Goal: Task Accomplishment & Management: Complete application form

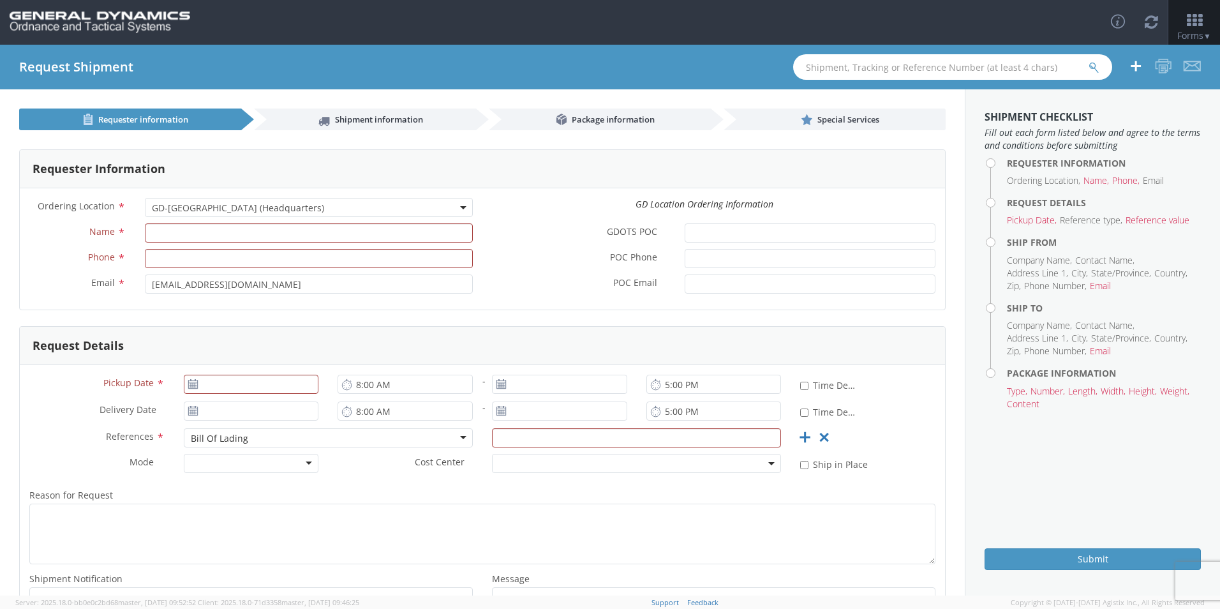
select select "307"
click at [196, 130] on link "Requester information" at bounding box center [130, 120] width 222 height 22
click at [416, 234] on input "Name *" at bounding box center [309, 232] width 328 height 19
type input "[PERSON_NAME]"
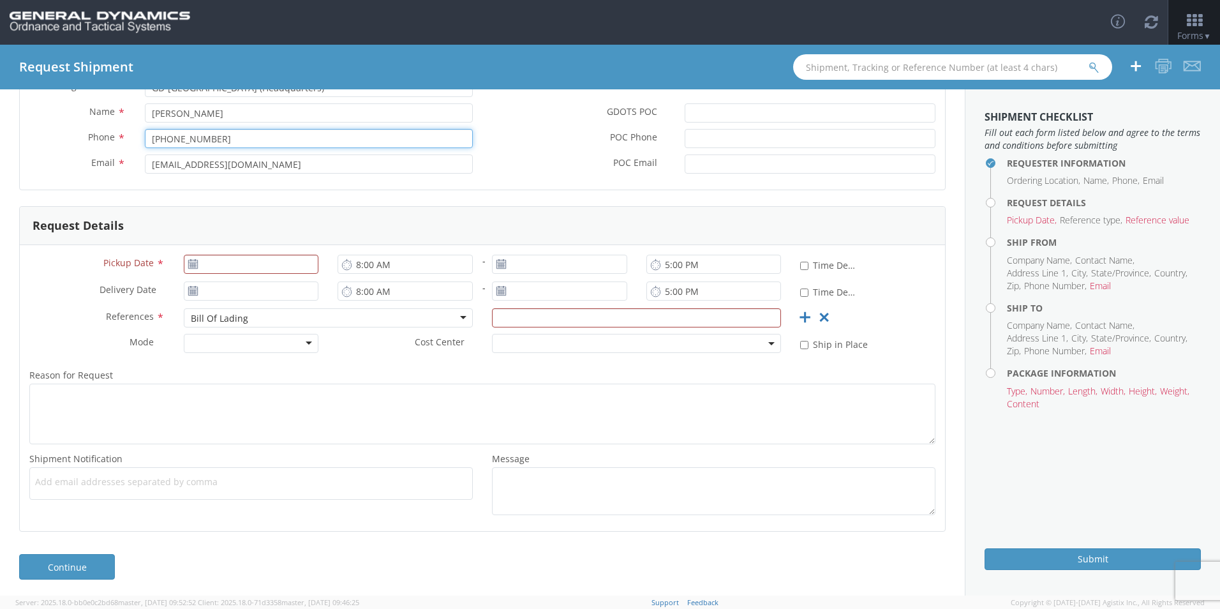
scroll to position [123, 0]
type input "727-709-3798"
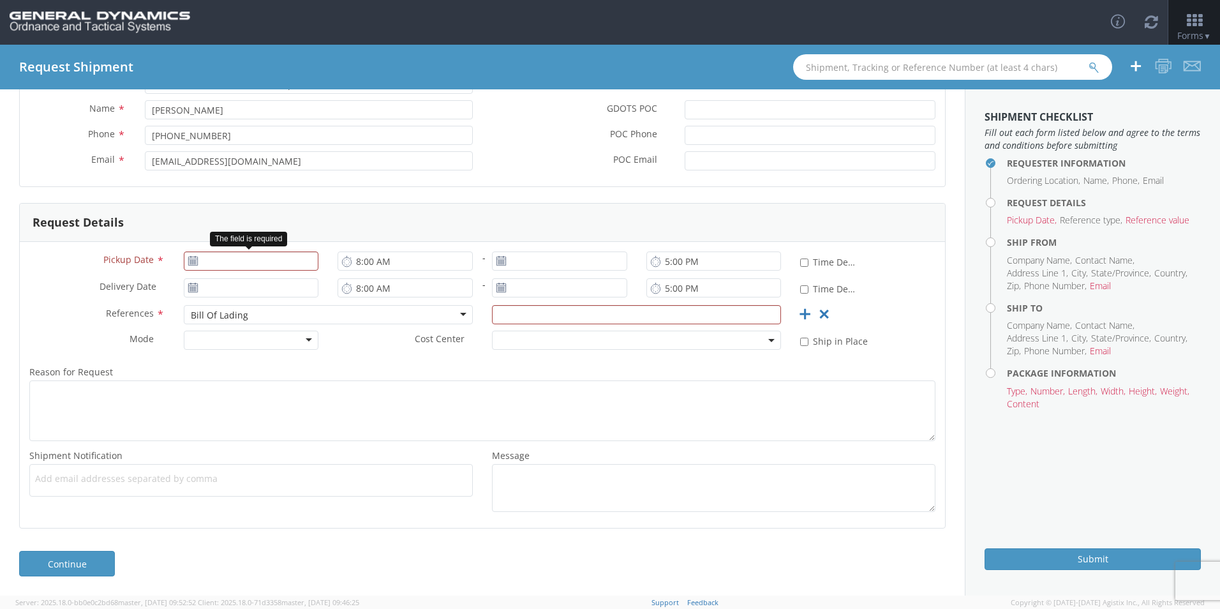
click at [191, 259] on use at bounding box center [192, 260] width 9 height 9
type input "[DATE]"
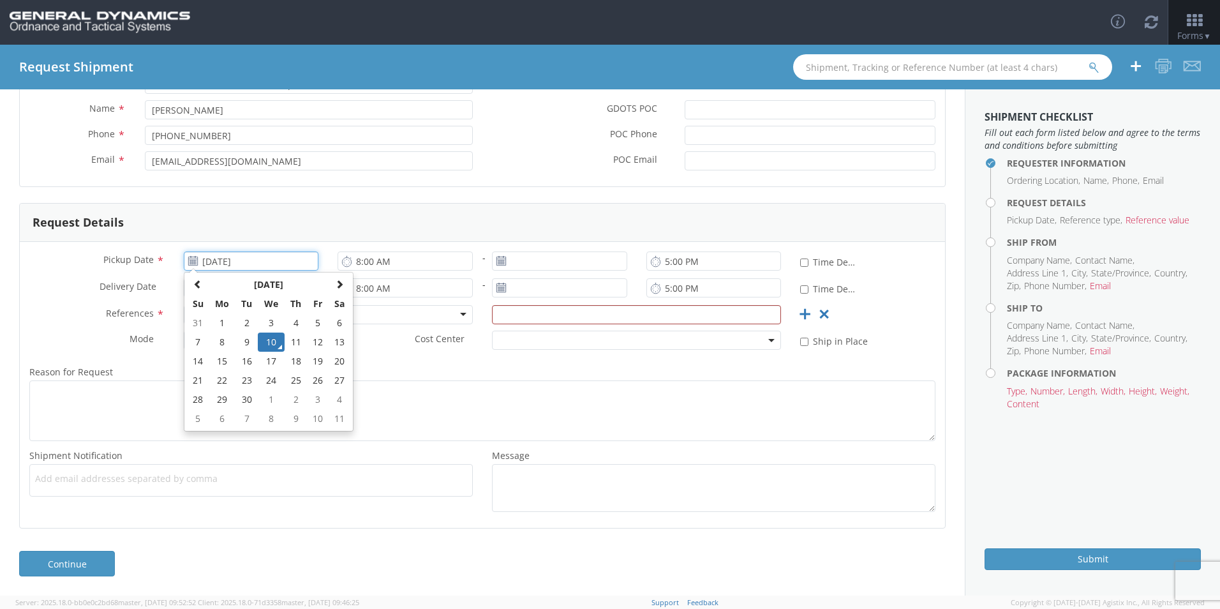
click at [244, 262] on input "[DATE]" at bounding box center [251, 260] width 135 height 19
click at [269, 341] on td "10" at bounding box center [271, 342] width 27 height 19
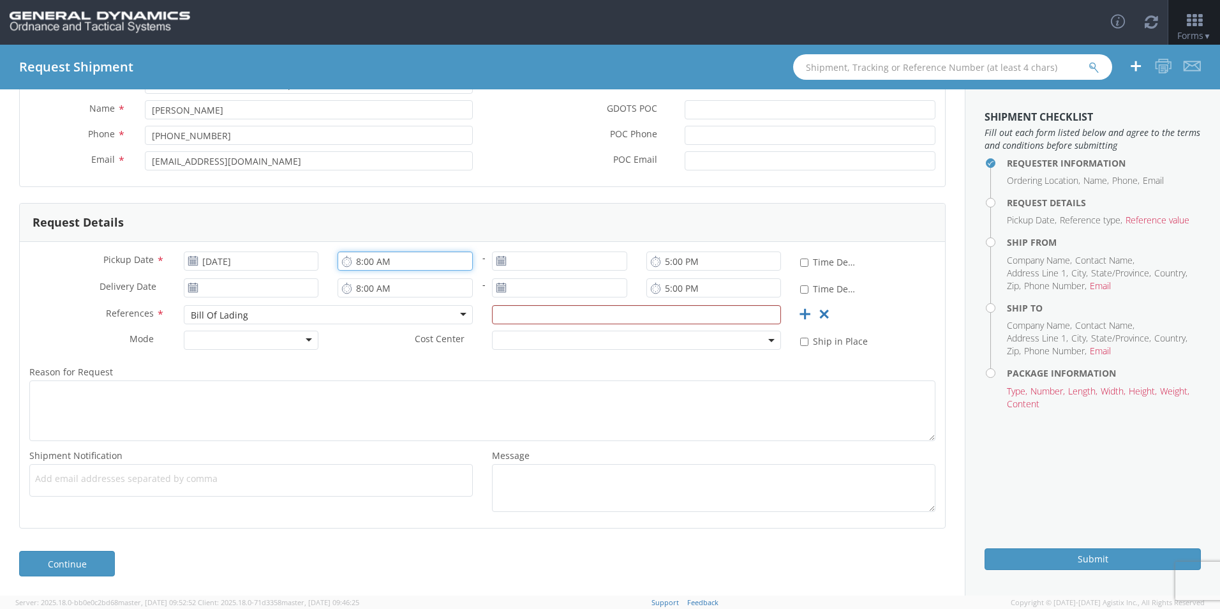
click at [433, 264] on input "8:00 AM" at bounding box center [405, 260] width 135 height 19
click at [411, 260] on input "8:00 AM" at bounding box center [405, 260] width 135 height 19
type input "8"
type input "11:00 AM"
type input "[DATE]"
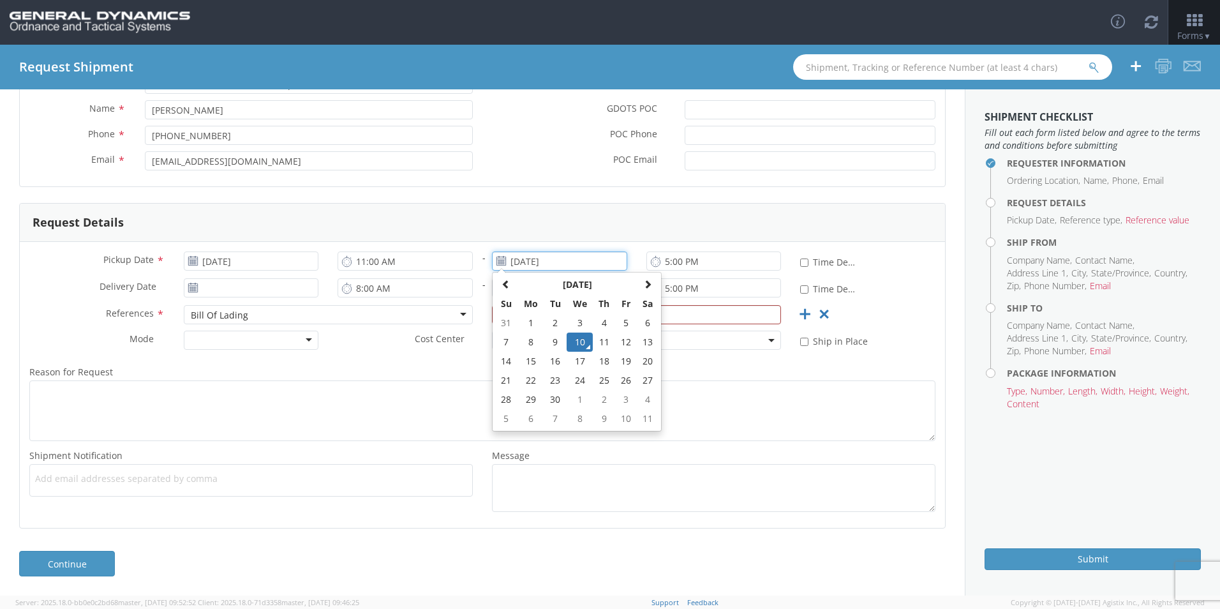
click at [577, 340] on td "10" at bounding box center [580, 342] width 27 height 19
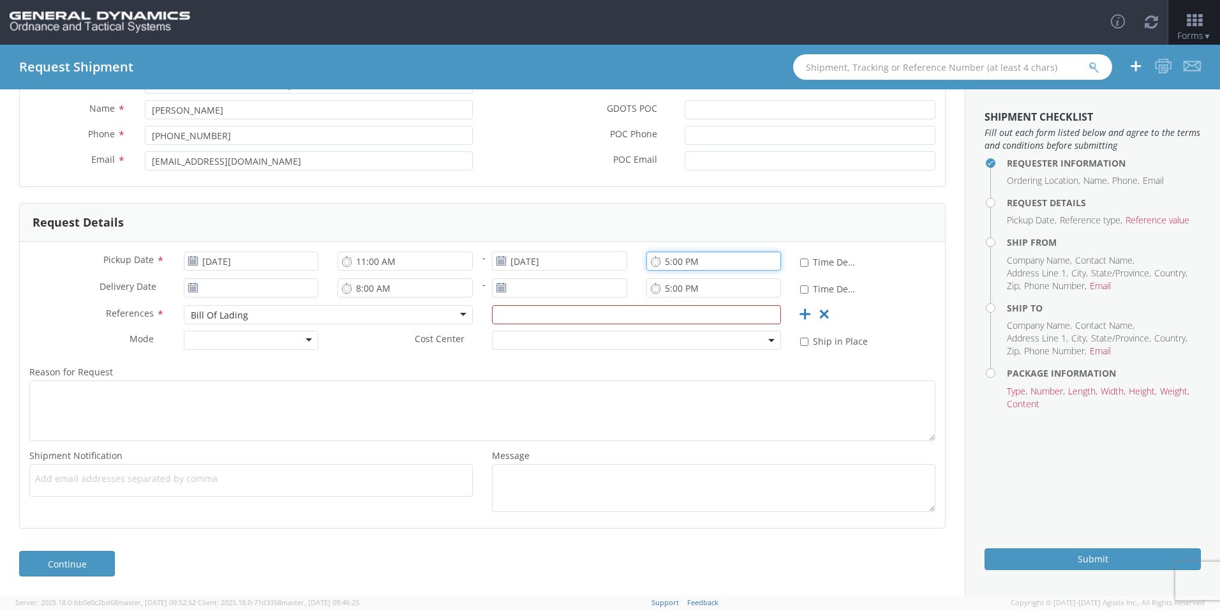
click at [691, 266] on input "5:00 PM" at bounding box center [714, 260] width 135 height 19
type input "2:00 PM"
click at [192, 288] on icon at bounding box center [193, 288] width 11 height 10
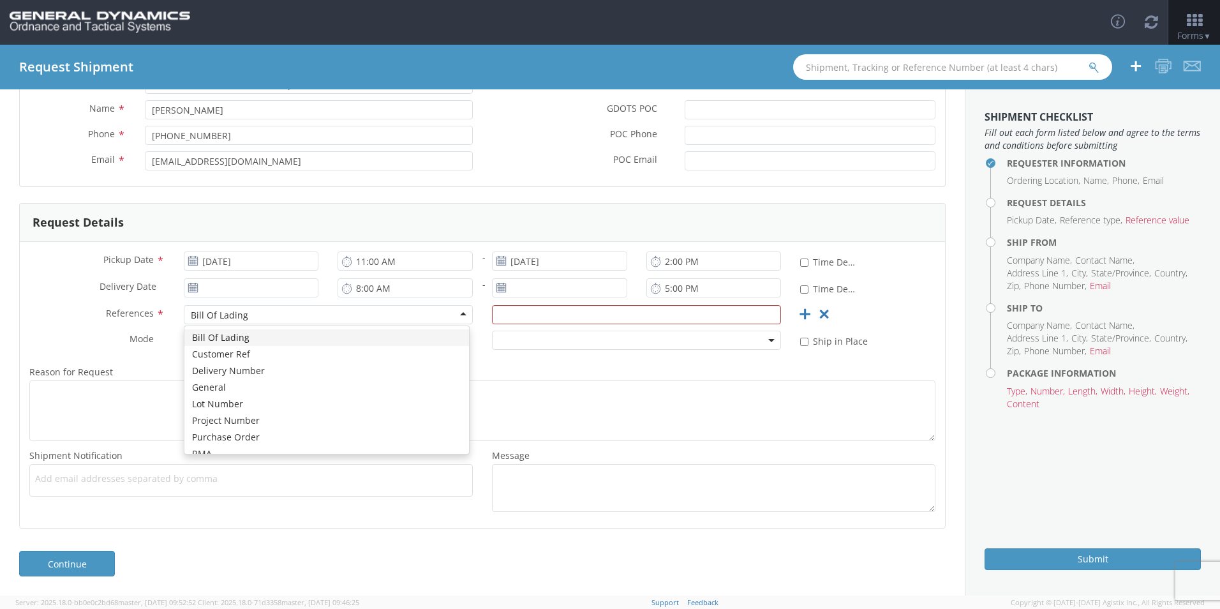
click at [258, 322] on div "Bill Of Lading" at bounding box center [328, 314] width 289 height 19
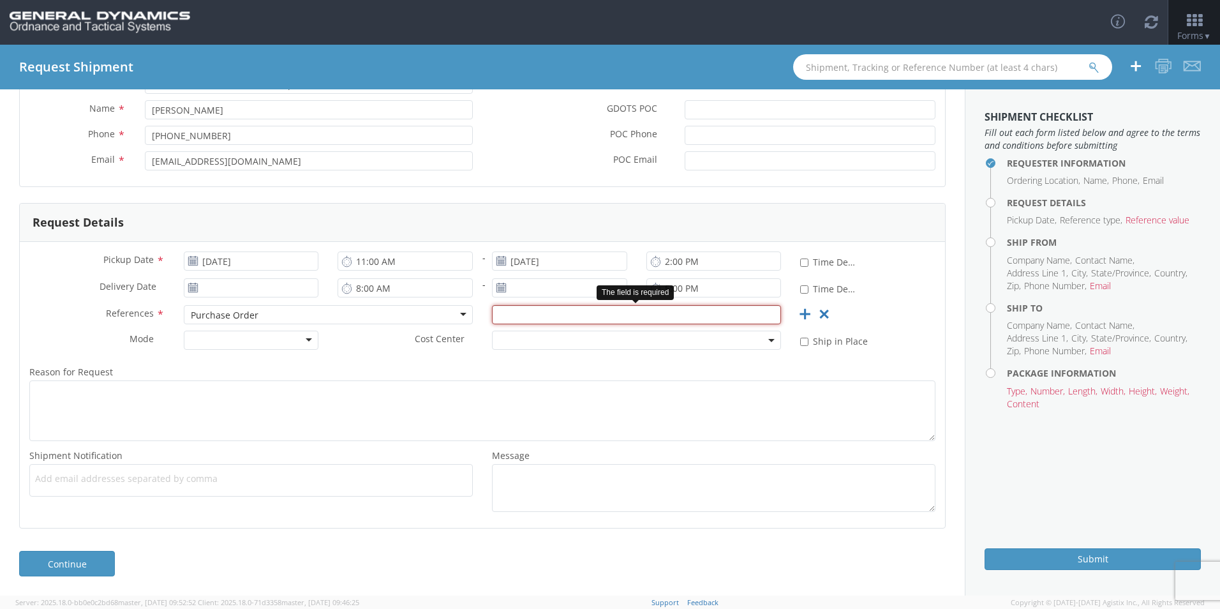
click at [526, 319] on input "text" at bounding box center [636, 314] width 289 height 19
type input "p"
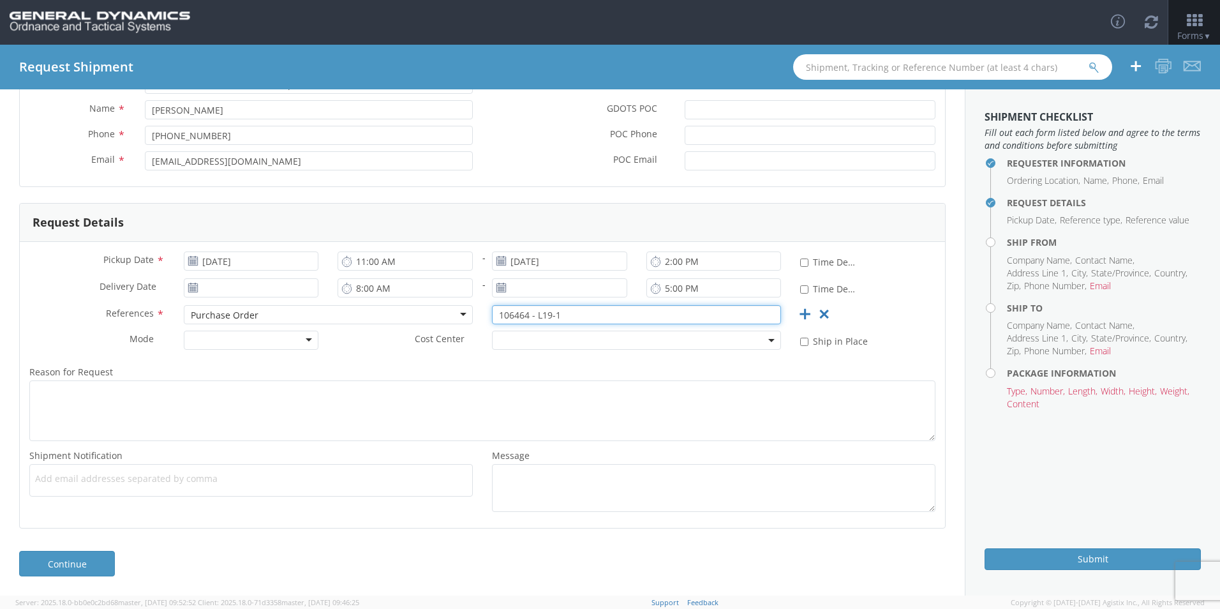
type input "106464 - L19-1"
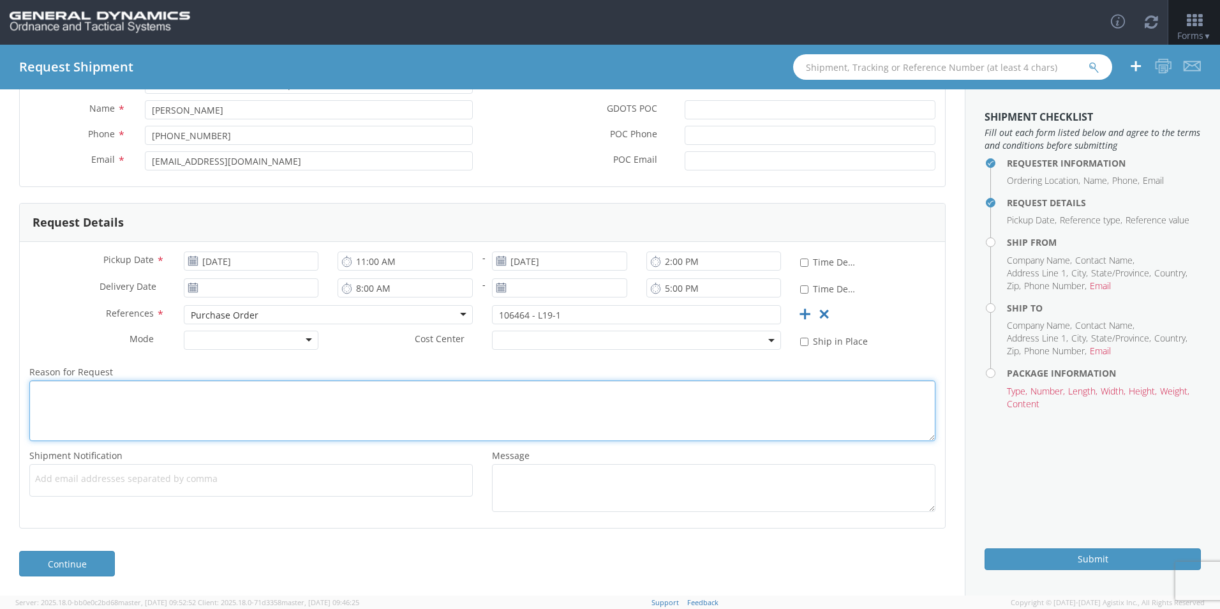
click at [87, 399] on textarea "Reason for Request *" at bounding box center [482, 410] width 906 height 61
type textarea "p"
type textarea "P"
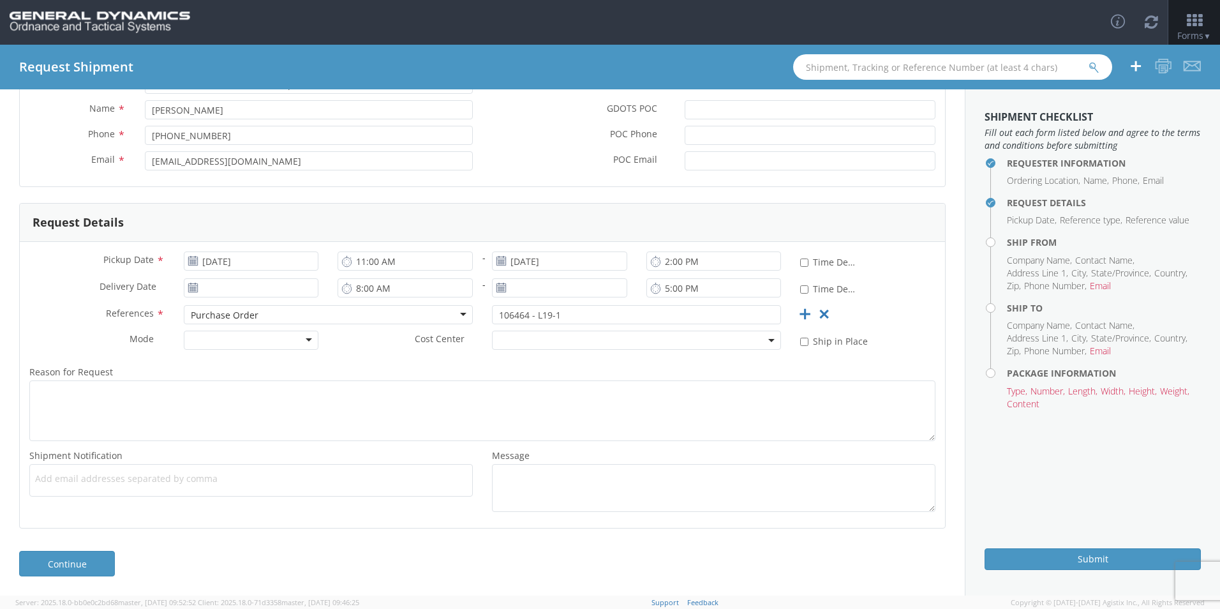
click at [113, 479] on span "Add email addresses separated by comma" at bounding box center [251, 478] width 432 height 13
type input "[EMAIL_ADDRESS][DOMAIN_NAME]"
click at [191, 485] on ul "logistics@gd-ots.com ×" at bounding box center [251, 481] width 432 height 22
paste input "andrea.breckenridge@gd-ots.com"
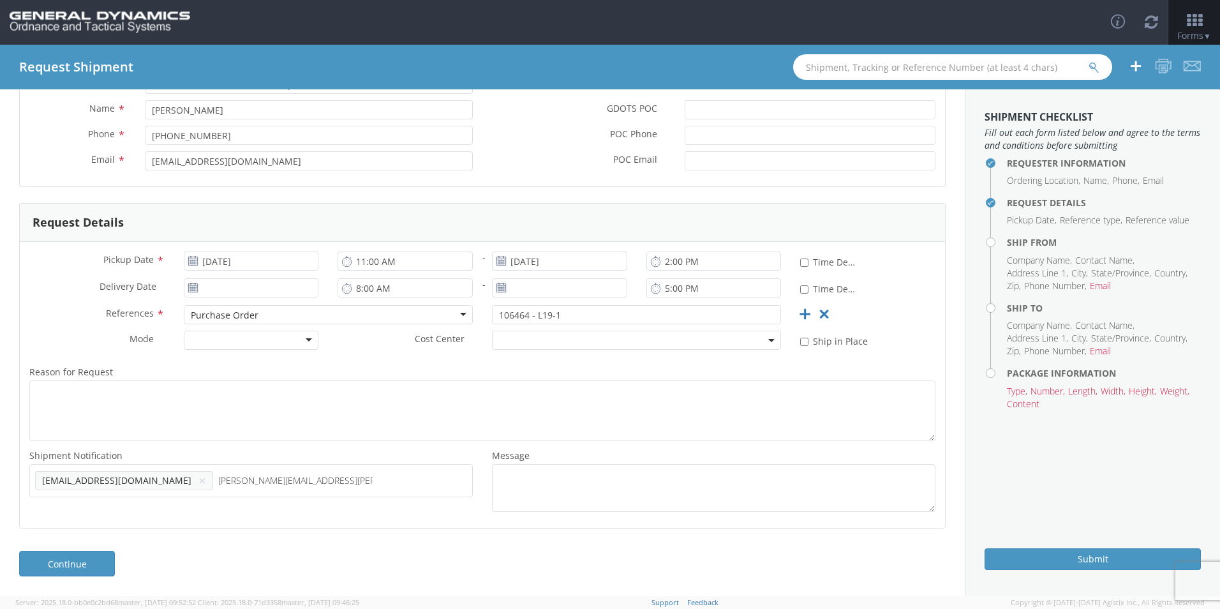
type input "andrea.breckenridge@gd-ots.com"
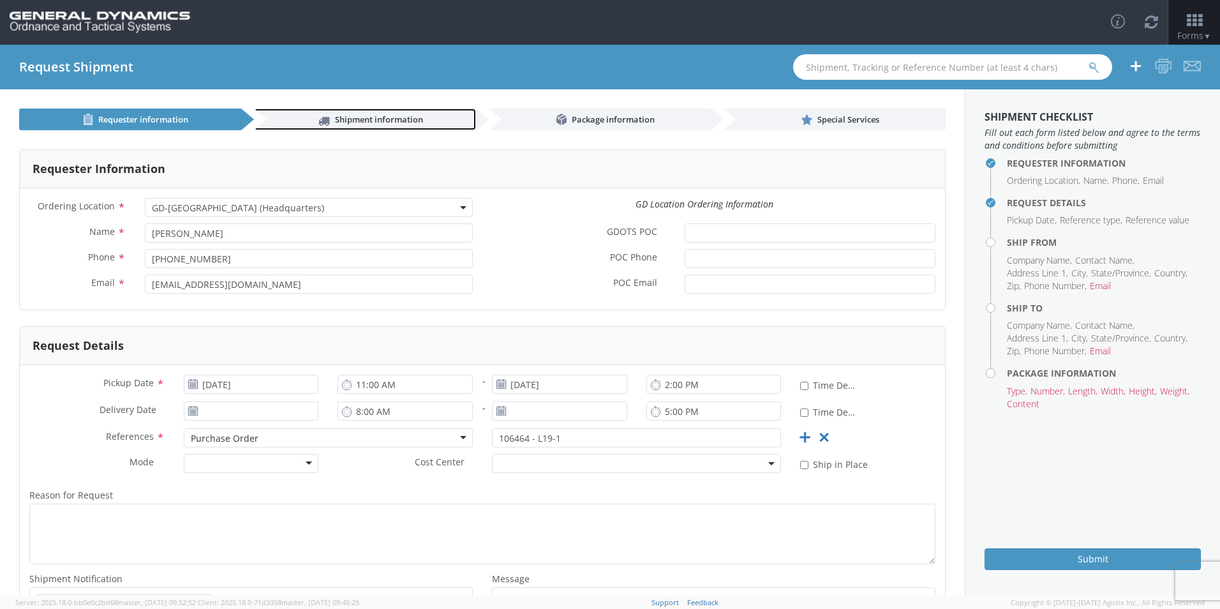
click at [363, 121] on span "Shipment information" at bounding box center [379, 119] width 88 height 11
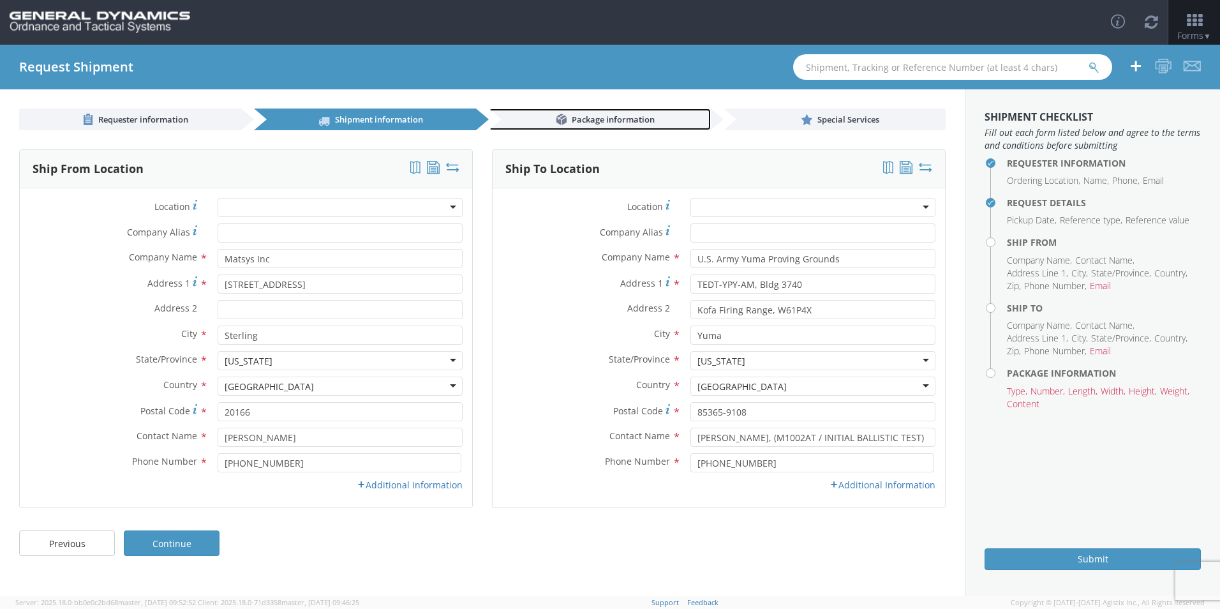
click at [608, 116] on span "Package information" at bounding box center [613, 119] width 83 height 11
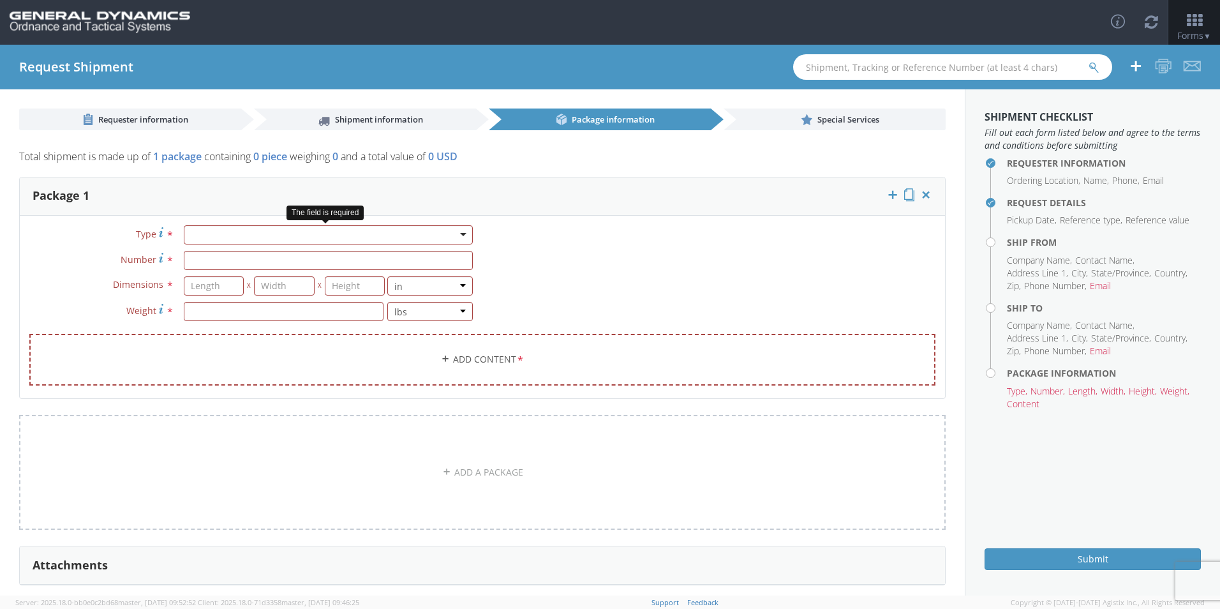
click at [226, 234] on div at bounding box center [328, 234] width 289 height 19
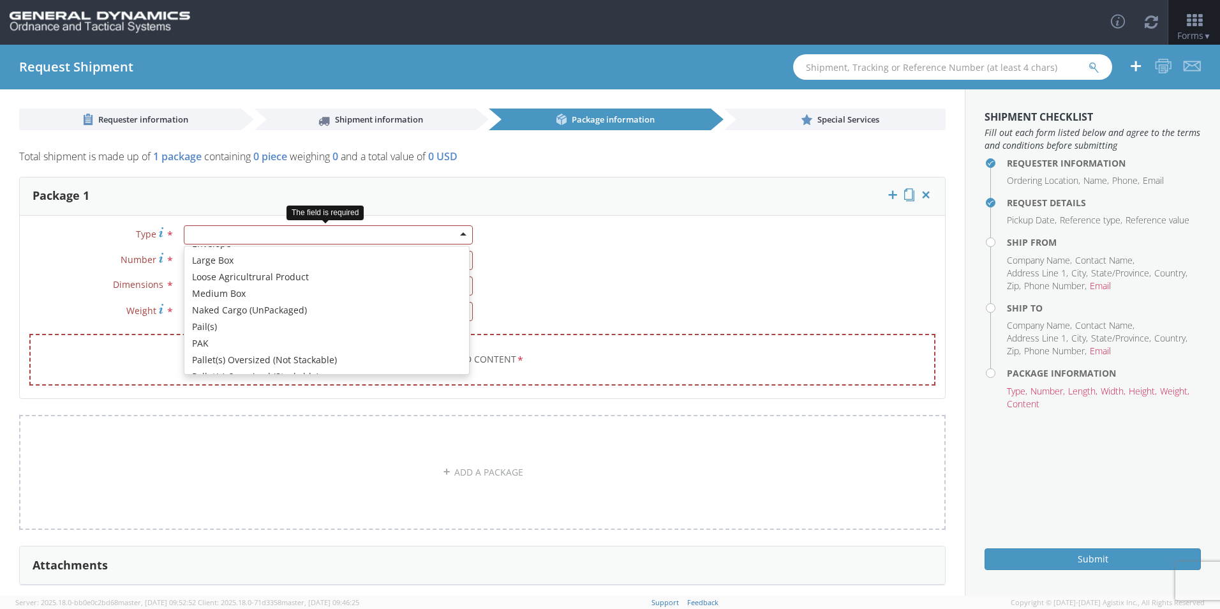
scroll to position [319, 0]
type input "13"
type input "11.5"
type input "2.5"
click at [306, 234] on div "Medium Box" at bounding box center [328, 234] width 289 height 19
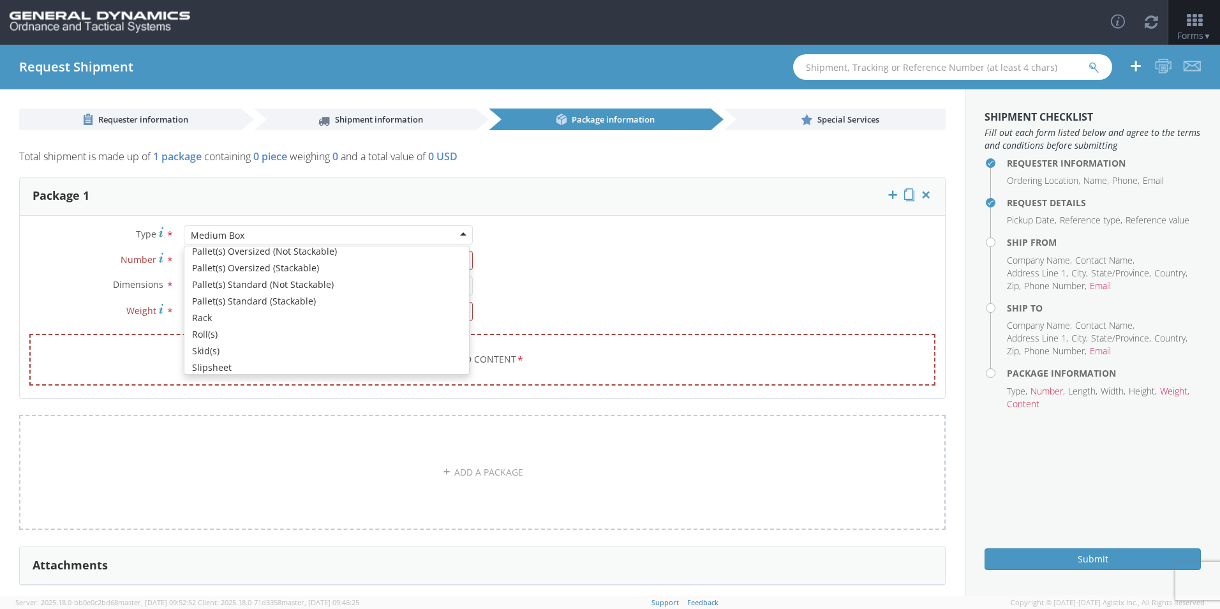
scroll to position [447, 0]
type input "12.25"
type input "11"
type input "1.5"
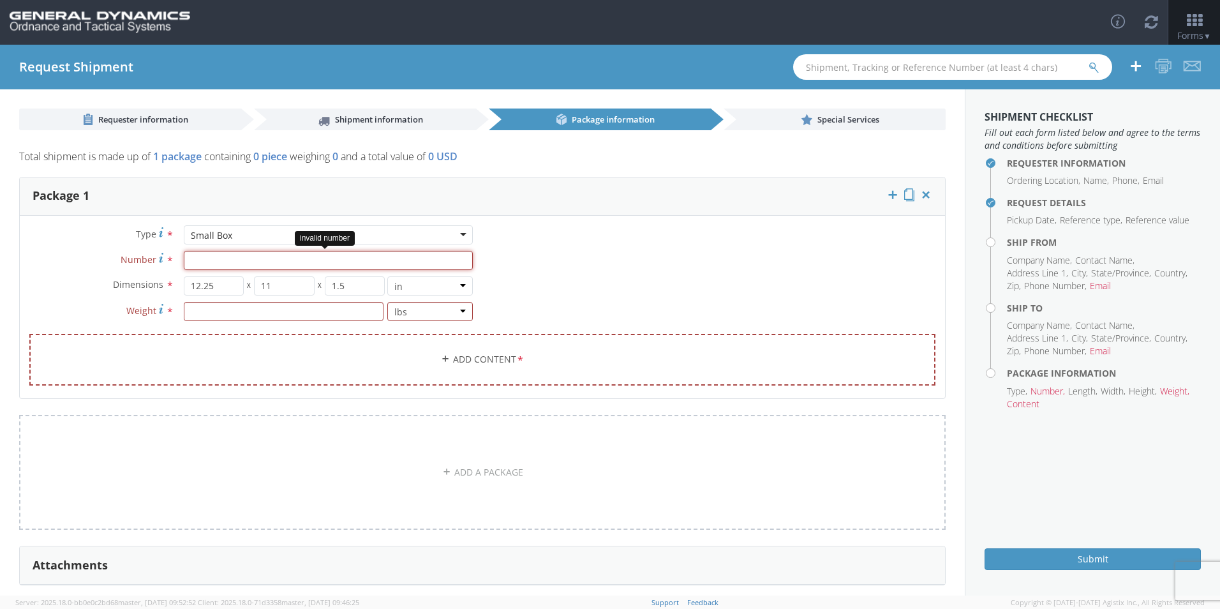
click at [206, 264] on input "Number *" at bounding box center [328, 260] width 289 height 19
type input "1"
click at [223, 286] on input "12.25" at bounding box center [214, 285] width 61 height 19
type input "1"
type input "13"
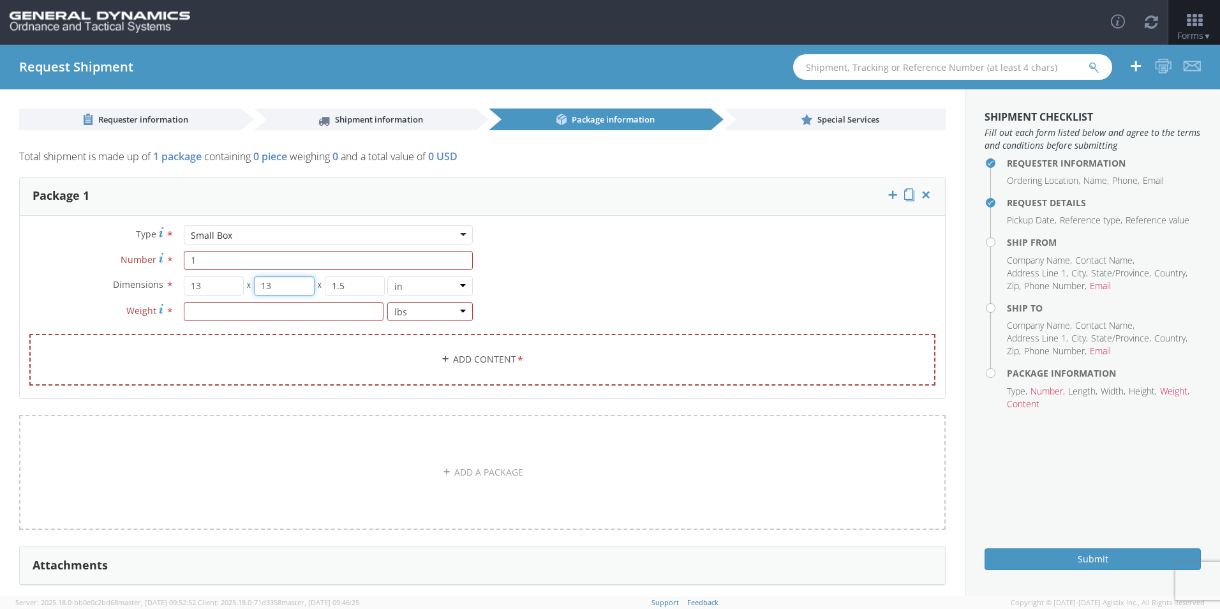
type input "13"
click at [289, 308] on input "number" at bounding box center [284, 311] width 200 height 19
type input "14.5"
click at [308, 345] on link "Add Content *" at bounding box center [482, 360] width 906 height 52
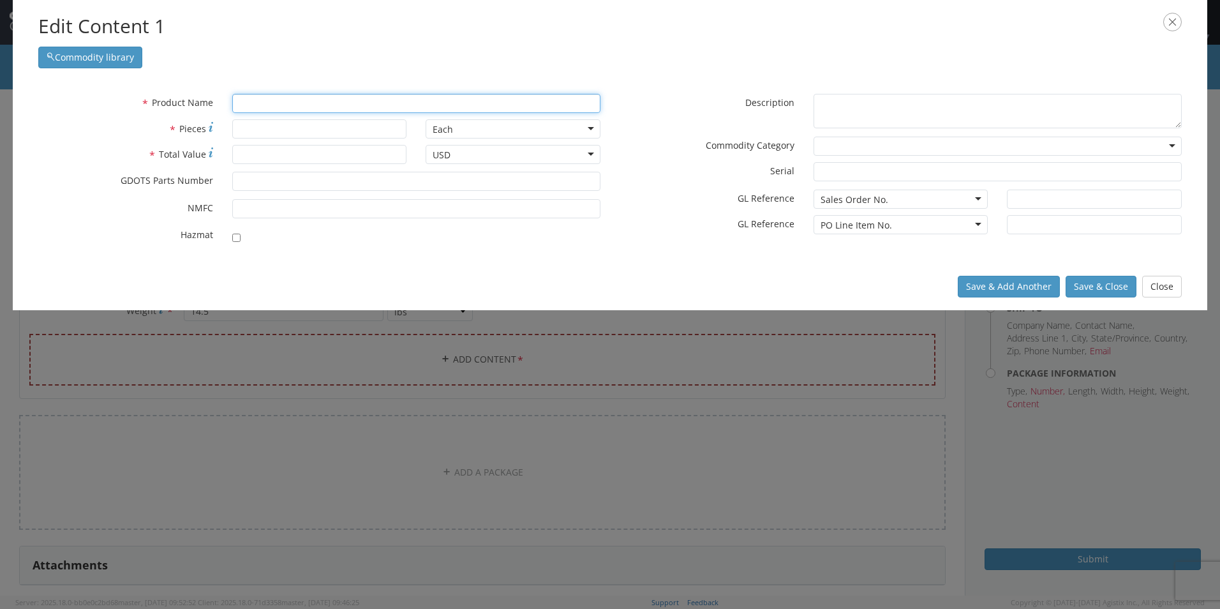
click at [368, 107] on input "text" at bounding box center [416, 103] width 368 height 19
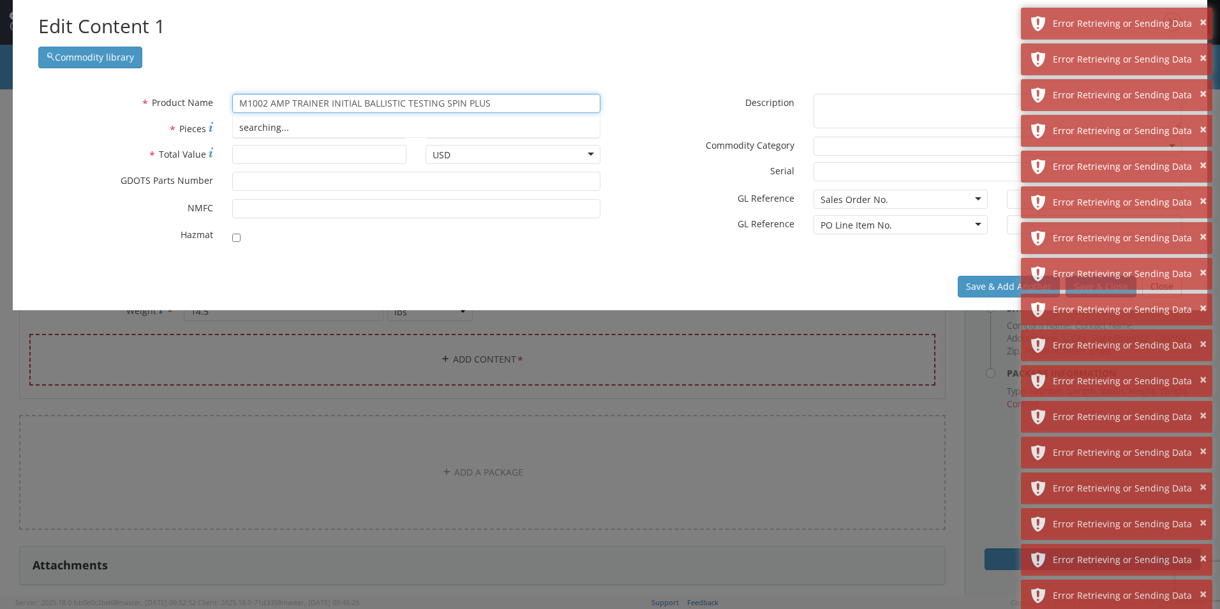
click at [339, 131] on div "searching..." at bounding box center [416, 127] width 367 height 19
type input "M1002 AMP TRAINER INITIAL BALLISTIC TESTING SPIN PLUS"
click at [262, 155] on input "* Total Value" at bounding box center [319, 154] width 175 height 19
click at [291, 132] on input "* Pieces" at bounding box center [319, 128] width 175 height 19
type input "143"
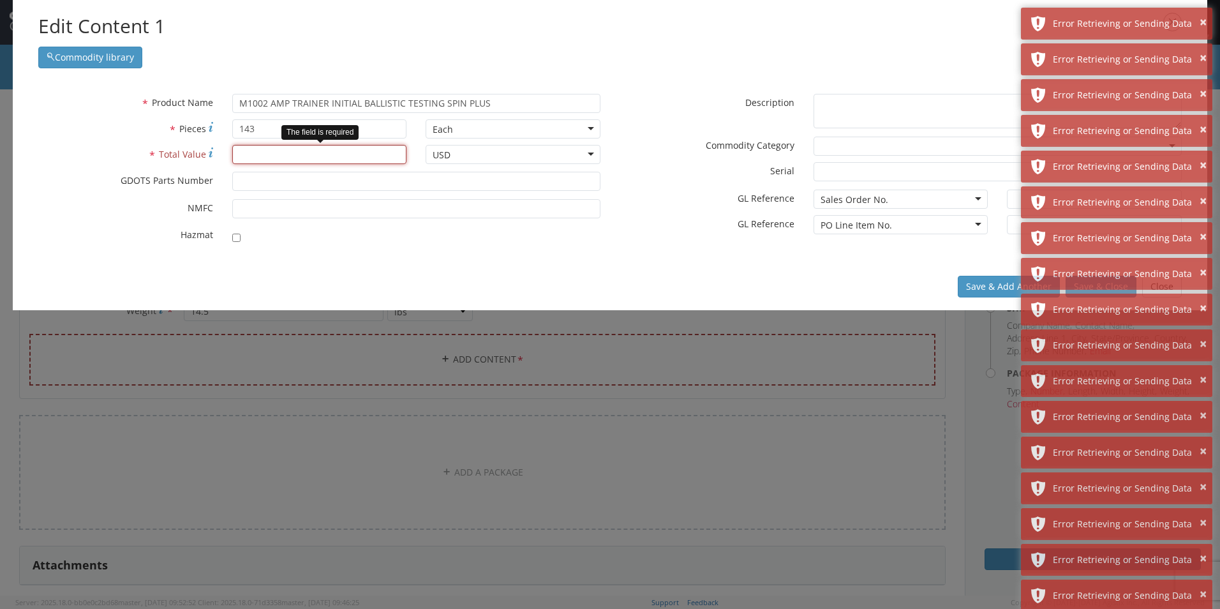
click at [318, 156] on input "* Total Value" at bounding box center [319, 154] width 175 height 19
type input "40,000"
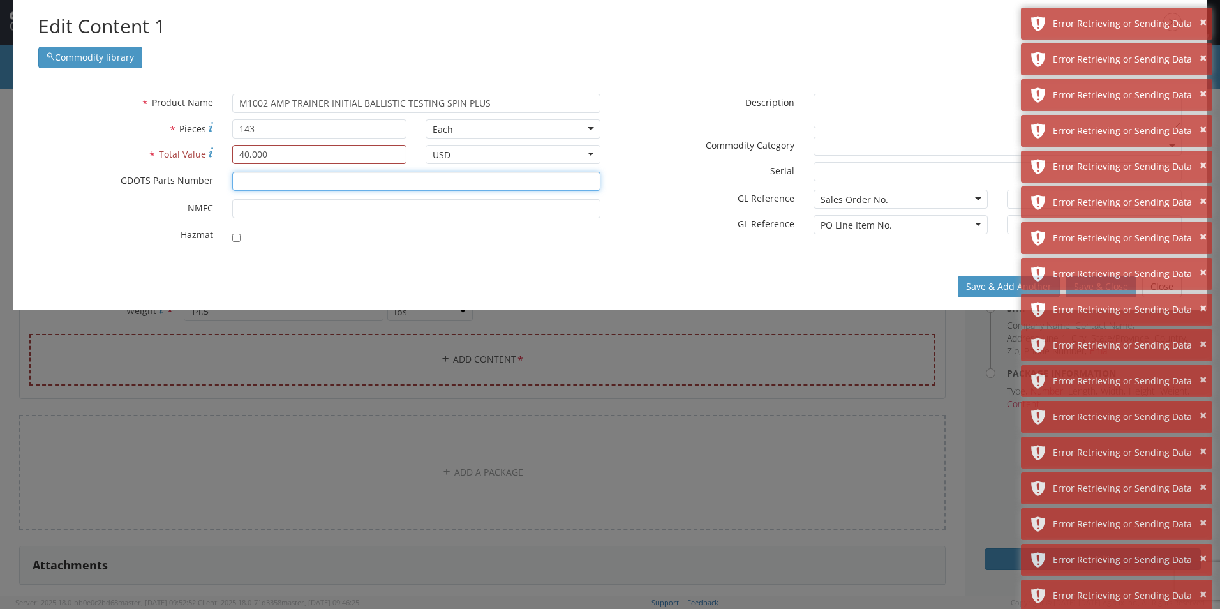
click at [293, 179] on input "* GDOTS Parts Number" at bounding box center [416, 181] width 368 height 19
type input "41002613"
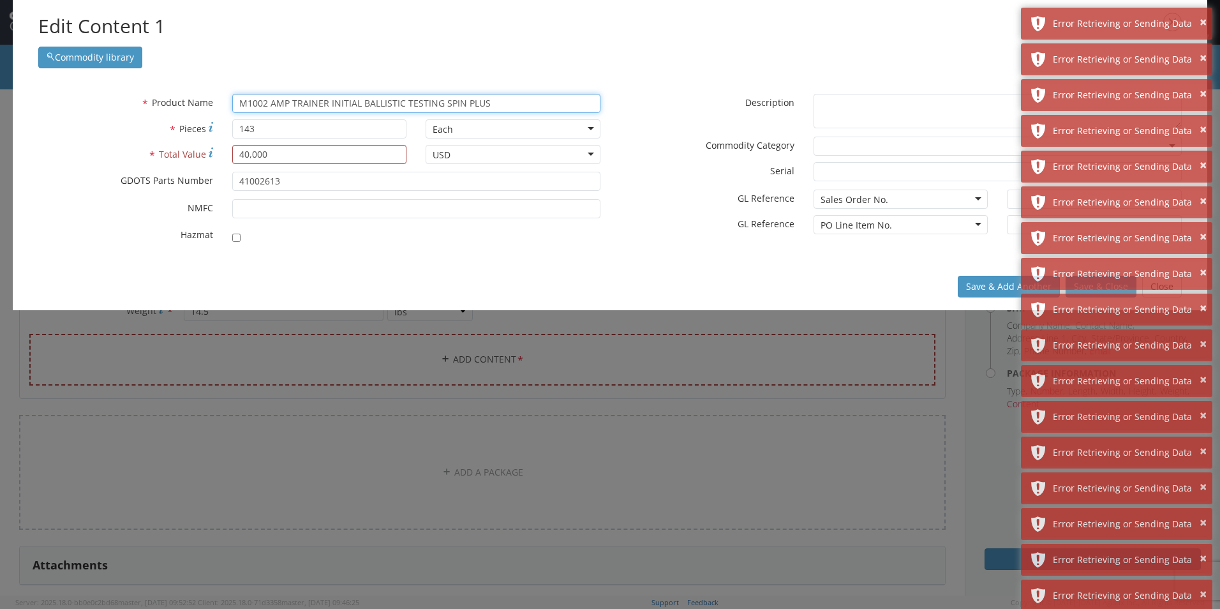
drag, startPoint x: 502, startPoint y: 101, endPoint x: 396, endPoint y: 103, distance: 106.0
click at [396, 103] on input "M1002 AMP TRAINER INITIAL BALLISTIC TESTING SPIN PLUS" at bounding box center [416, 103] width 368 height 19
click at [500, 105] on input "M1002 AMP TRAINER INITIAL BALLISTIC TESTING SPIN PLUS" at bounding box center [416, 103] width 368 height 19
click at [255, 156] on input "40,000" at bounding box center [319, 154] width 175 height 19
type input "40000"
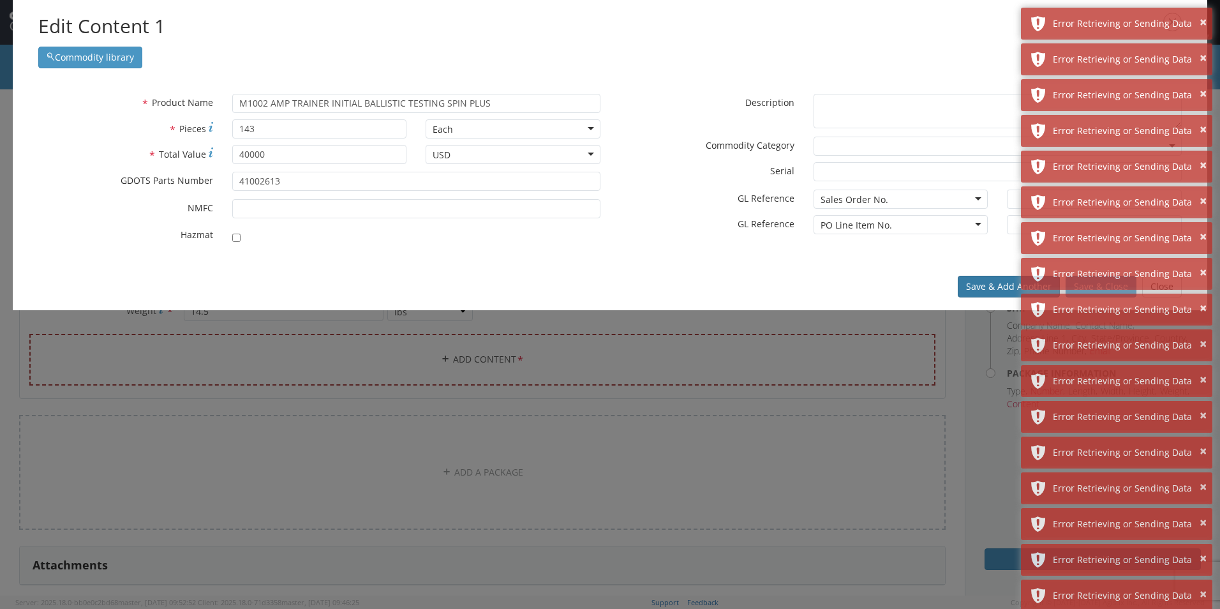
click at [985, 288] on button "Save & Add Another" at bounding box center [1009, 287] width 102 height 22
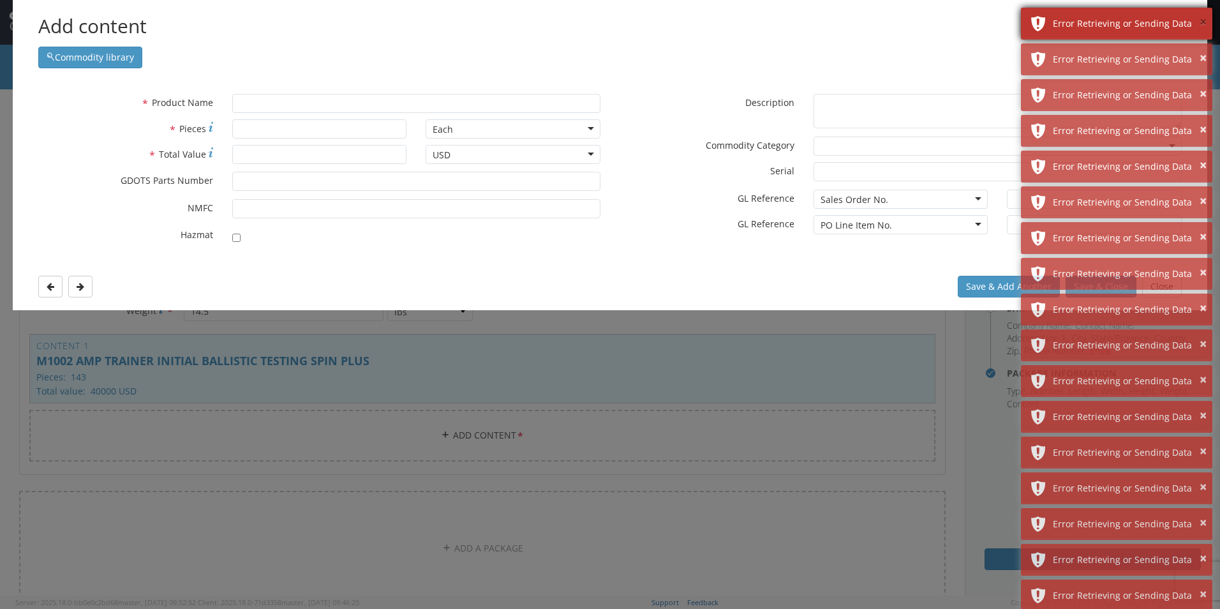
click at [1201, 20] on button "×" at bounding box center [1203, 22] width 7 height 19
drag, startPoint x: 779, startPoint y: 46, endPoint x: 752, endPoint y: 40, distance: 27.6
click at [779, 46] on div "Commodity library" at bounding box center [610, 54] width 1144 height 28
click at [862, 546] on div "Add content Commodity library * Product Name searching... * Pieces Each Each Ba…" at bounding box center [610, 304] width 1220 height 609
click at [1205, 26] on button "×" at bounding box center [1203, 22] width 7 height 19
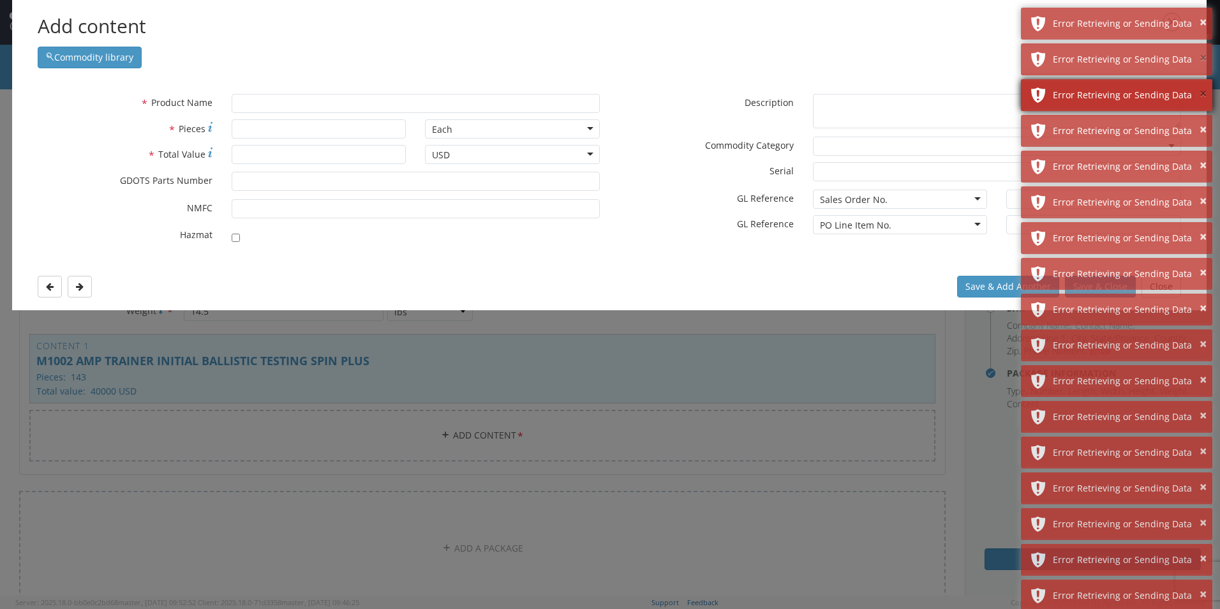
click at [1202, 58] on button "×" at bounding box center [1203, 58] width 7 height 19
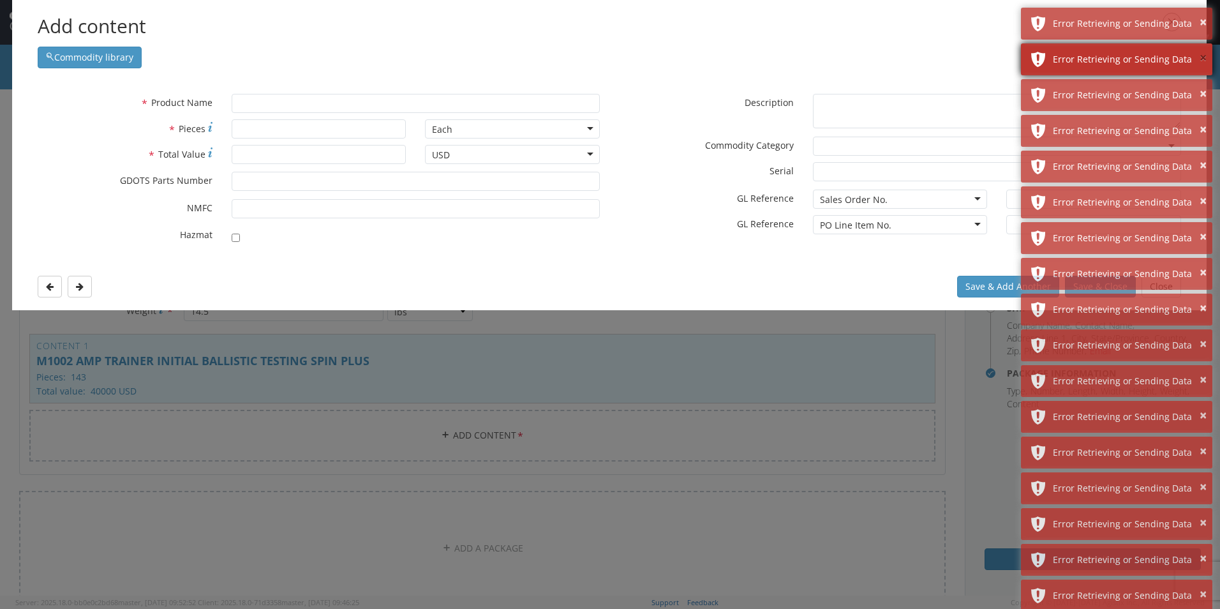
click at [1202, 58] on button "×" at bounding box center [1203, 58] width 7 height 19
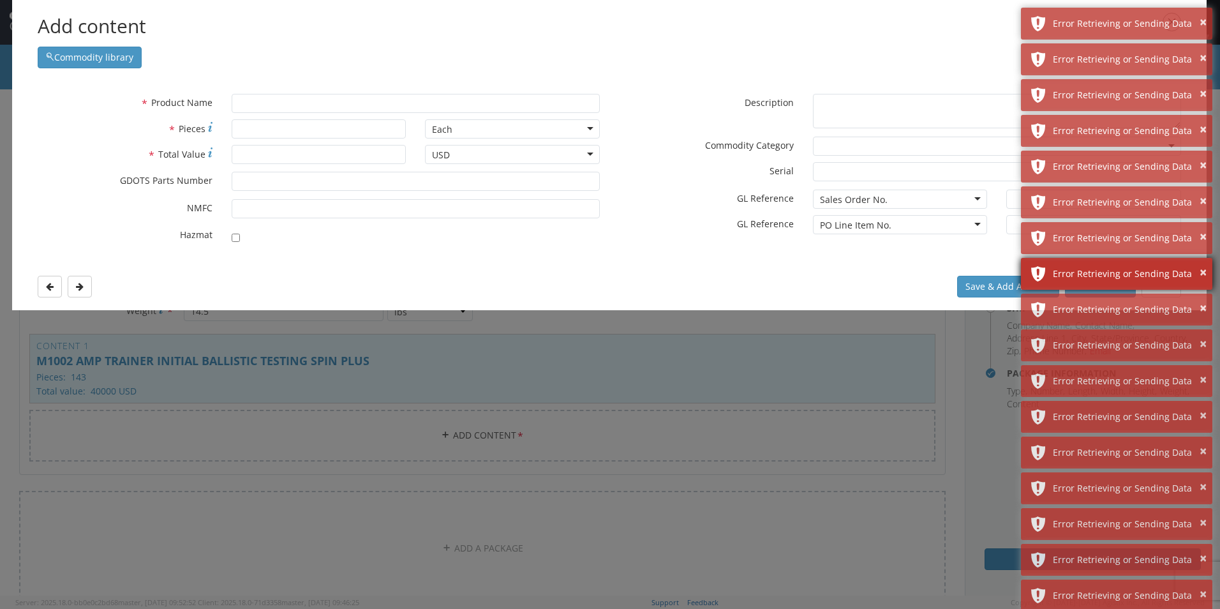
click at [1118, 289] on div "× Error Retrieving or Sending Data" at bounding box center [1116, 274] width 191 height 32
click at [1200, 270] on button "×" at bounding box center [1203, 273] width 7 height 19
click at [1200, 299] on button "×" at bounding box center [1203, 308] width 7 height 19
click at [1200, 270] on button "×" at bounding box center [1203, 273] width 7 height 19
click at [101, 70] on div "Add content Commodity library" at bounding box center [609, 40] width 1195 height 81
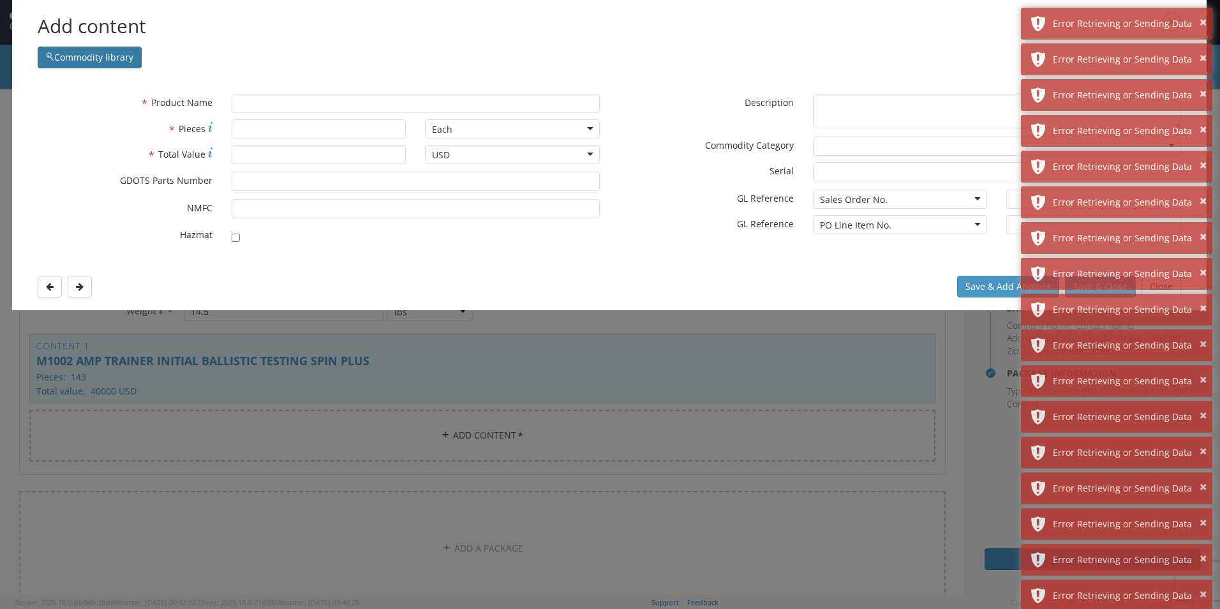
click at [100, 57] on button "Commodity library" at bounding box center [90, 58] width 104 height 22
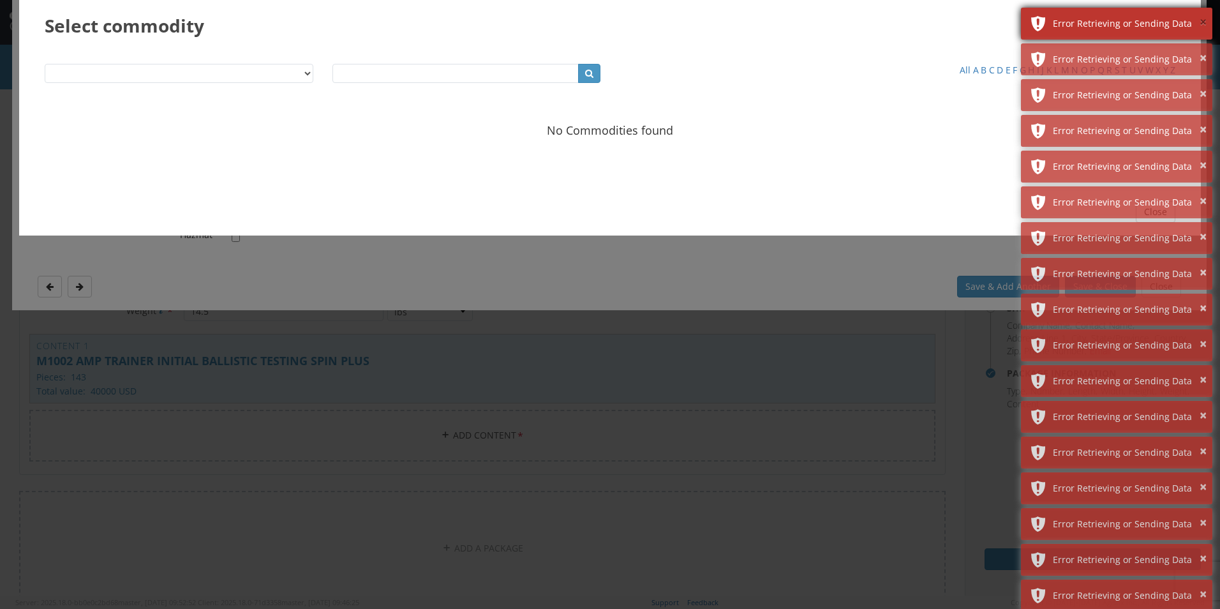
click at [1204, 26] on button "×" at bounding box center [1203, 22] width 7 height 19
click at [1206, 22] on button "×" at bounding box center [1203, 22] width 7 height 19
click at [1206, 49] on button "×" at bounding box center [1203, 58] width 7 height 19
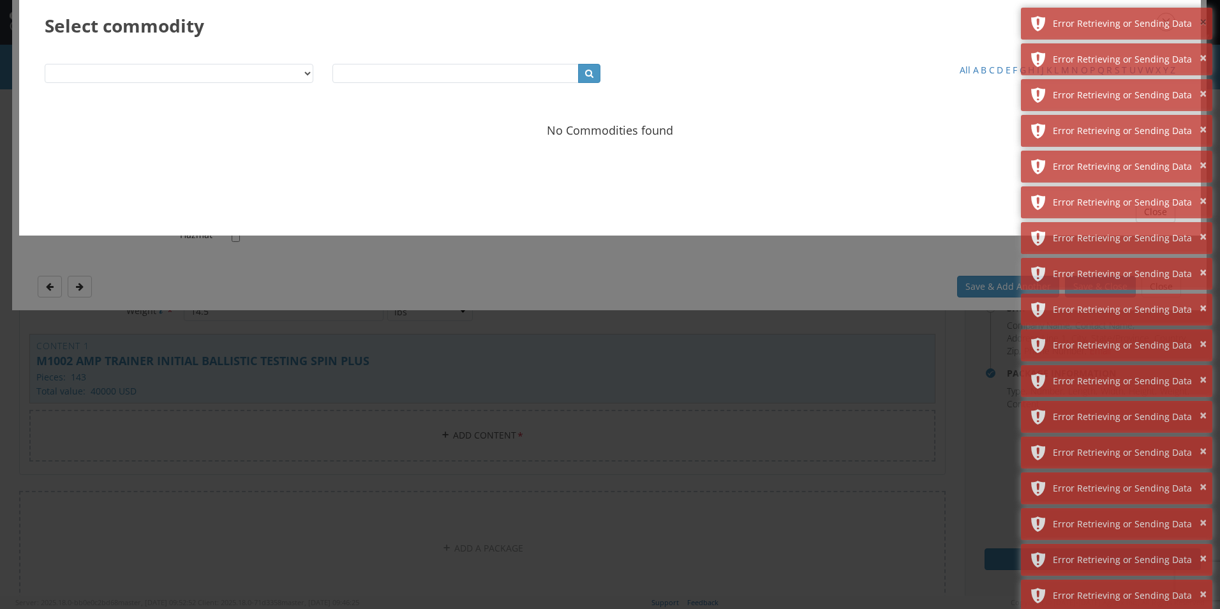
click at [1206, 22] on button "×" at bounding box center [1203, 22] width 7 height 19
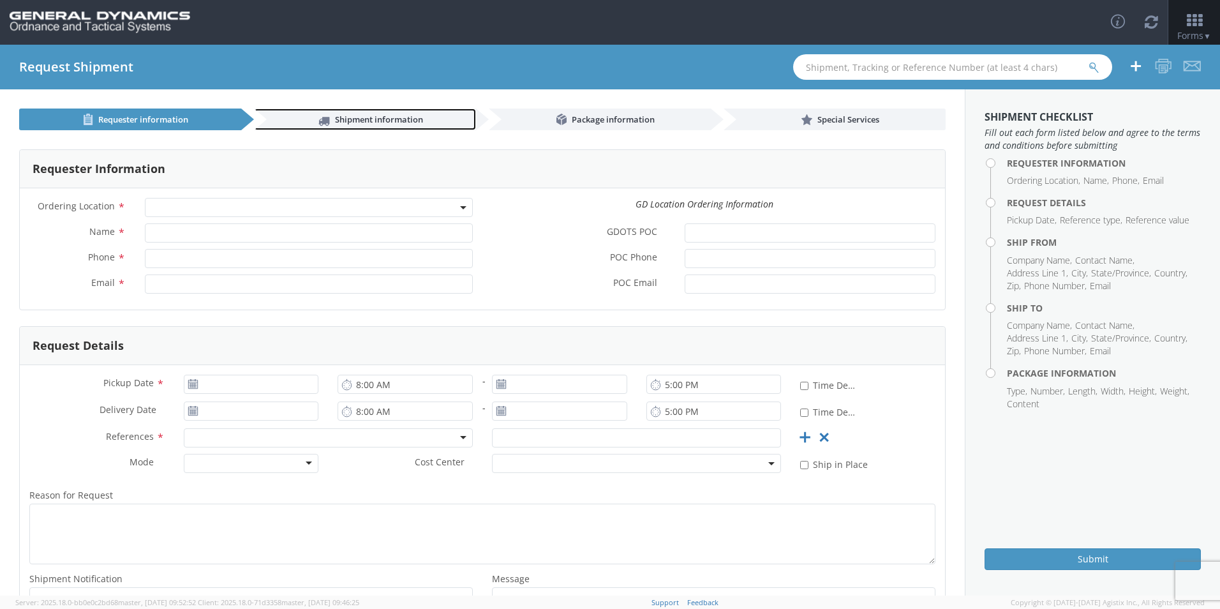
click at [392, 123] on span "Shipment information" at bounding box center [379, 119] width 88 height 11
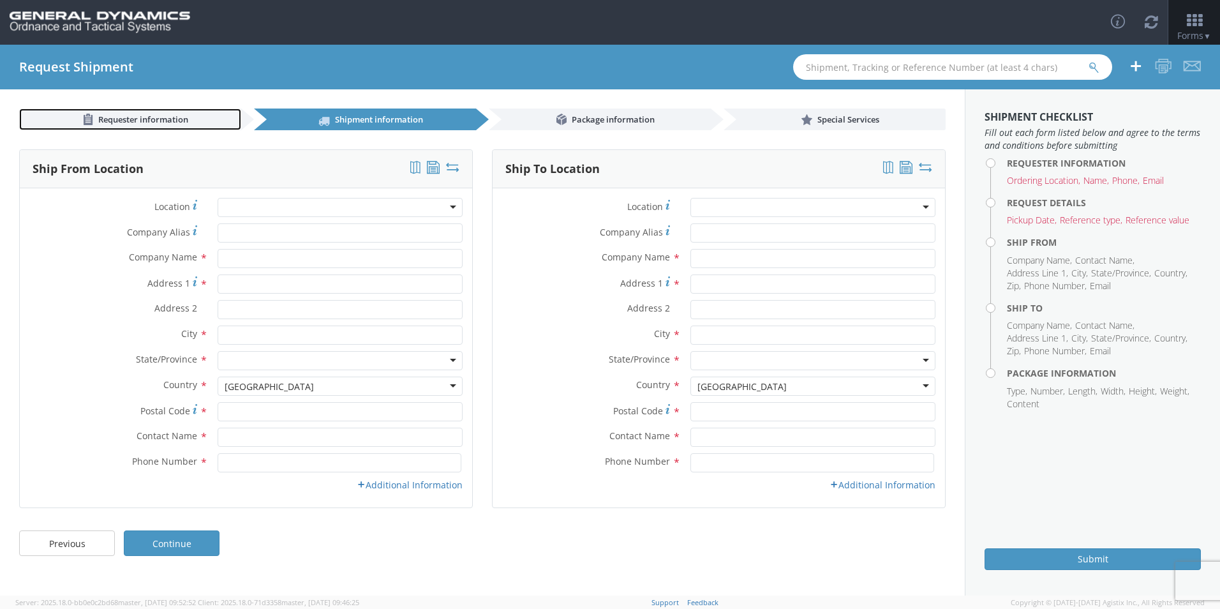
click at [145, 119] on span "Requester information" at bounding box center [143, 119] width 90 height 11
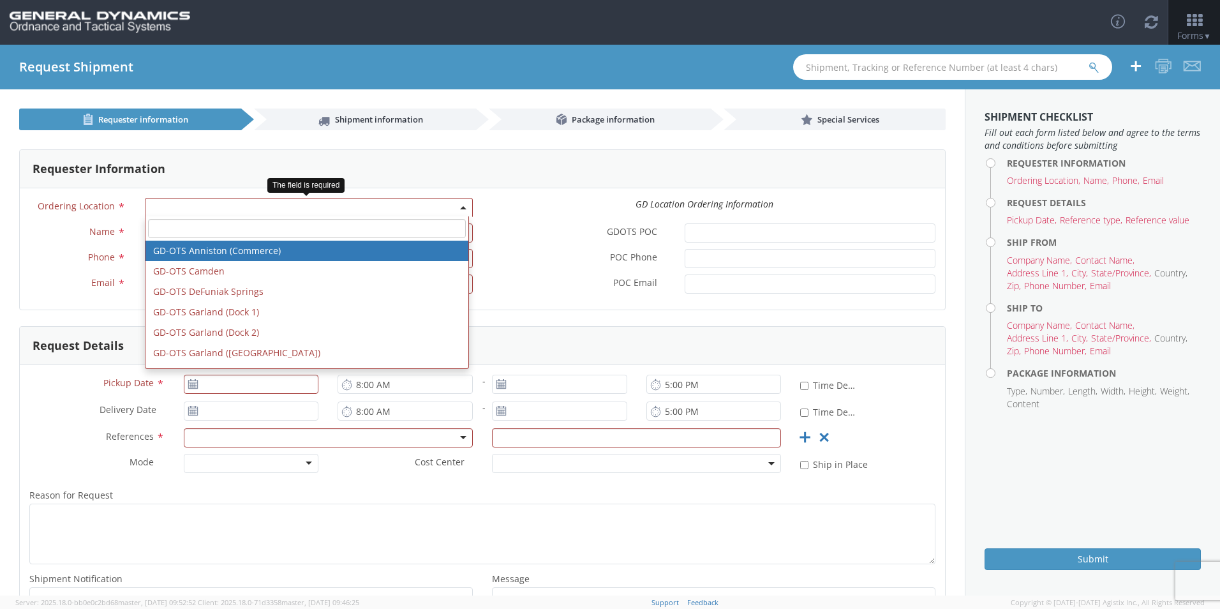
click at [216, 200] on span at bounding box center [309, 207] width 328 height 19
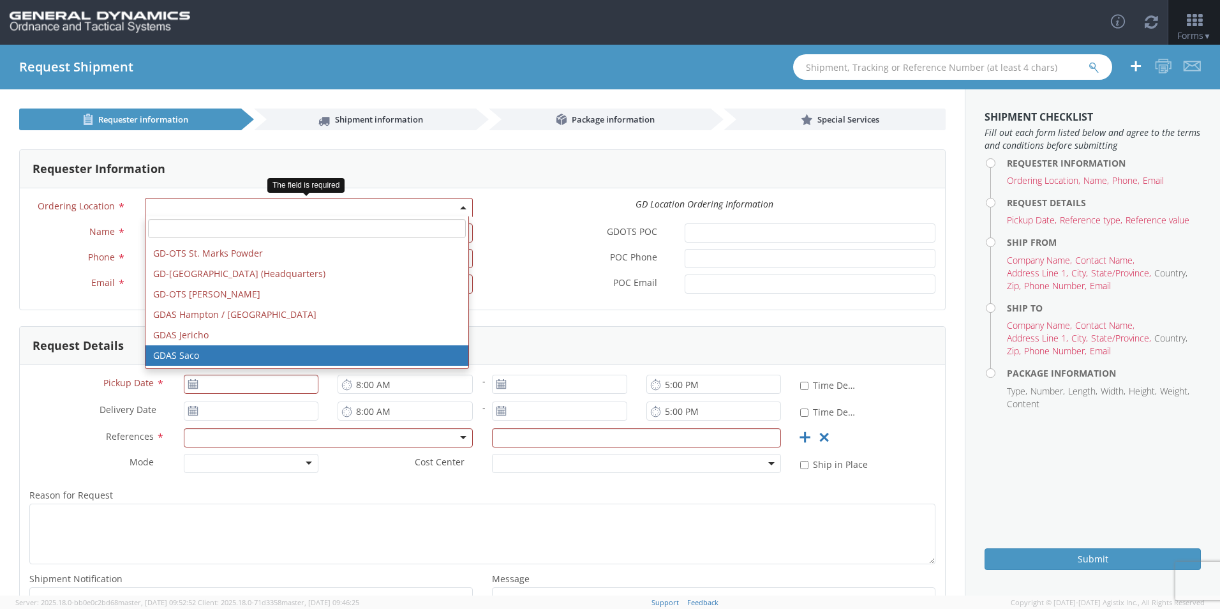
scroll to position [401, 0]
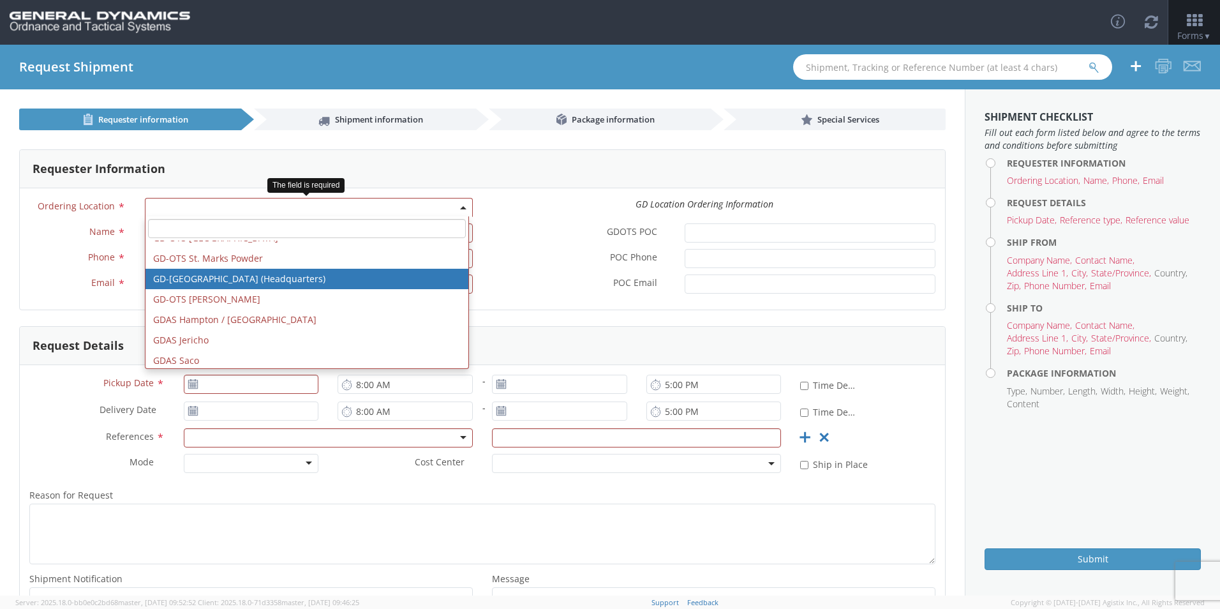
select select "307"
type input "[EMAIL_ADDRESS][DOMAIN_NAME]"
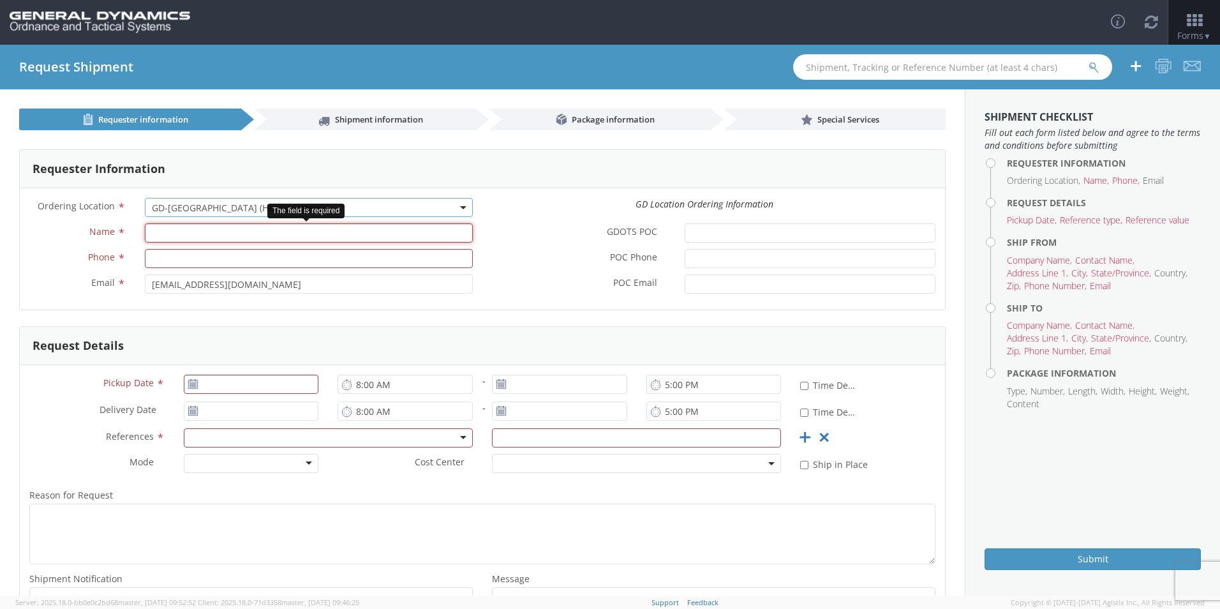
click at [180, 228] on input "Name *" at bounding box center [309, 232] width 328 height 19
type input "[PERSON_NAME]"
type input "7277093798"
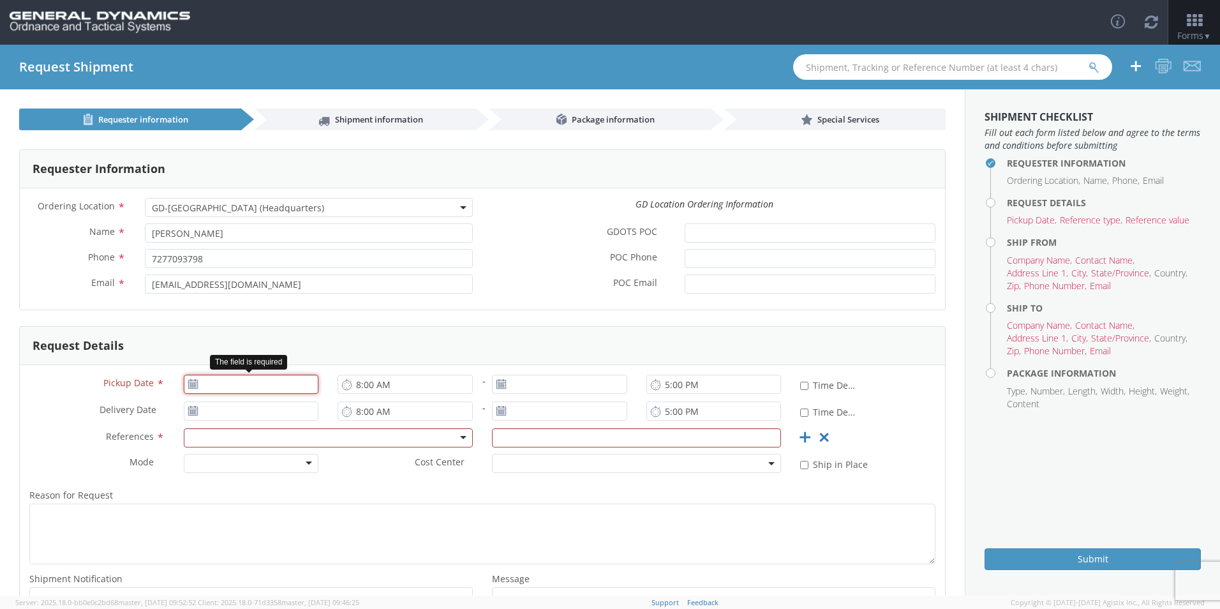
type input "[DATE]"
click at [225, 385] on input "[DATE]" at bounding box center [251, 384] width 135 height 19
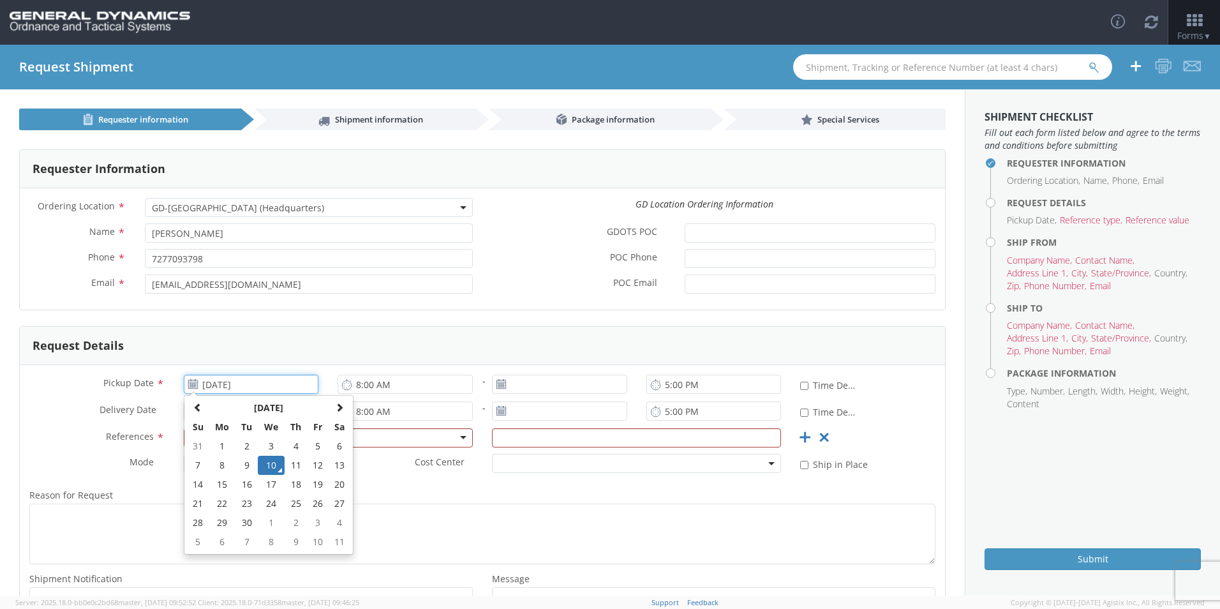
click at [274, 467] on td "10" at bounding box center [271, 465] width 27 height 19
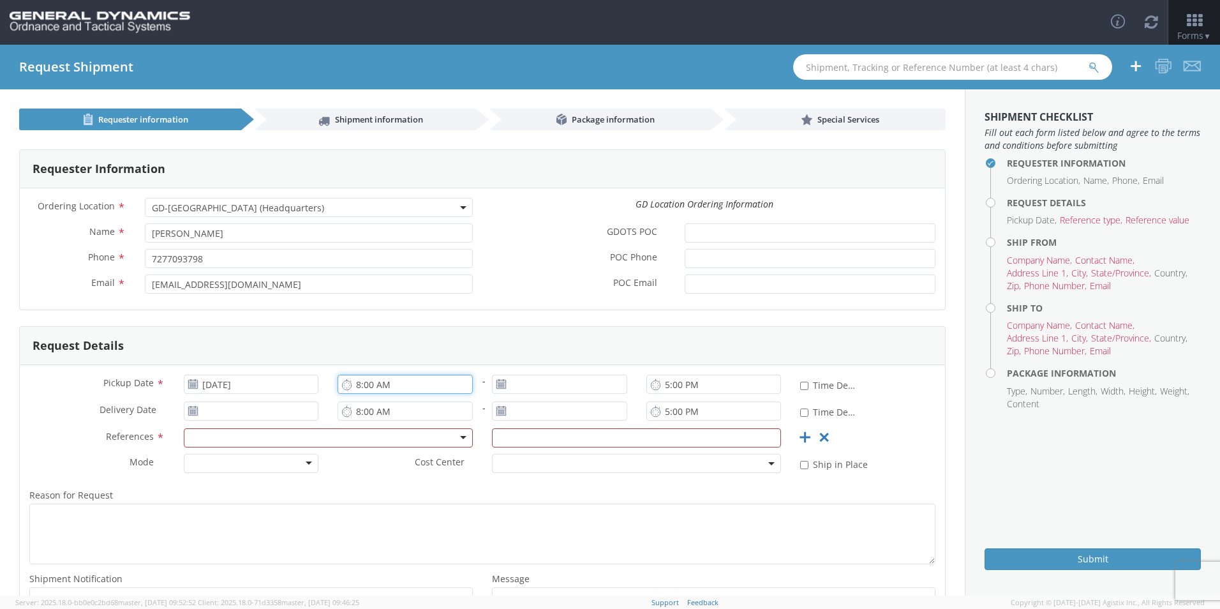
click at [426, 385] on input "8:00 AM" at bounding box center [405, 384] width 135 height 19
type input "11:00 AM"
click at [497, 385] on use at bounding box center [501, 383] width 9 height 9
type input "[DATE]"
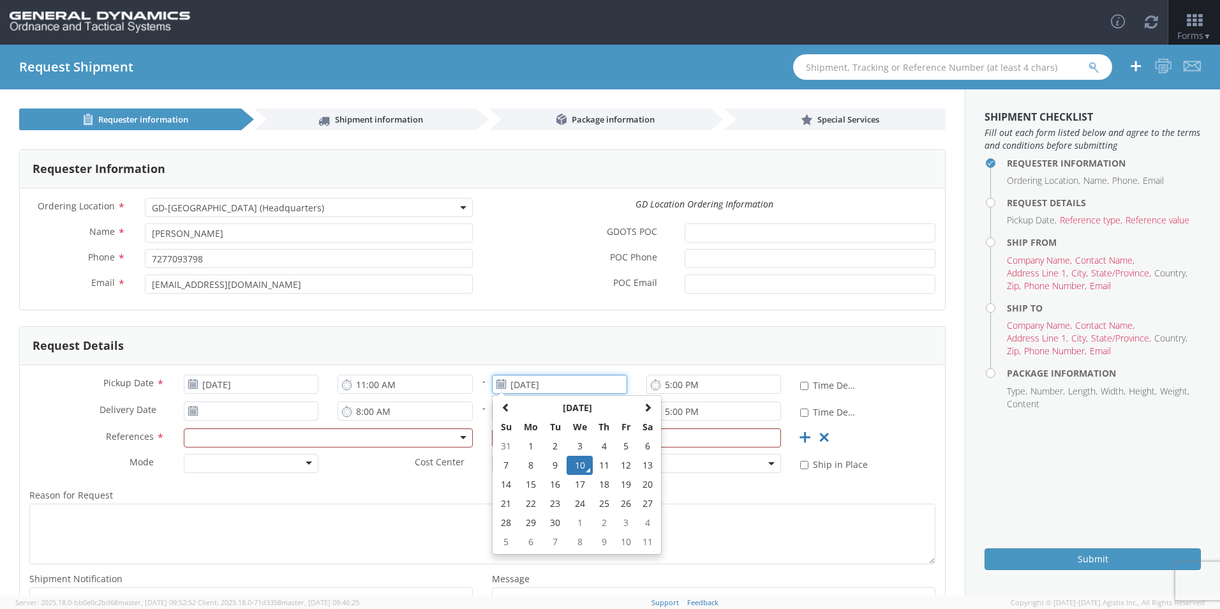
click at [548, 387] on input "[DATE]" at bounding box center [559, 384] width 135 height 19
click at [576, 462] on td "10" at bounding box center [580, 465] width 27 height 19
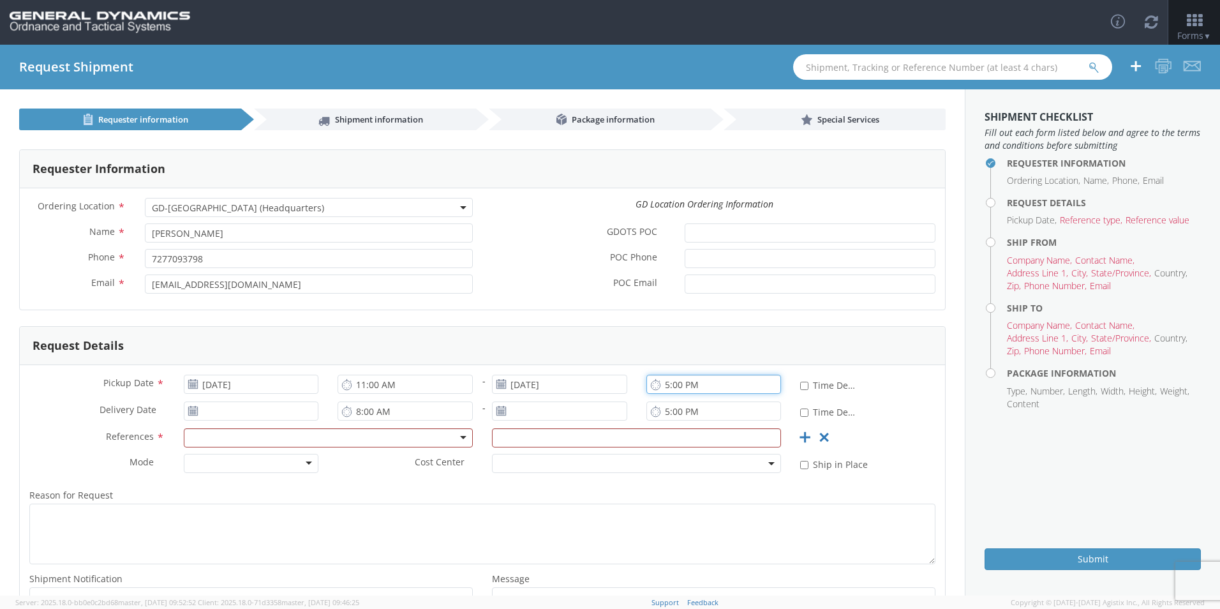
click at [667, 384] on input "5:00 PM" at bounding box center [714, 384] width 135 height 19
type input "2:00 PM"
click at [262, 438] on div at bounding box center [328, 437] width 289 height 19
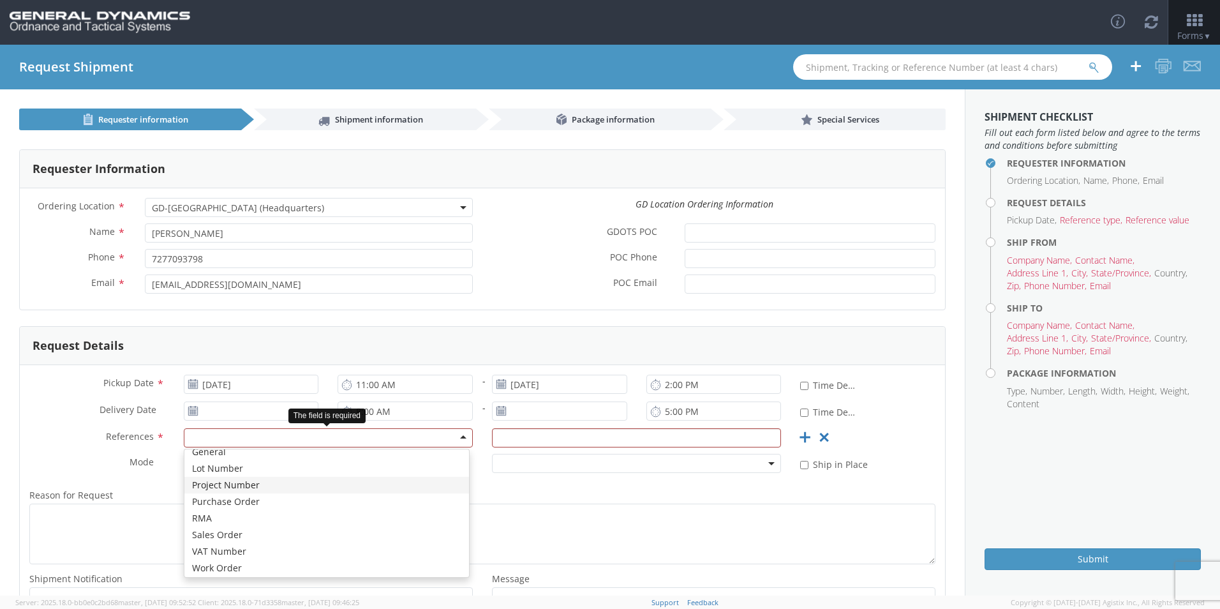
scroll to position [61, 0]
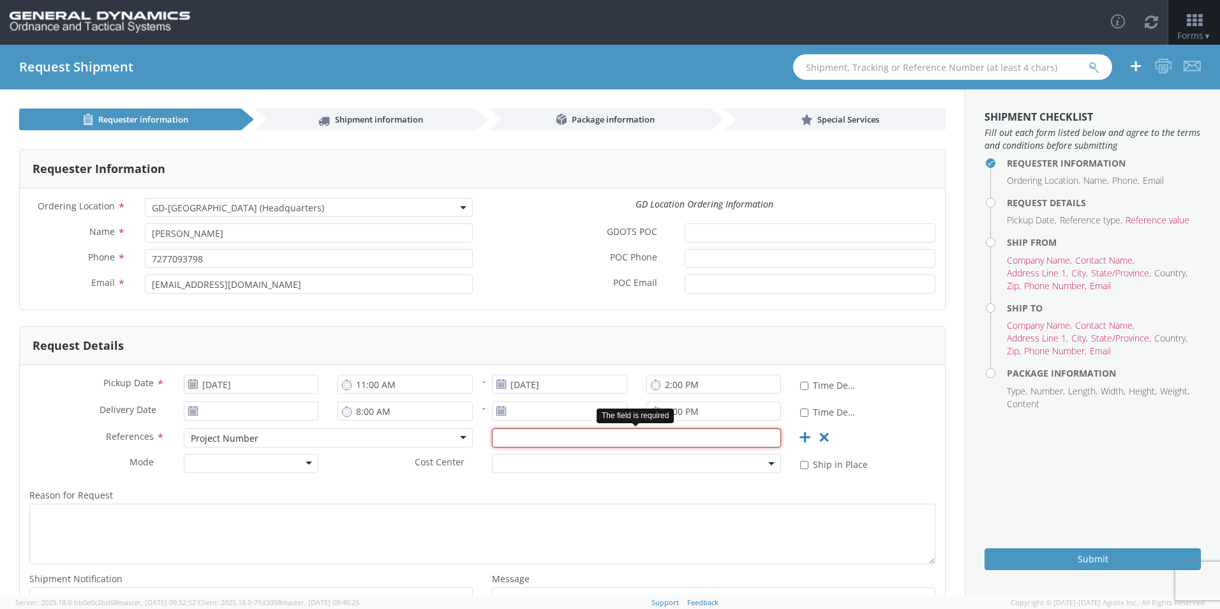
click at [513, 439] on input "text" at bounding box center [636, 437] width 289 height 19
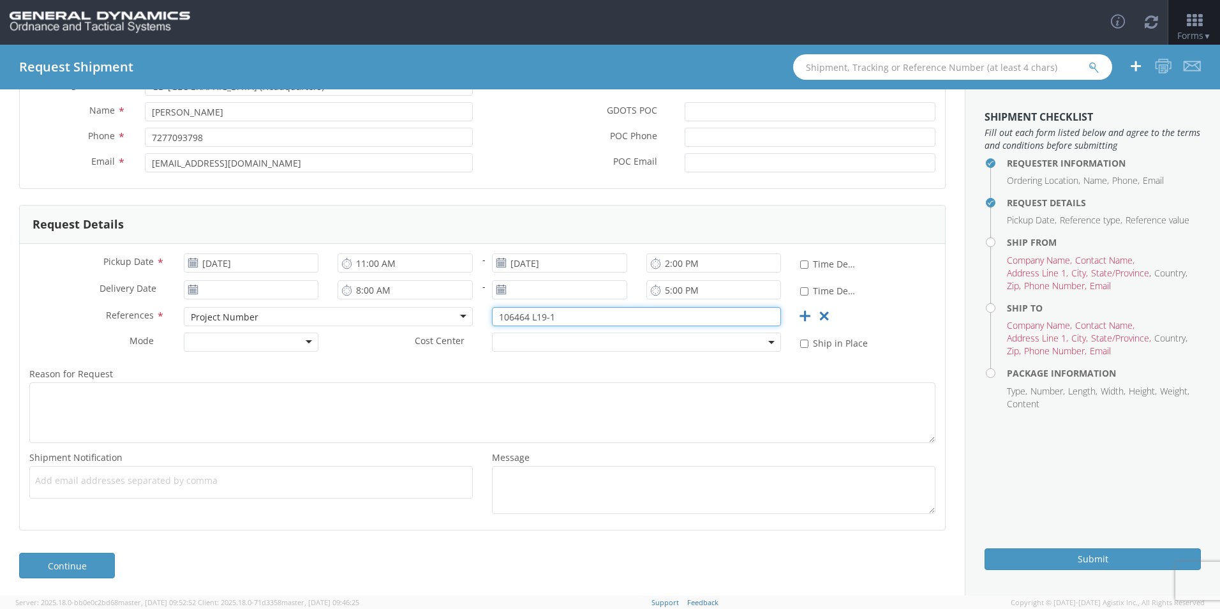
scroll to position [123, 0]
type input "106464 L19-1"
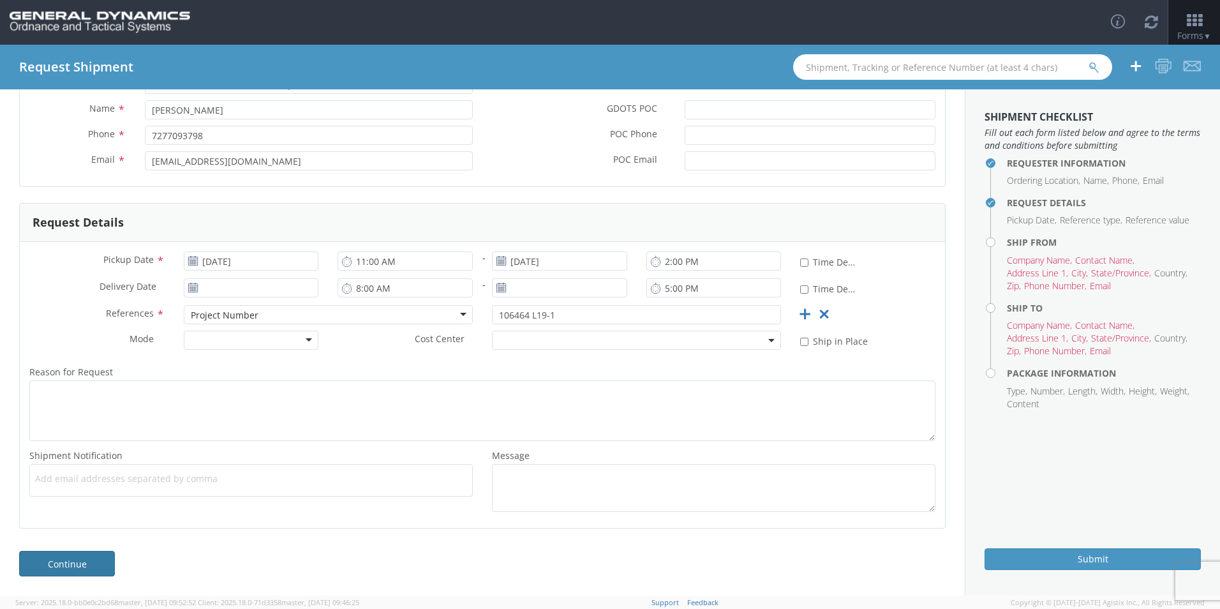
click at [72, 565] on link "Continue" at bounding box center [67, 564] width 96 height 26
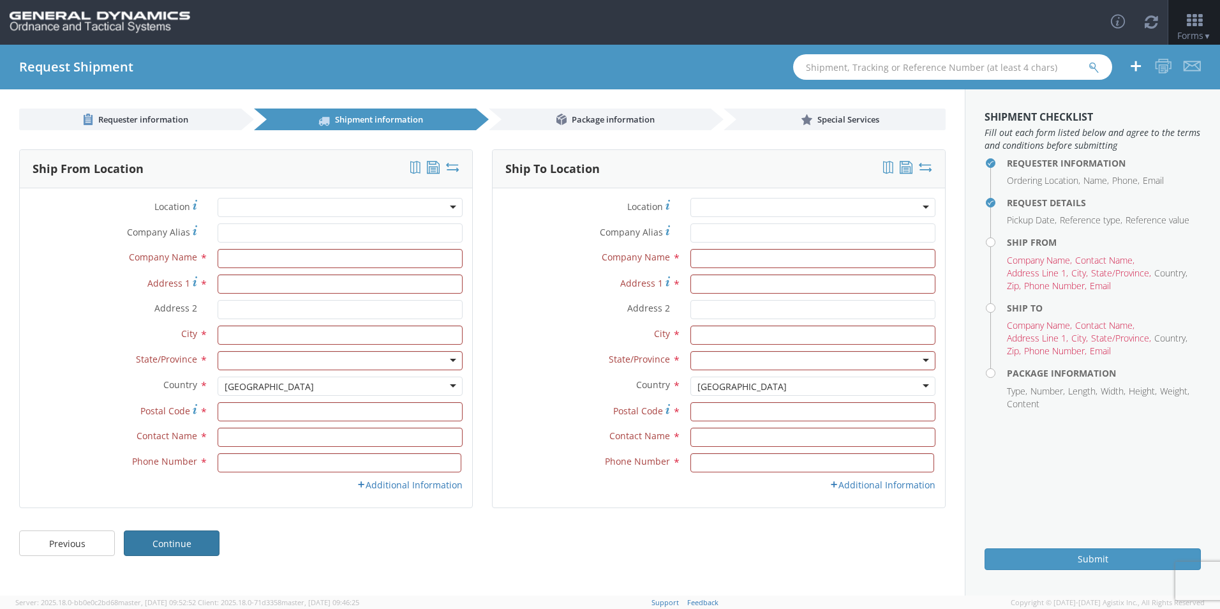
scroll to position [0, 0]
click at [232, 259] on input "text" at bounding box center [340, 258] width 245 height 19
type input "Matsys Inc"
type input "[STREET_ADDRESS]"
type input "Kofa Firing Range, W61P4X"
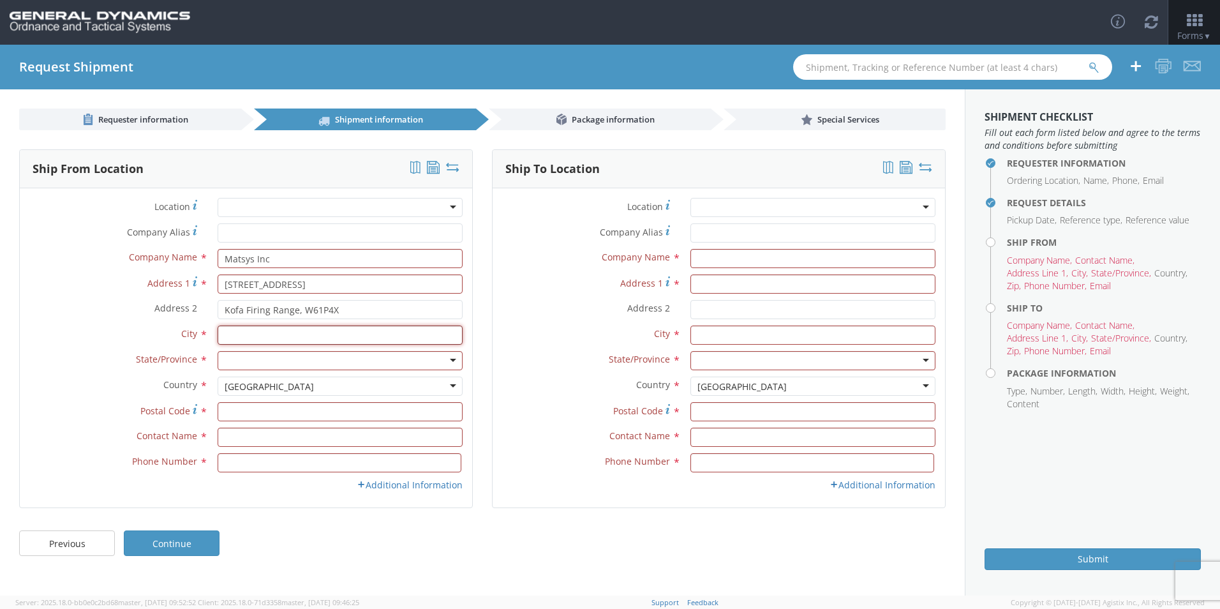
type input "Yuma"
type input "[PERSON_NAME]"
type input "[PHONE_NUMBER]"
type input "U.S. Army Yuma Proving Grounds"
type input "TEDT-YPY-AM, Bldg 3740"
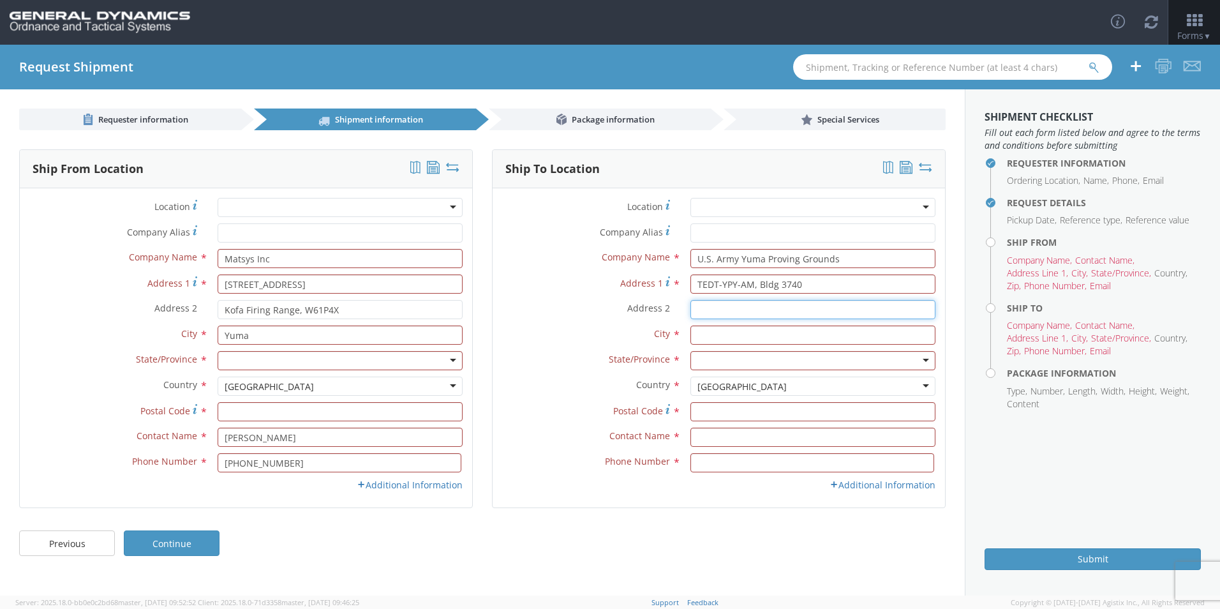
type input "Kofa Firing Range, W61P4X"
type input "Yuma"
type input "[PERSON_NAME], (M1002AT / INITIAL BALLISTIC TEST)"
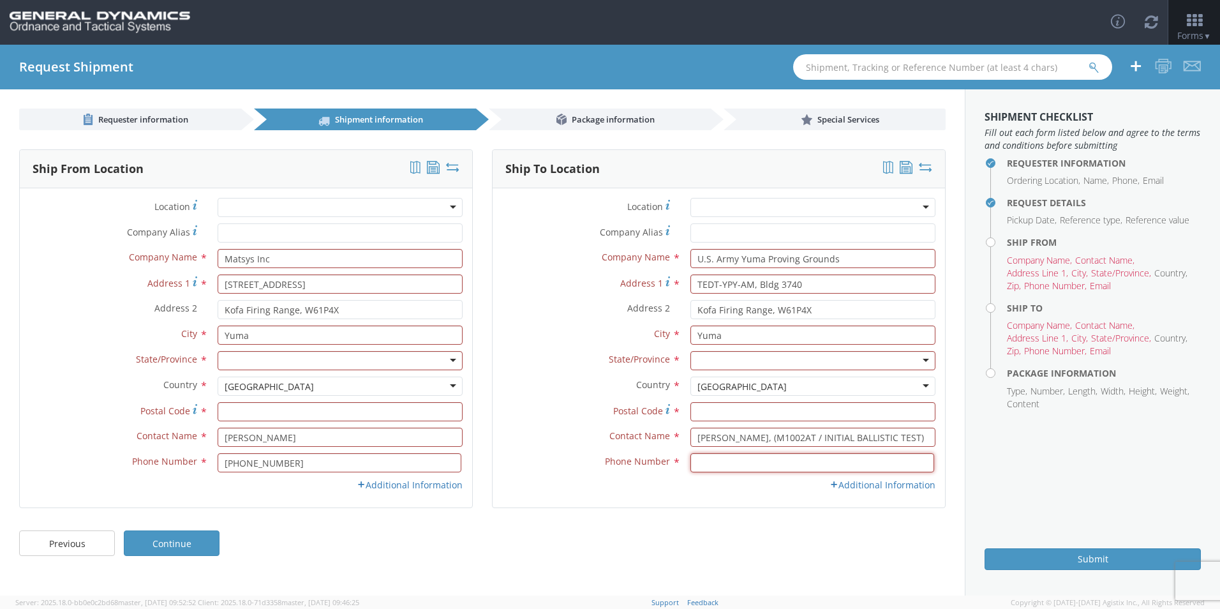
type input "[PHONE_NUMBER]"
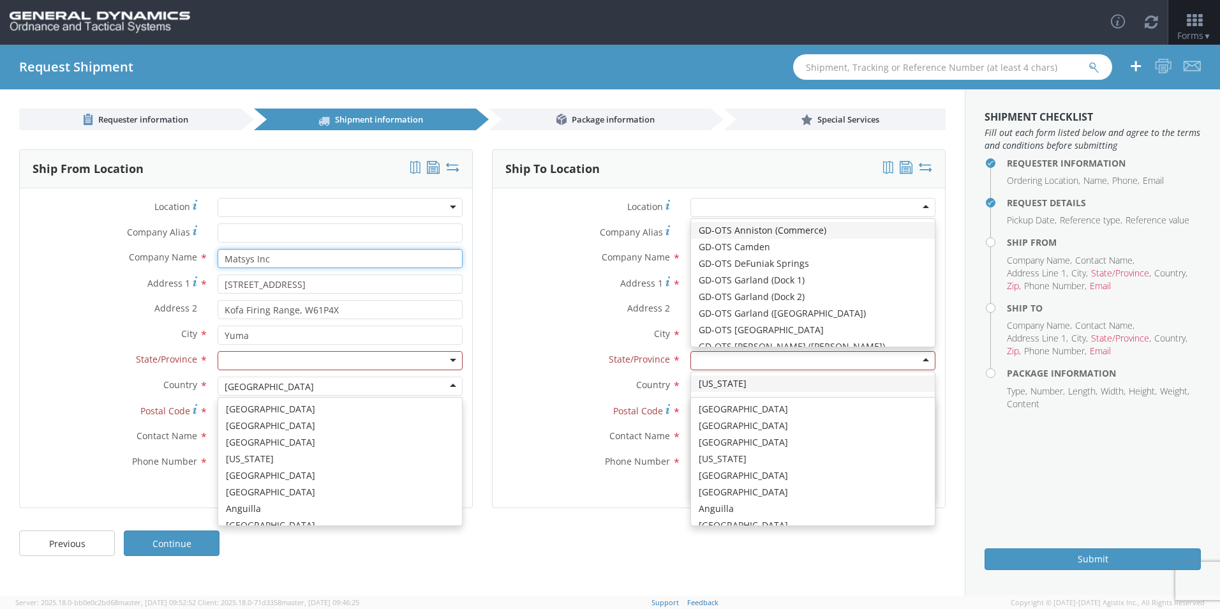
scroll to position [3217, 0]
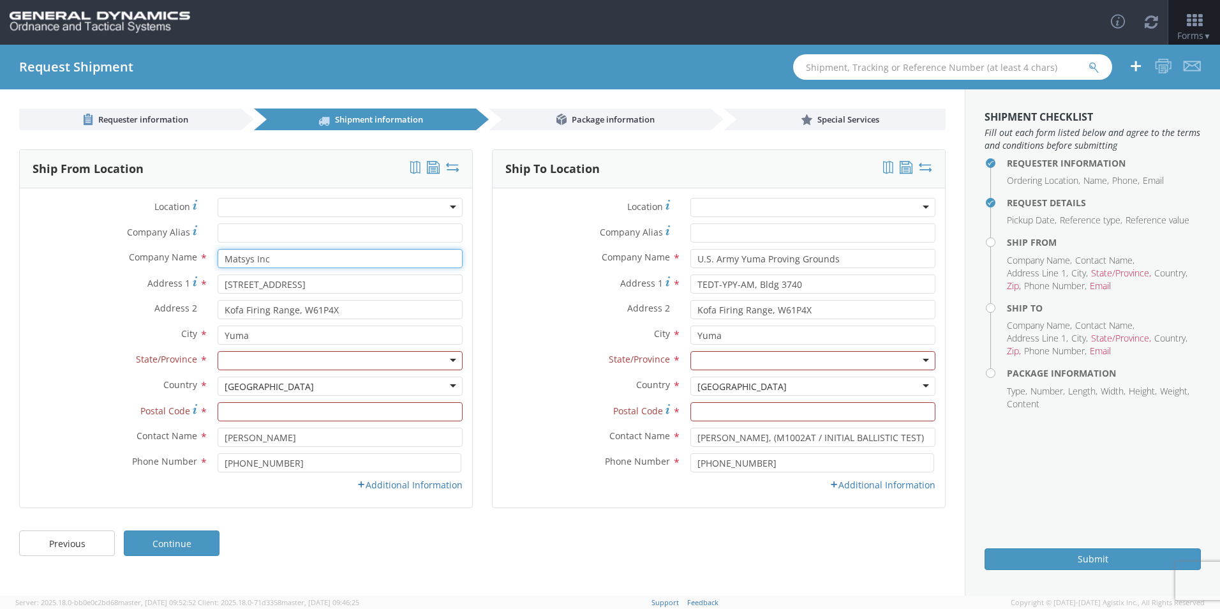
click at [308, 264] on input "Matsys Inc" at bounding box center [340, 258] width 245 height 19
click at [331, 243] on div "Company Alias *" at bounding box center [246, 236] width 453 height 26
drag, startPoint x: 349, startPoint y: 310, endPoint x: 176, endPoint y: 299, distance: 173.9
click at [176, 299] on div "Location * GD-OTS Anniston (Commerce) GD-OTS [GEOGRAPHIC_DATA] GD-[GEOGRAPHIC_D…" at bounding box center [246, 348] width 453 height 300
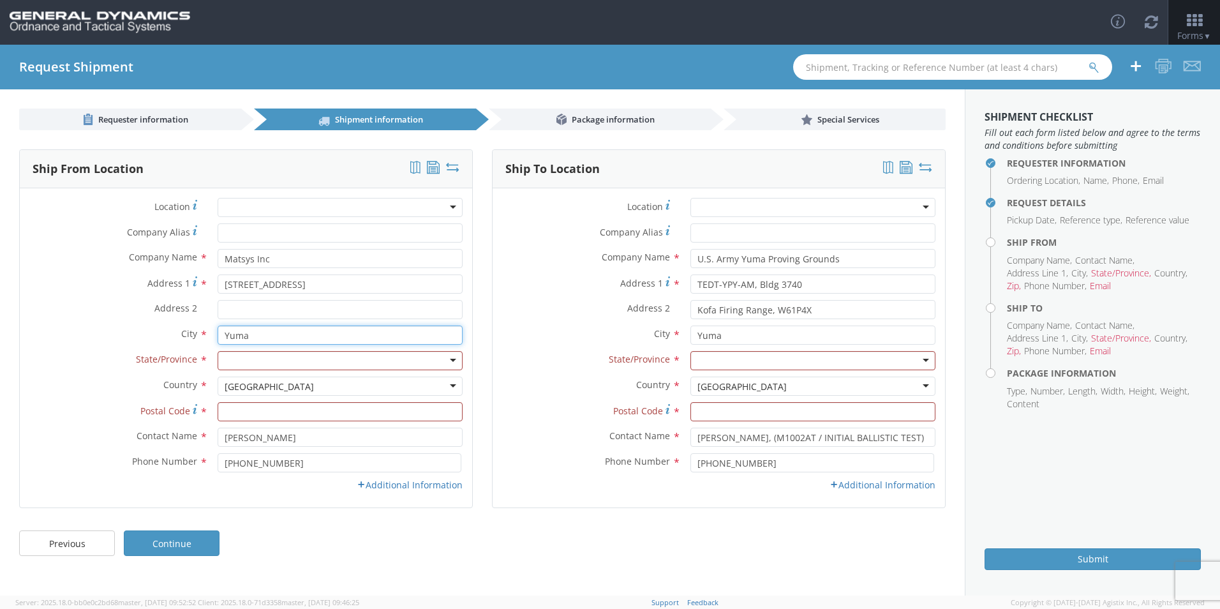
drag, startPoint x: 317, startPoint y: 339, endPoint x: 209, endPoint y: 328, distance: 108.4
click at [209, 328] on div "Yuma searching..." at bounding box center [340, 335] width 264 height 19
type input "STERLING"
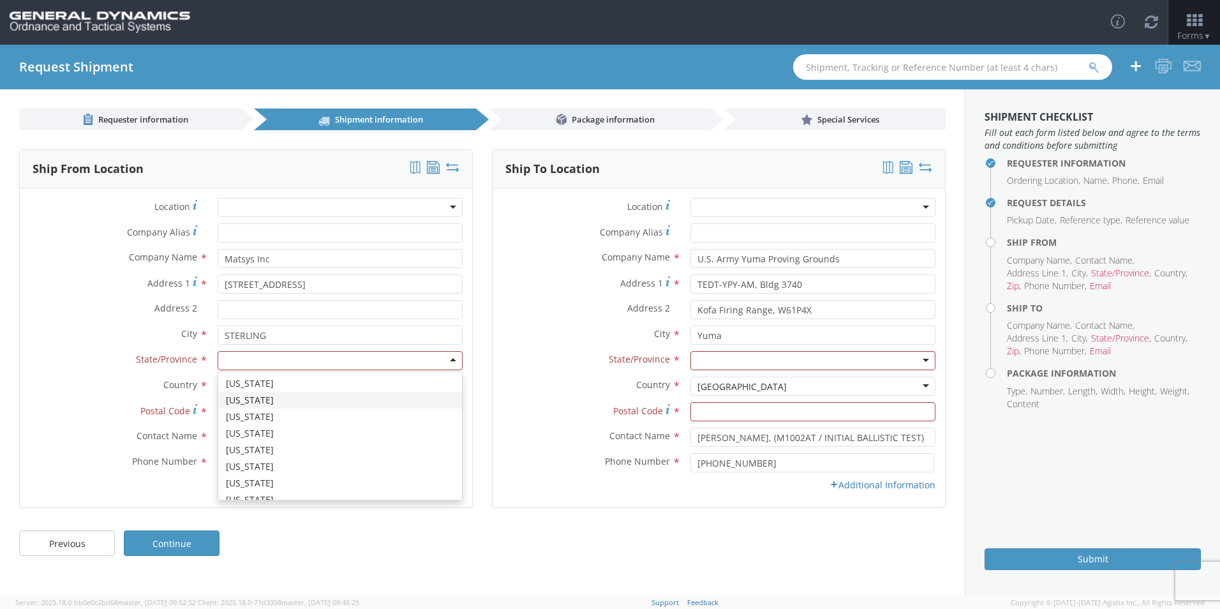
scroll to position [766, 0]
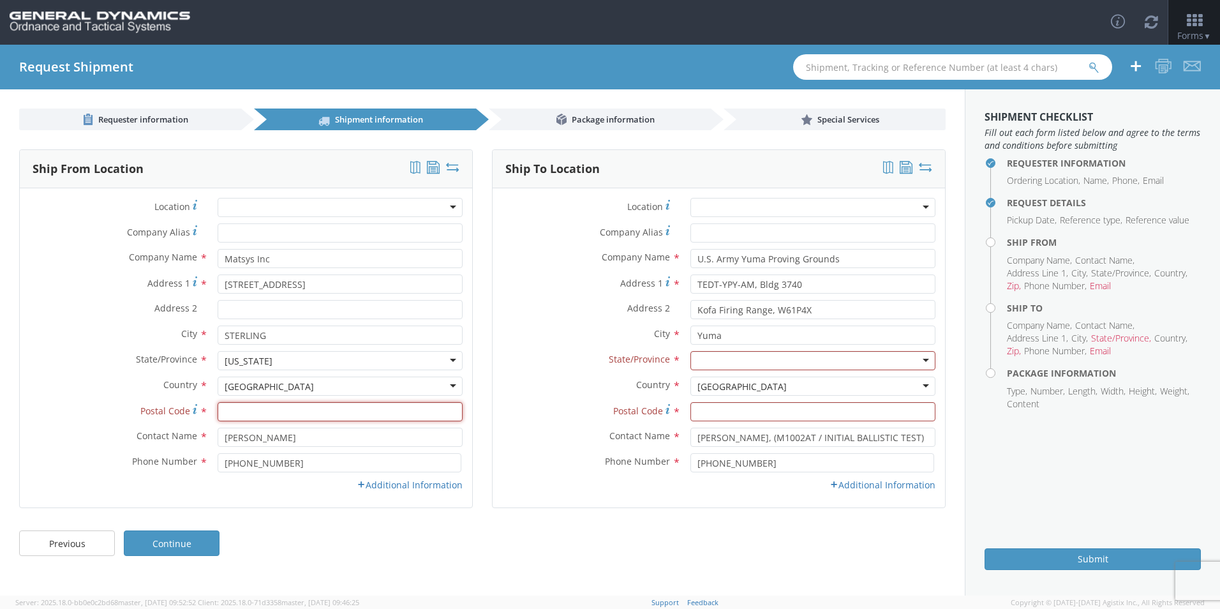
click at [242, 410] on input "Postal Code *" at bounding box center [340, 411] width 245 height 19
type input "20166"
click at [728, 361] on div at bounding box center [813, 360] width 245 height 19
click at [737, 415] on input "Postal Code *" at bounding box center [813, 411] width 245 height 19
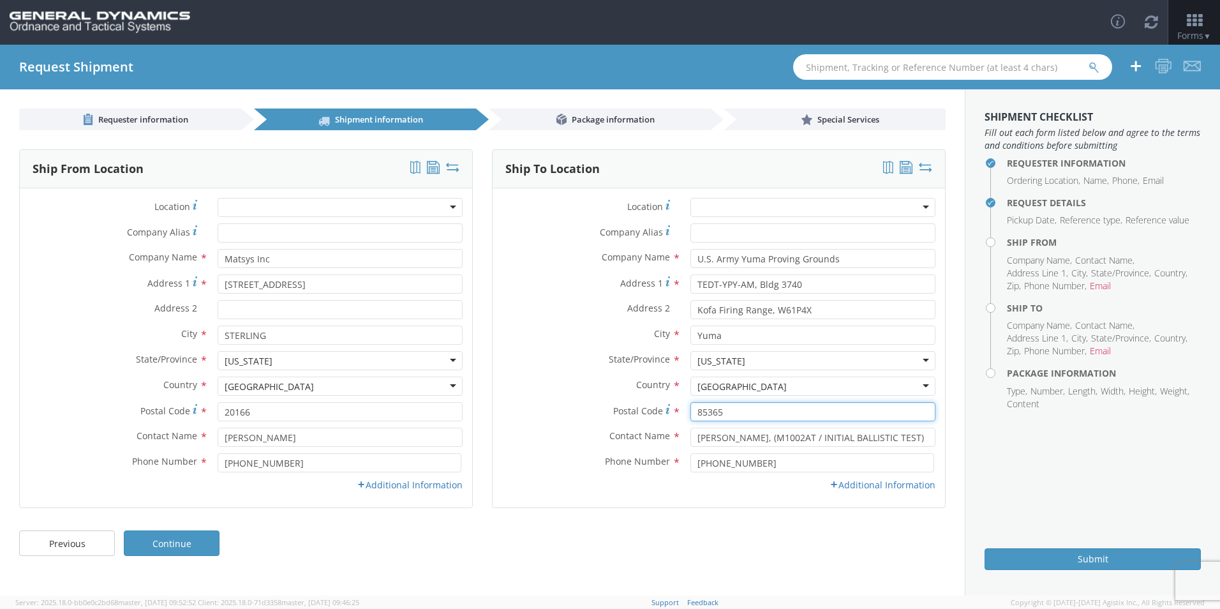
type input "85365-9108"
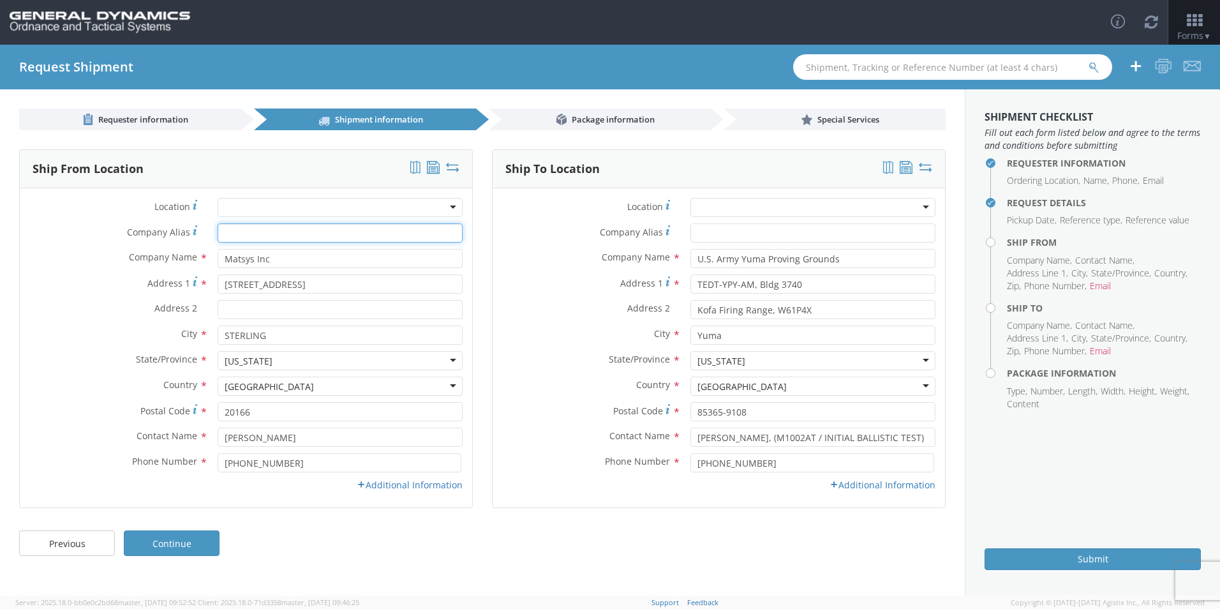
type input "U.S. Army Yuma Proving Grounds"
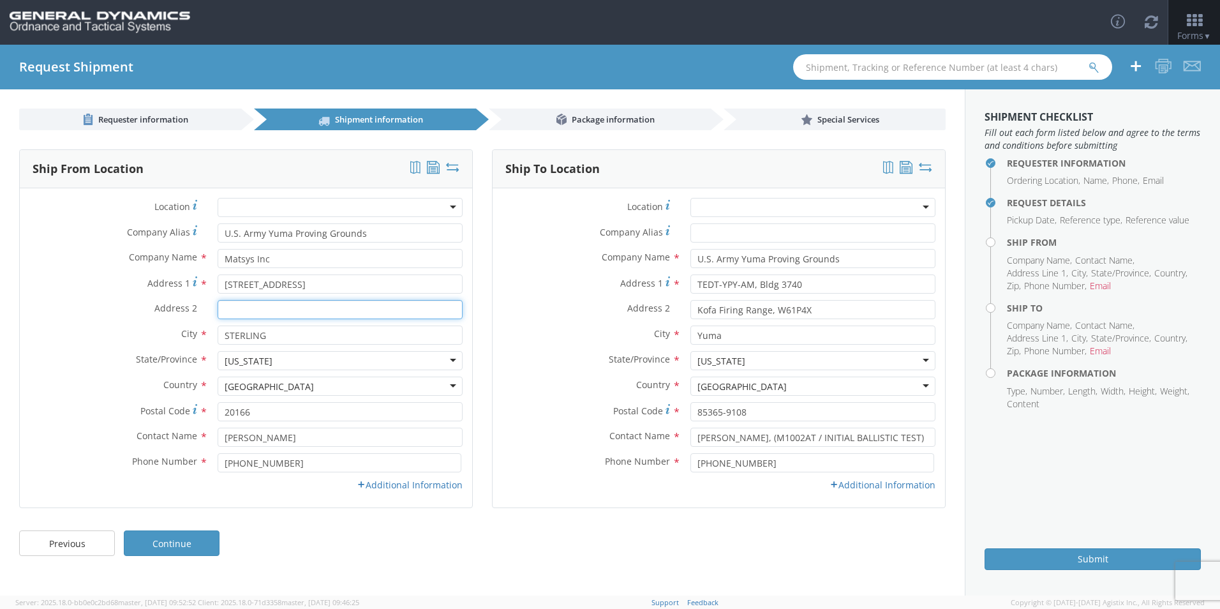
type input "Kofa Firing Range, W61P4X"
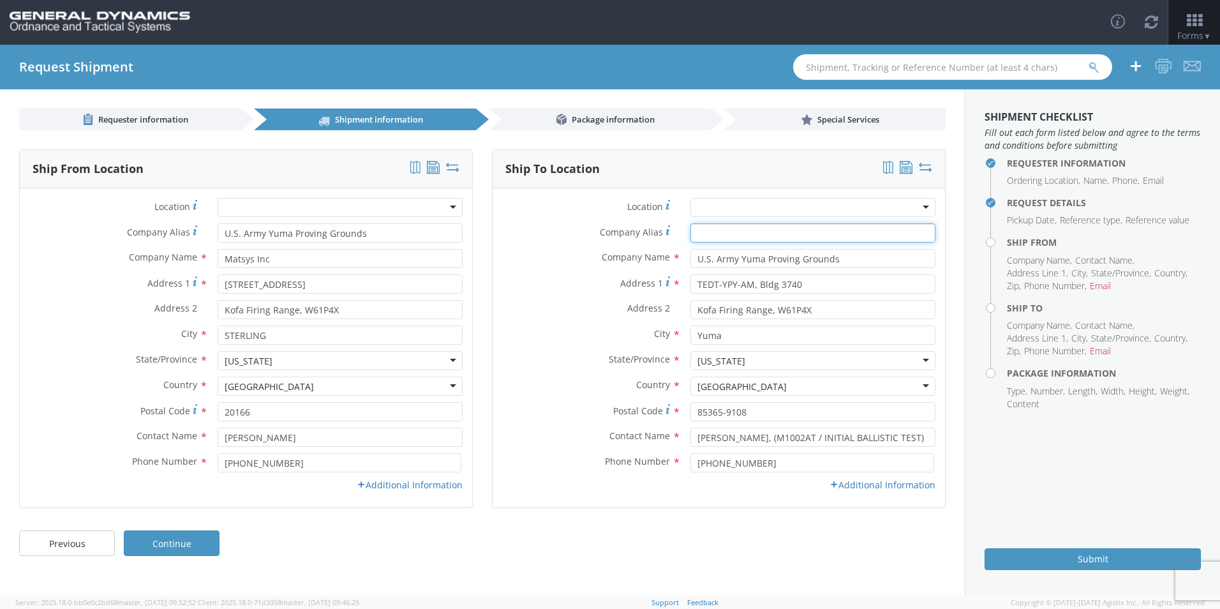
type input "U.S. Army Yuma Proving Grounds"
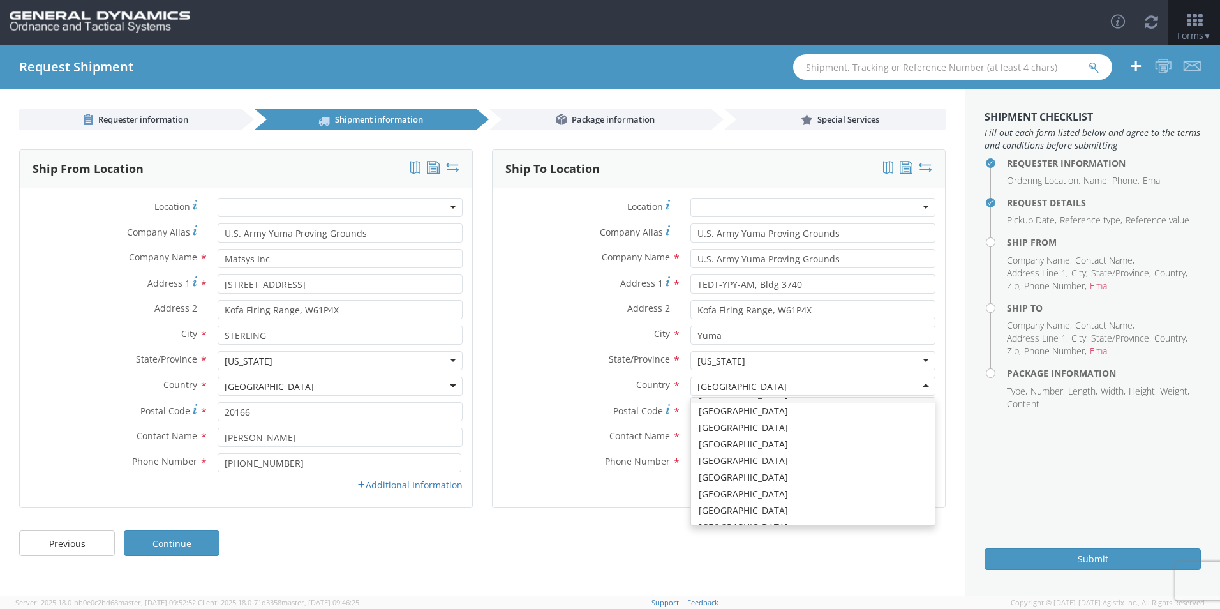
click at [827, 385] on div "[GEOGRAPHIC_DATA]" at bounding box center [813, 386] width 245 height 19
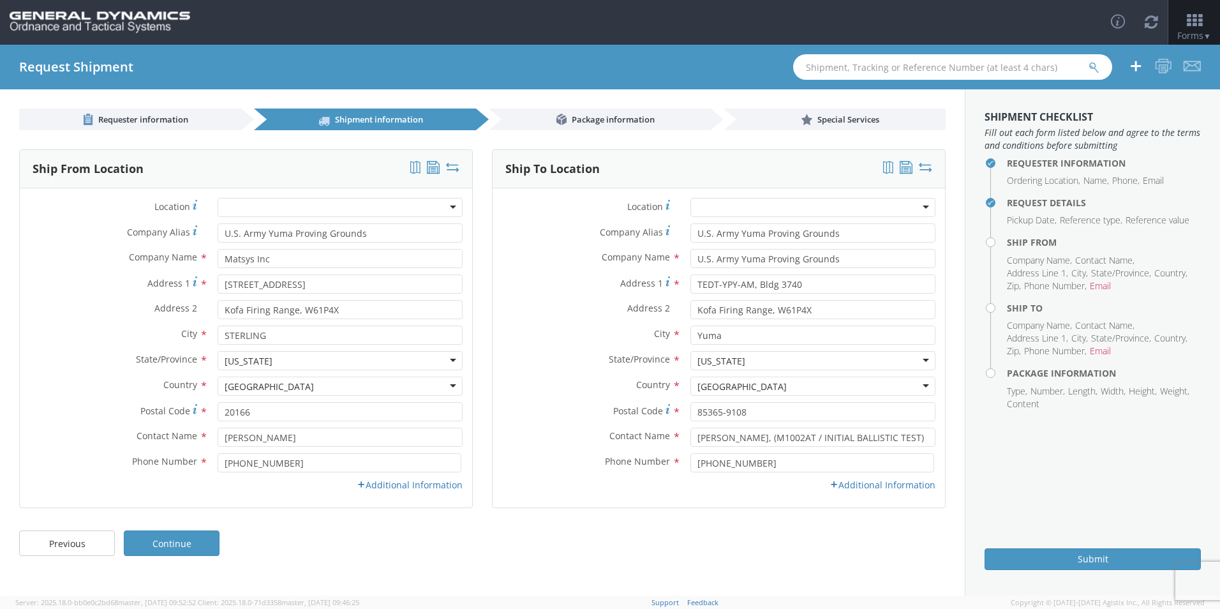
click at [613, 550] on div "Previous Continue" at bounding box center [482, 549] width 965 height 51
drag, startPoint x: 375, startPoint y: 234, endPoint x: 158, endPoint y: 228, distance: 216.4
click at [158, 228] on div "Company Alias * [DEMOGRAPHIC_DATA] Army Yuma Proving Grounds" at bounding box center [246, 232] width 453 height 19
click at [294, 260] on input "Matsys Inc" at bounding box center [340, 258] width 245 height 19
click at [593, 560] on div "Previous Continue" at bounding box center [482, 549] width 965 height 51
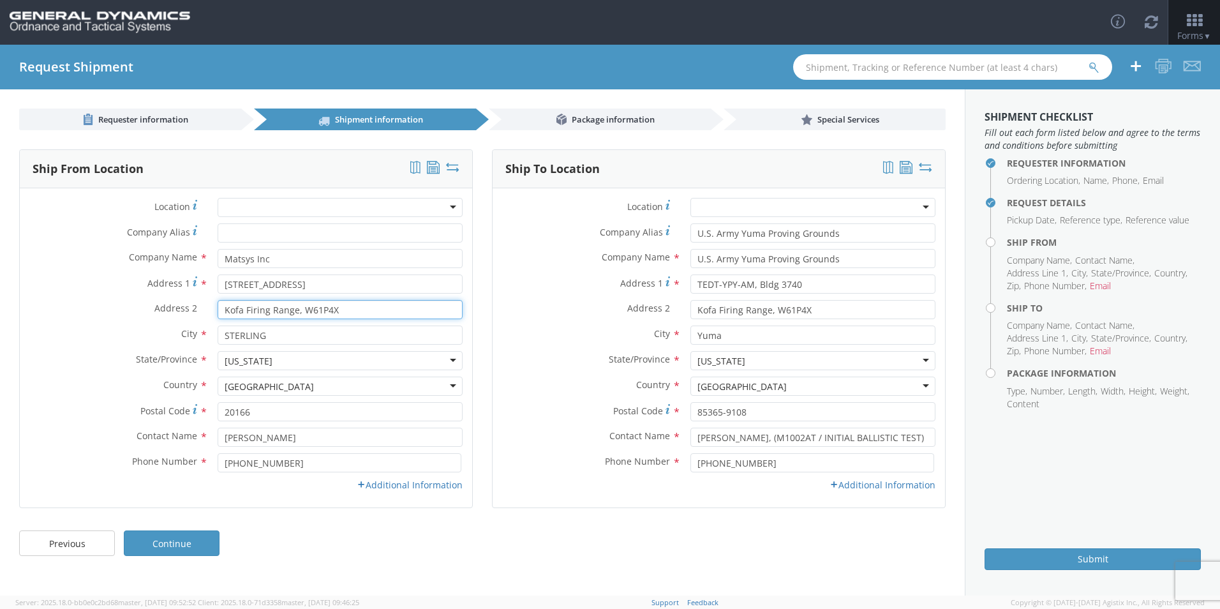
drag, startPoint x: 319, startPoint y: 314, endPoint x: 162, endPoint y: 296, distance: 158.1
click at [162, 296] on div "Location * GD-OTS Anniston (Commerce) GD-OTS [GEOGRAPHIC_DATA] GD-[GEOGRAPHIC_D…" at bounding box center [246, 348] width 453 height 300
click at [447, 535] on div "Previous Continue" at bounding box center [482, 549] width 965 height 51
click at [170, 540] on link "Continue" at bounding box center [172, 543] width 96 height 26
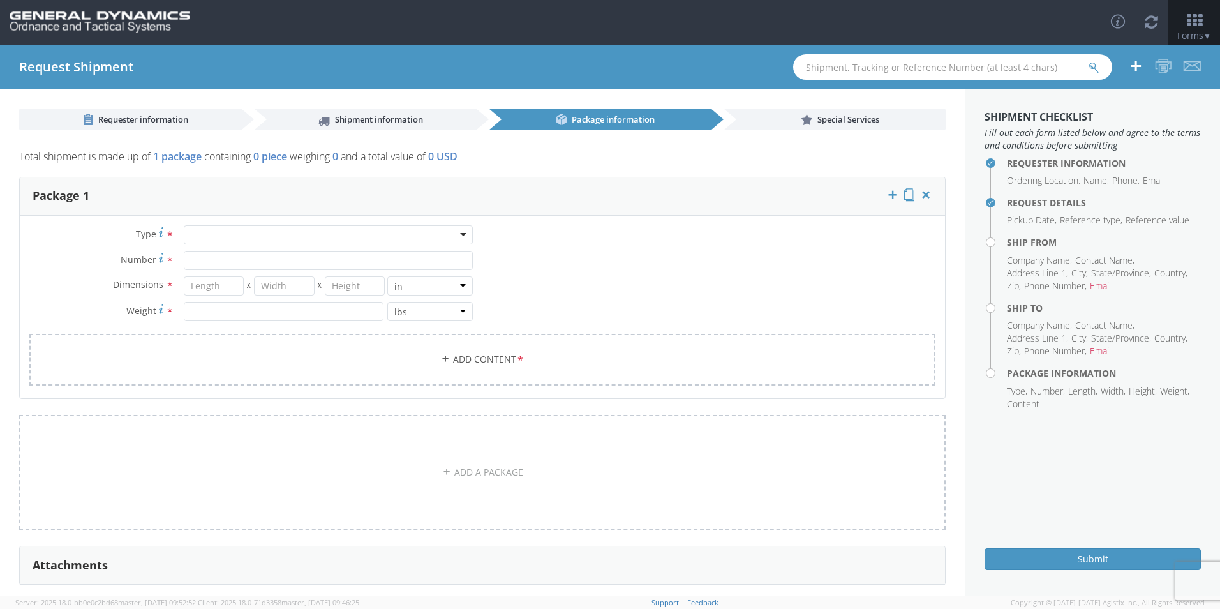
click at [296, 234] on div at bounding box center [328, 234] width 289 height 19
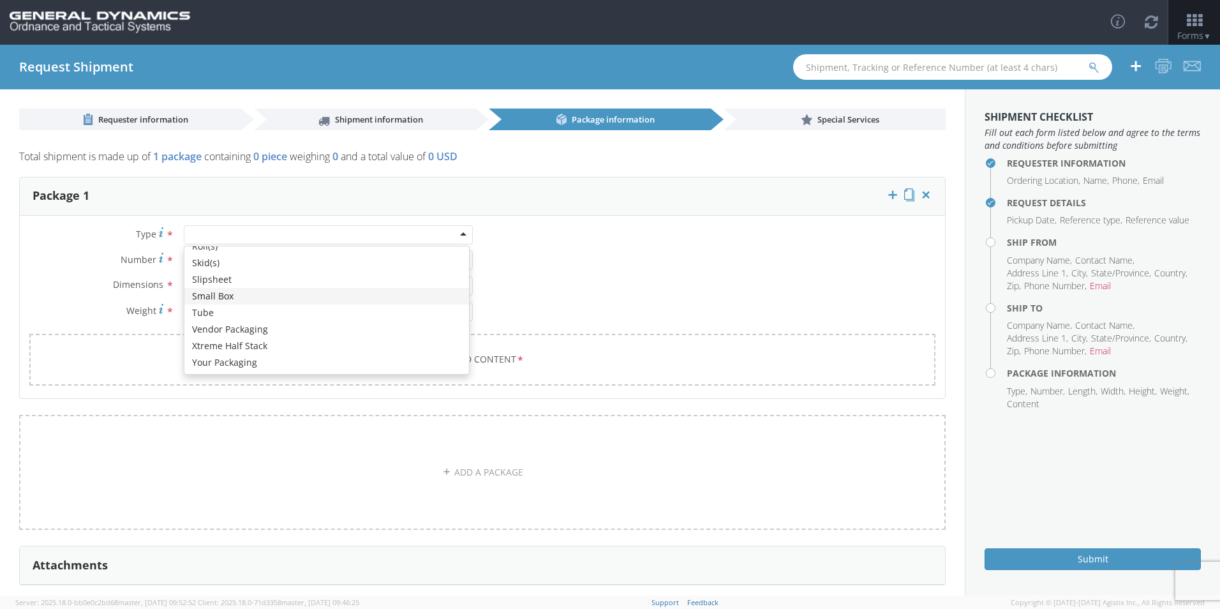
type input "12.25"
type input "11"
type input "1.5"
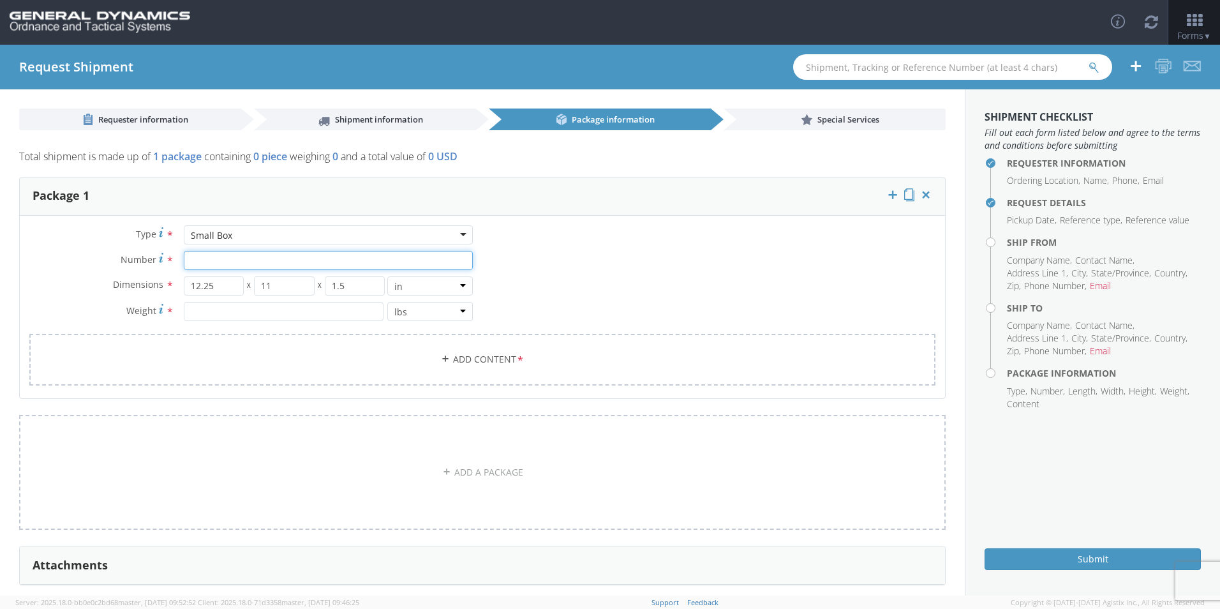
click at [220, 261] on input "Number *" at bounding box center [328, 260] width 289 height 19
type input "1"
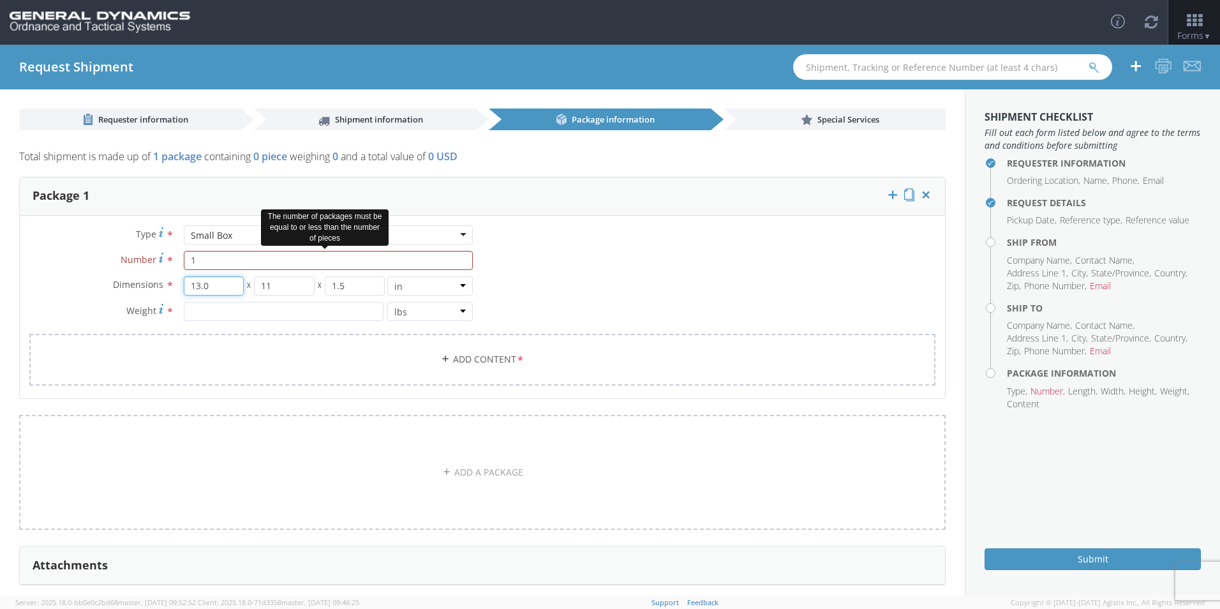
type input "13.0"
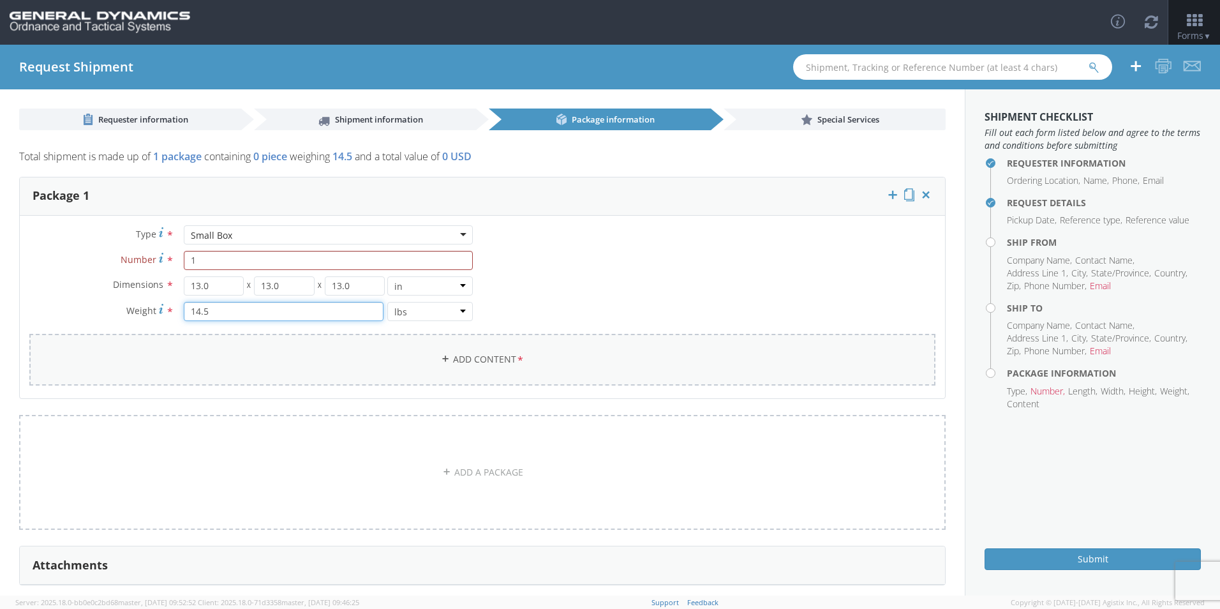
type input "14.5"
click at [504, 360] on link "Add Content *" at bounding box center [482, 360] width 906 height 52
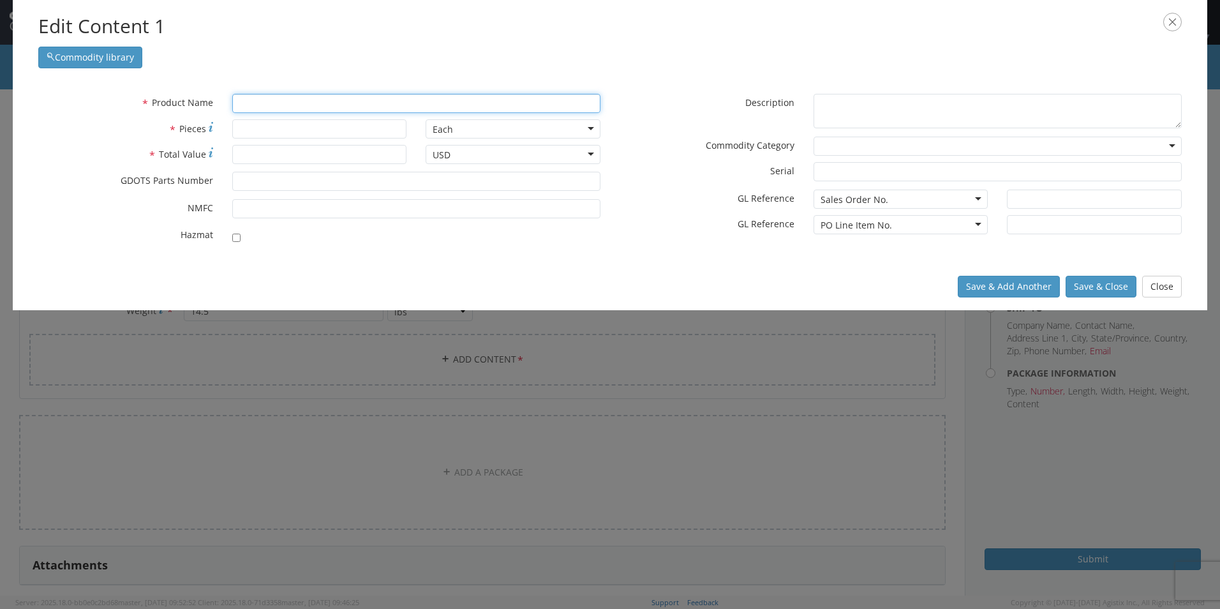
click at [266, 100] on input "text" at bounding box center [416, 103] width 368 height 19
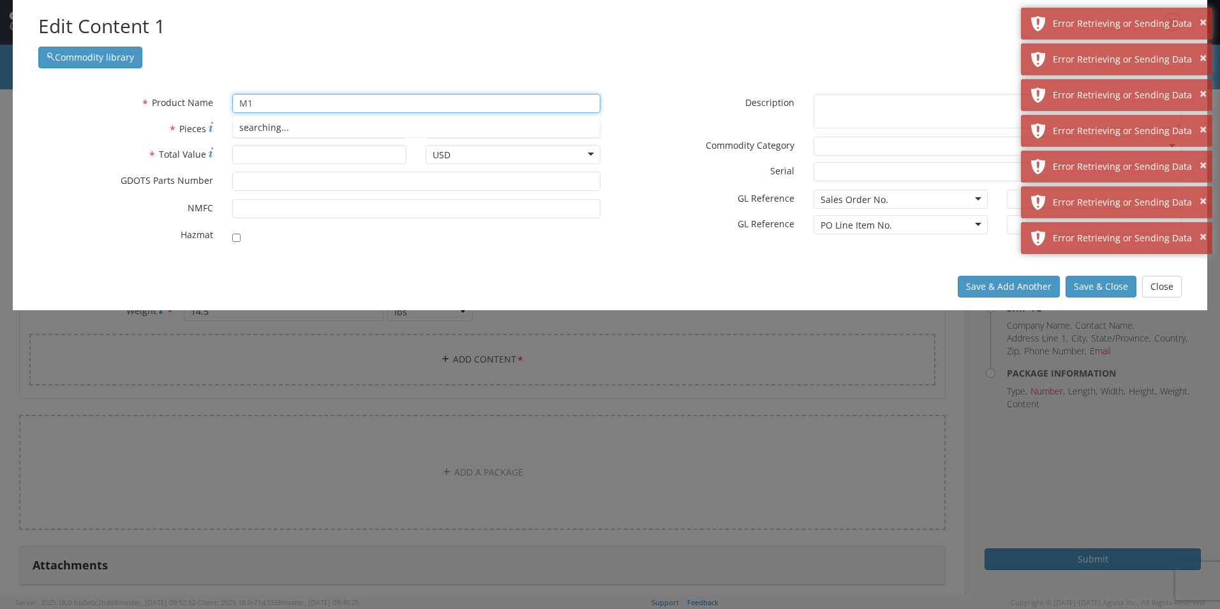
type input "M"
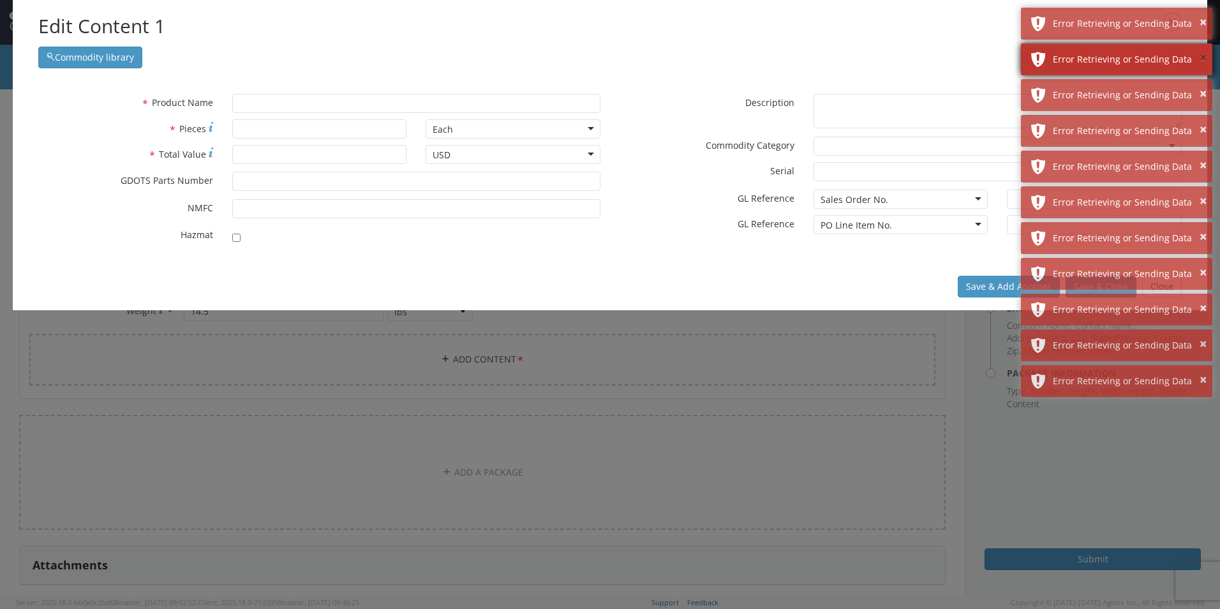
click at [1207, 20] on div "× Error Retrieving or Sending Data" at bounding box center [1116, 24] width 191 height 32
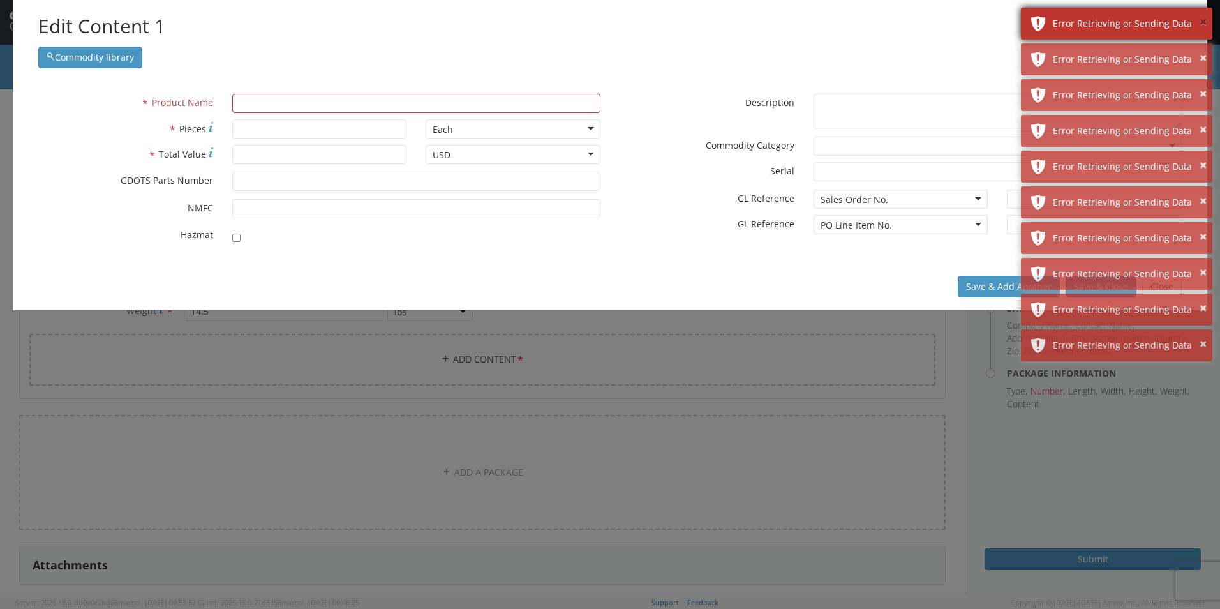
click at [1201, 20] on button "×" at bounding box center [1203, 22] width 7 height 19
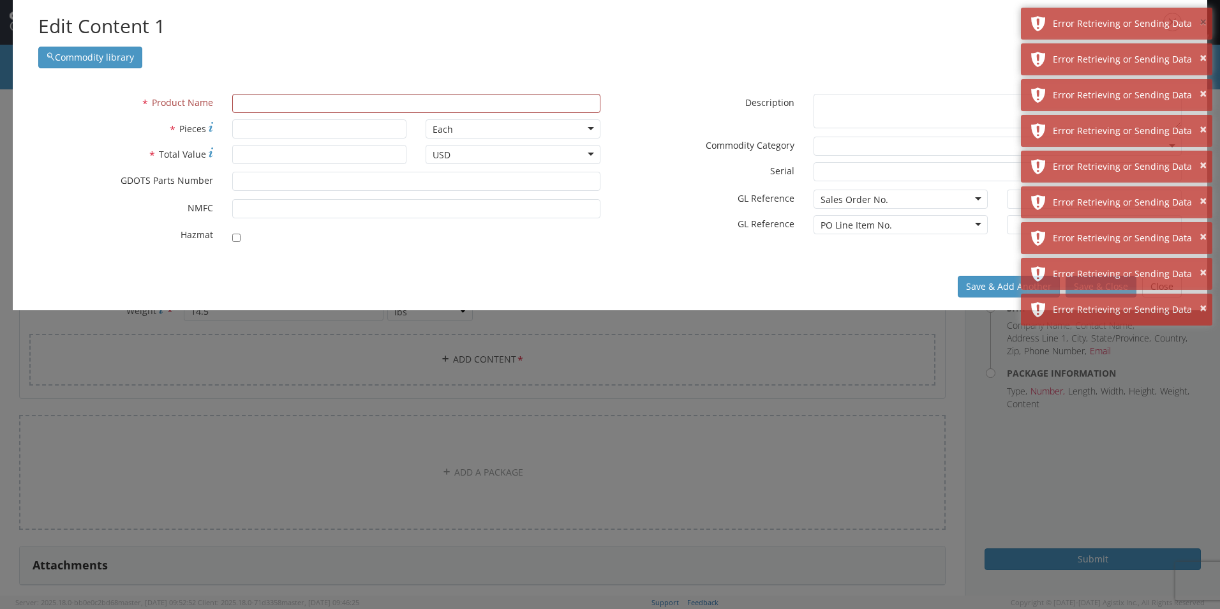
click at [1201, 20] on button "×" at bounding box center [1203, 22] width 7 height 19
click at [1201, 49] on button "×" at bounding box center [1203, 58] width 7 height 19
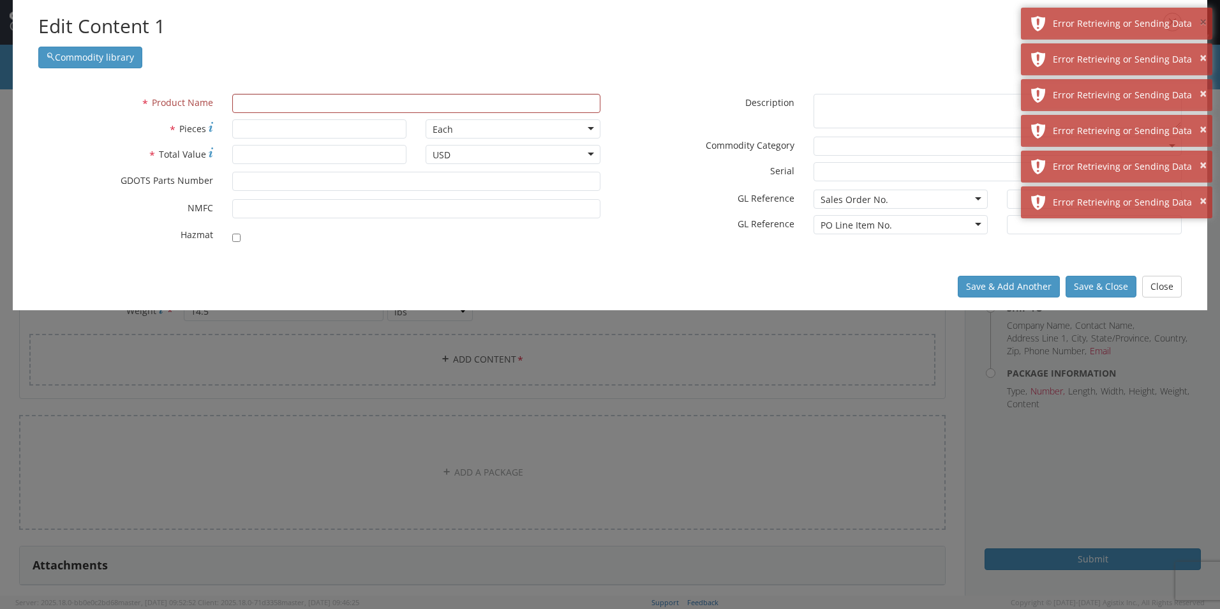
click at [1201, 20] on button "×" at bounding box center [1203, 22] width 7 height 19
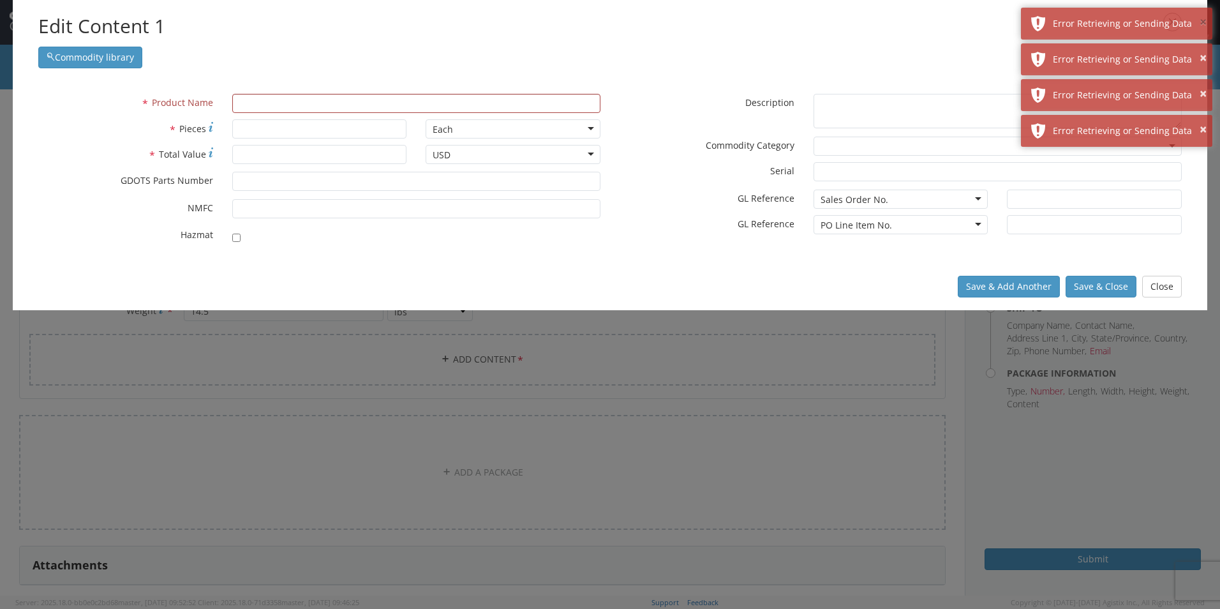
click at [1201, 20] on button "×" at bounding box center [1203, 22] width 7 height 19
click at [1201, 49] on button "×" at bounding box center [1203, 58] width 7 height 19
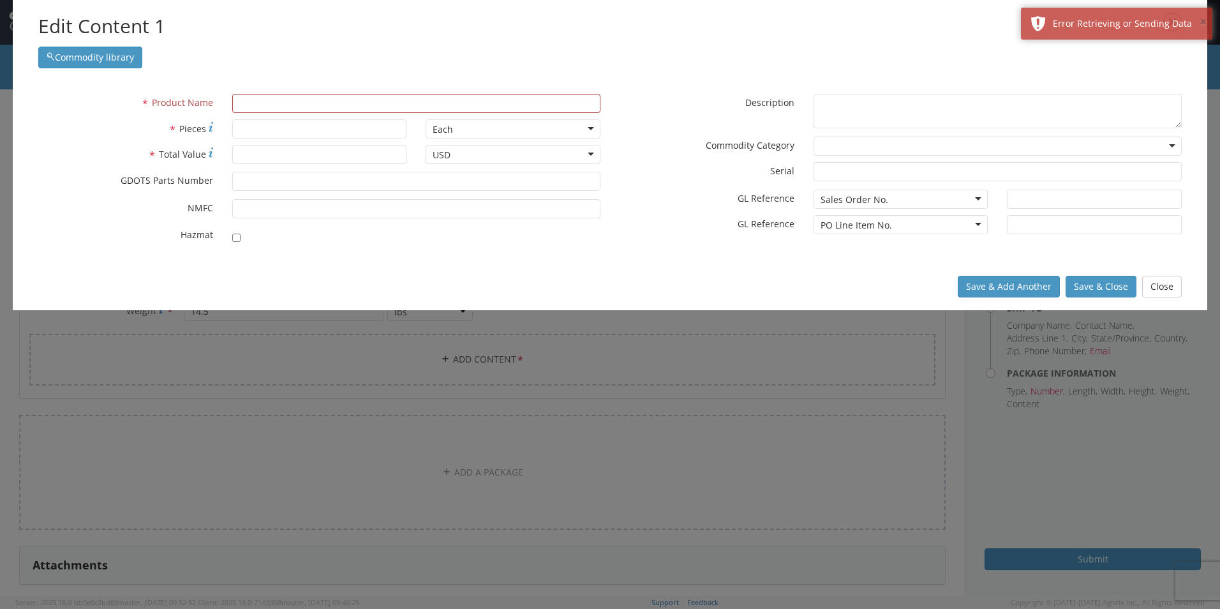
click at [1201, 20] on button "×" at bounding box center [1203, 22] width 7 height 19
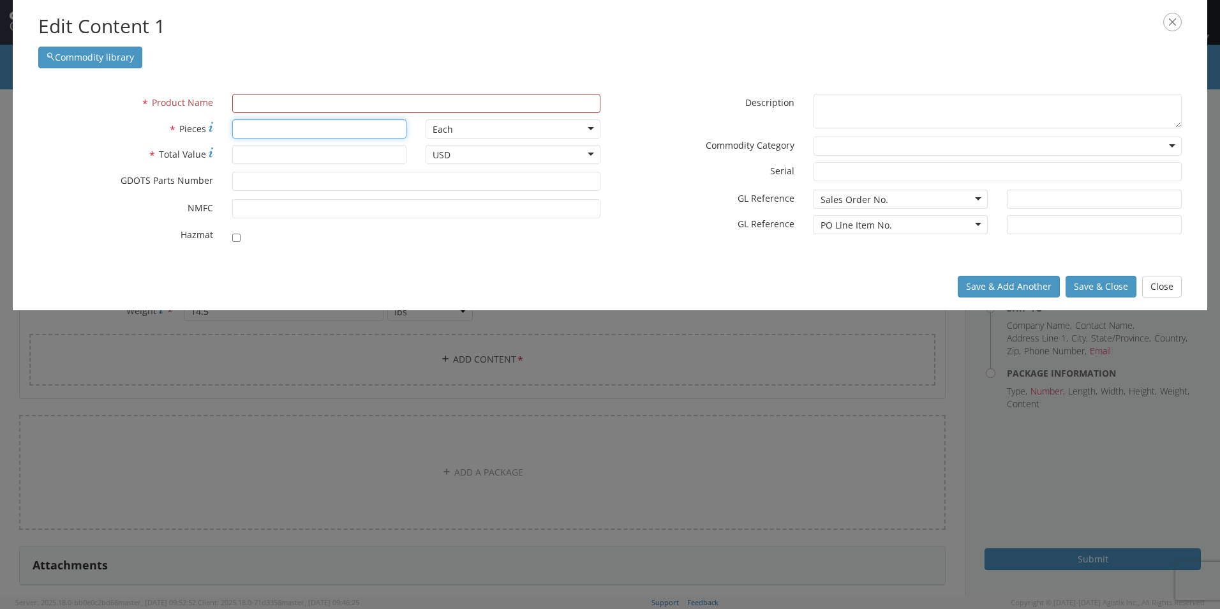
click at [266, 136] on input "* Pieces" at bounding box center [319, 128] width 175 height 19
type input "143"
click at [273, 158] on input "* Total Value" at bounding box center [319, 154] width 175 height 19
type input "40000"
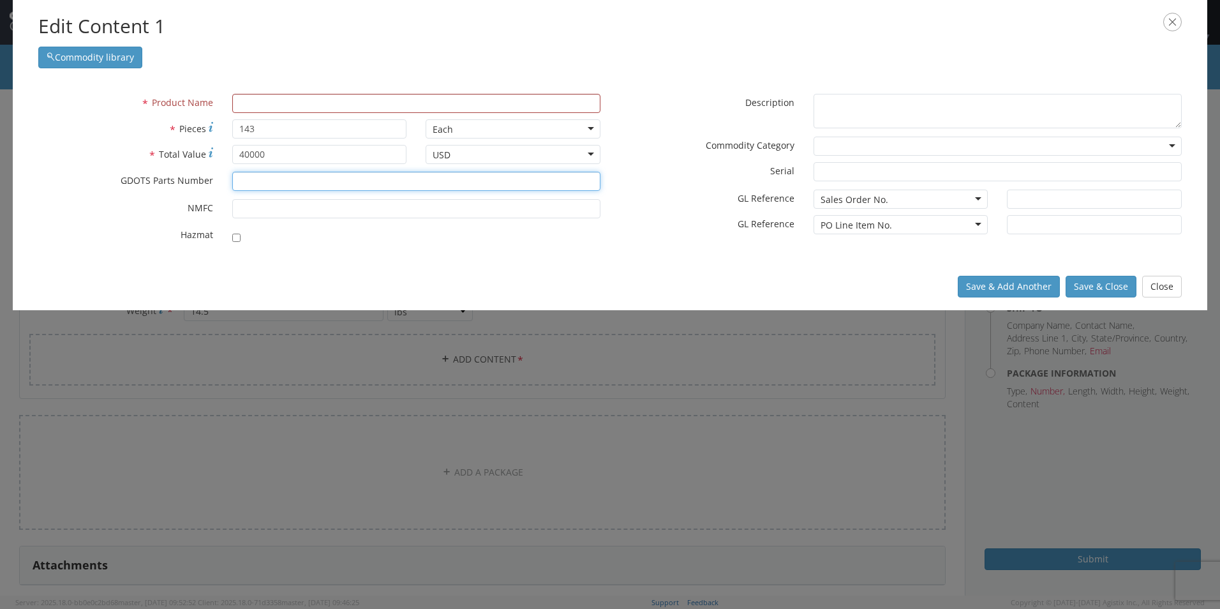
click at [286, 184] on input "* GDOTS Parts Number" at bounding box center [416, 181] width 368 height 19
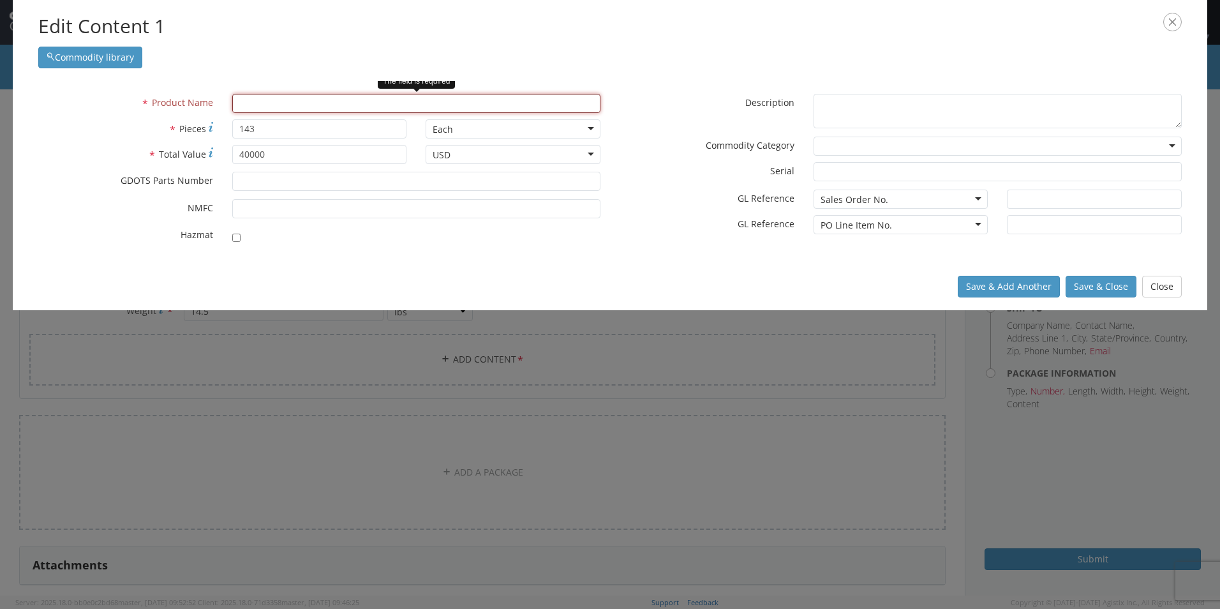
click at [289, 104] on input "text" at bounding box center [416, 103] width 368 height 19
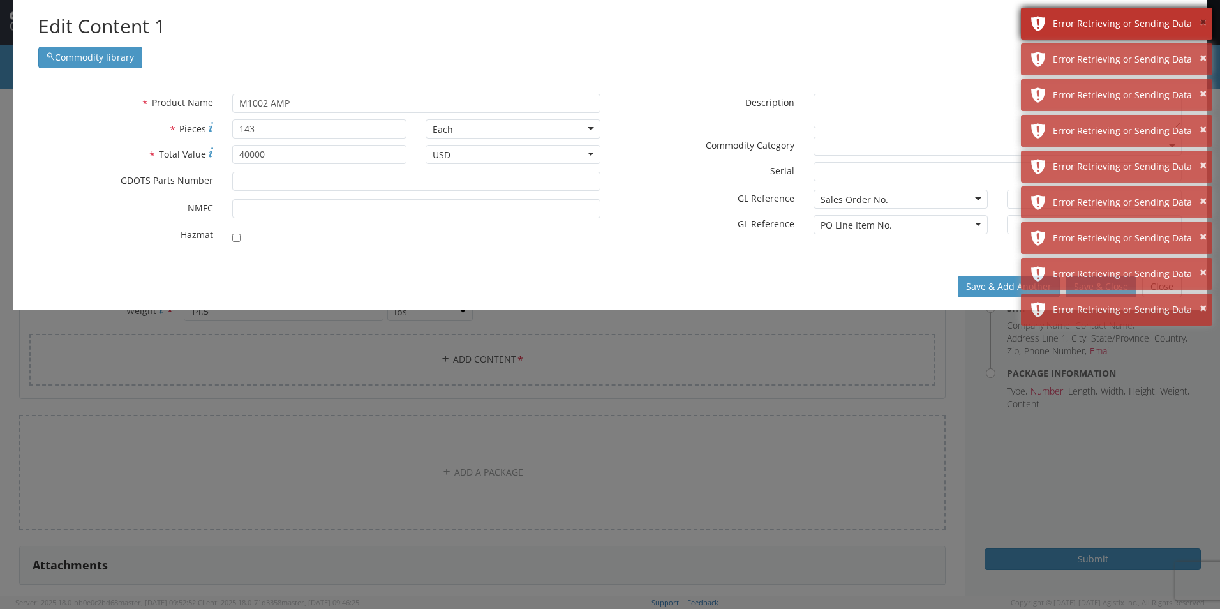
click at [1200, 19] on button "×" at bounding box center [1203, 22] width 7 height 19
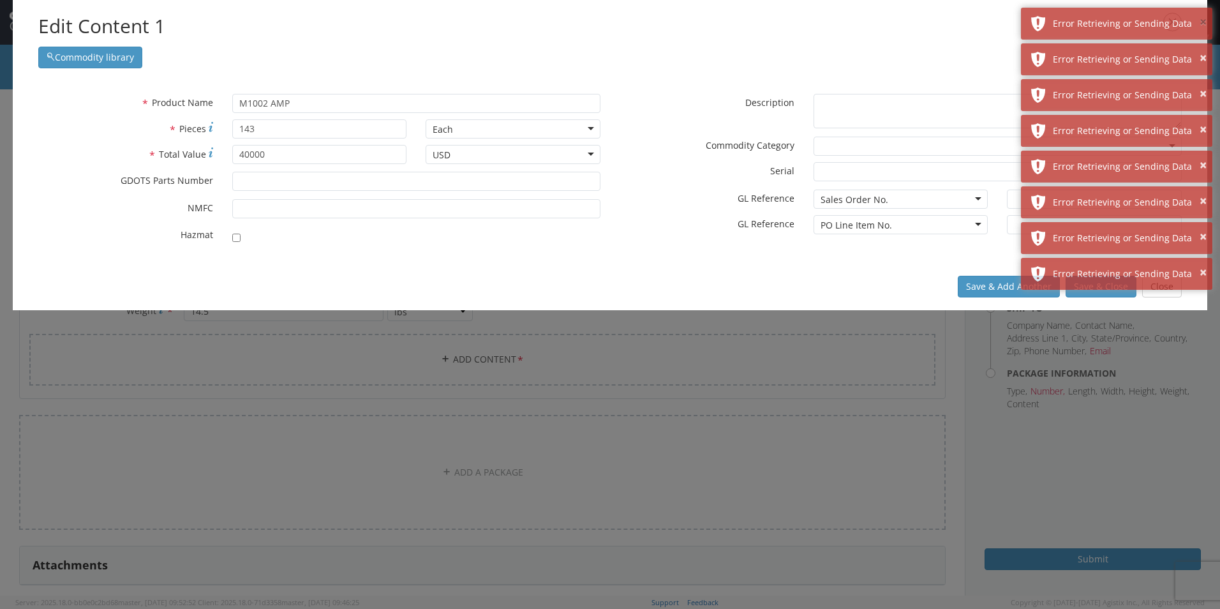
click at [1200, 19] on button "×" at bounding box center [1203, 22] width 7 height 19
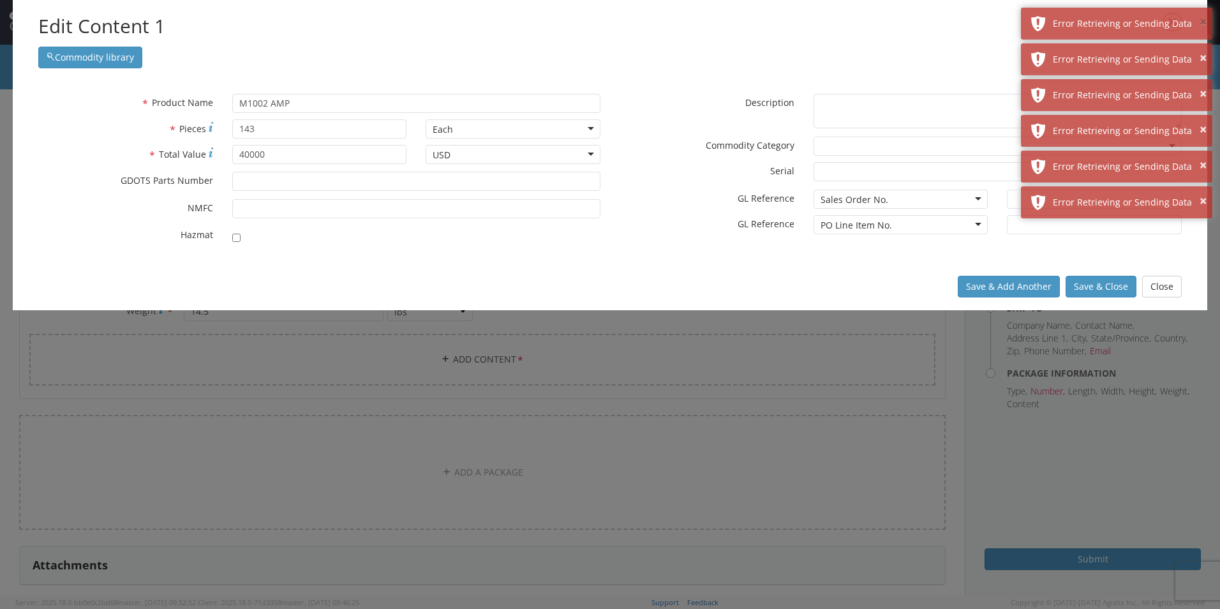
click at [1200, 19] on button "×" at bounding box center [1203, 22] width 7 height 19
click at [1200, 49] on button "×" at bounding box center [1203, 58] width 7 height 19
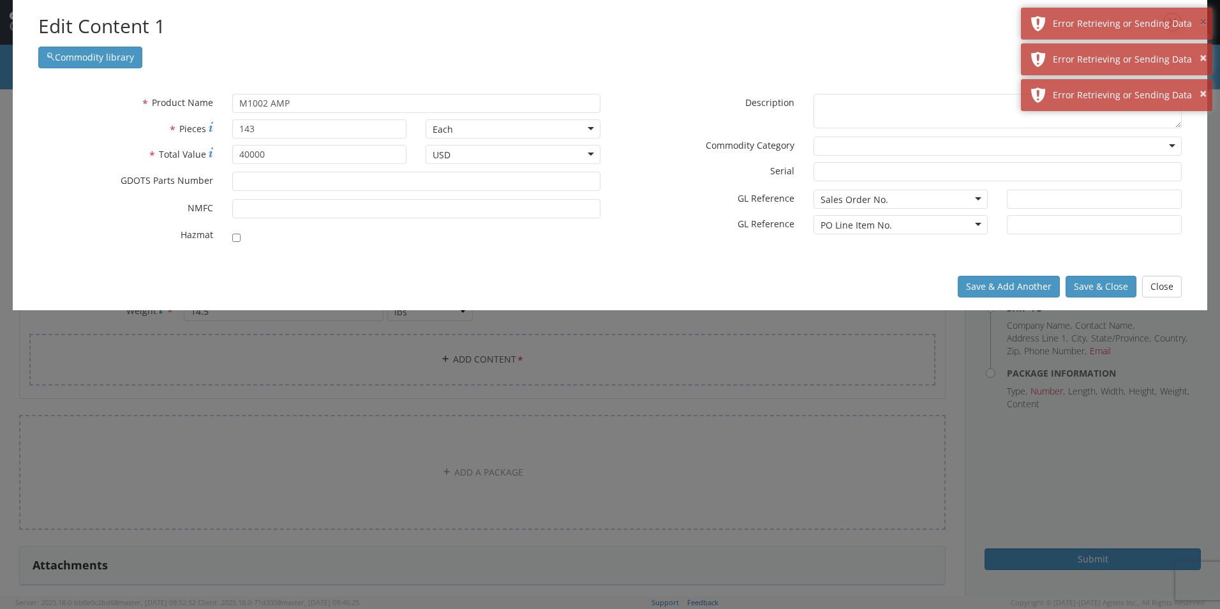
click at [1200, 19] on button "×" at bounding box center [1203, 22] width 7 height 19
click at [1200, 49] on button "×" at bounding box center [1203, 58] width 7 height 19
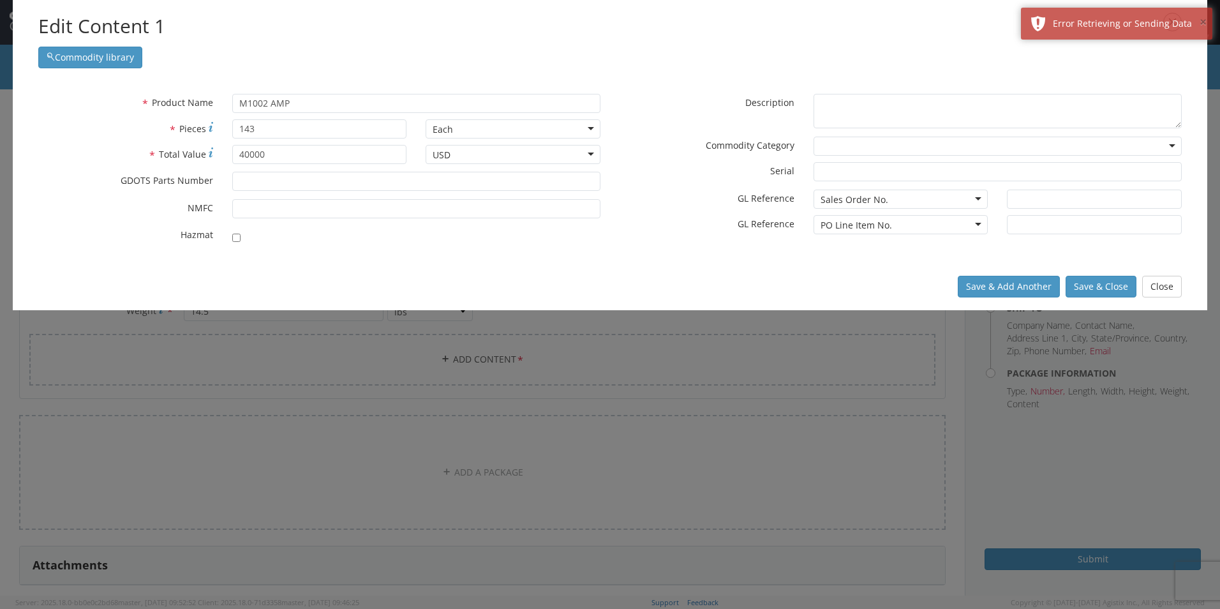
click at [1200, 19] on button "×" at bounding box center [1203, 22] width 7 height 19
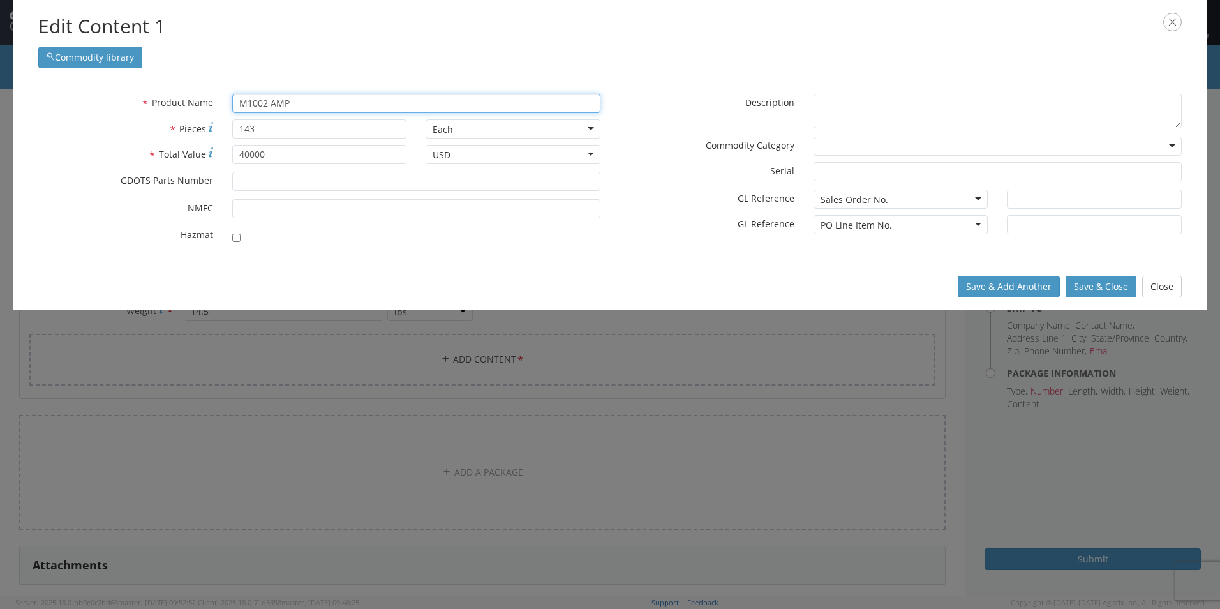
click at [297, 98] on input "M1002 AMP" at bounding box center [416, 103] width 368 height 19
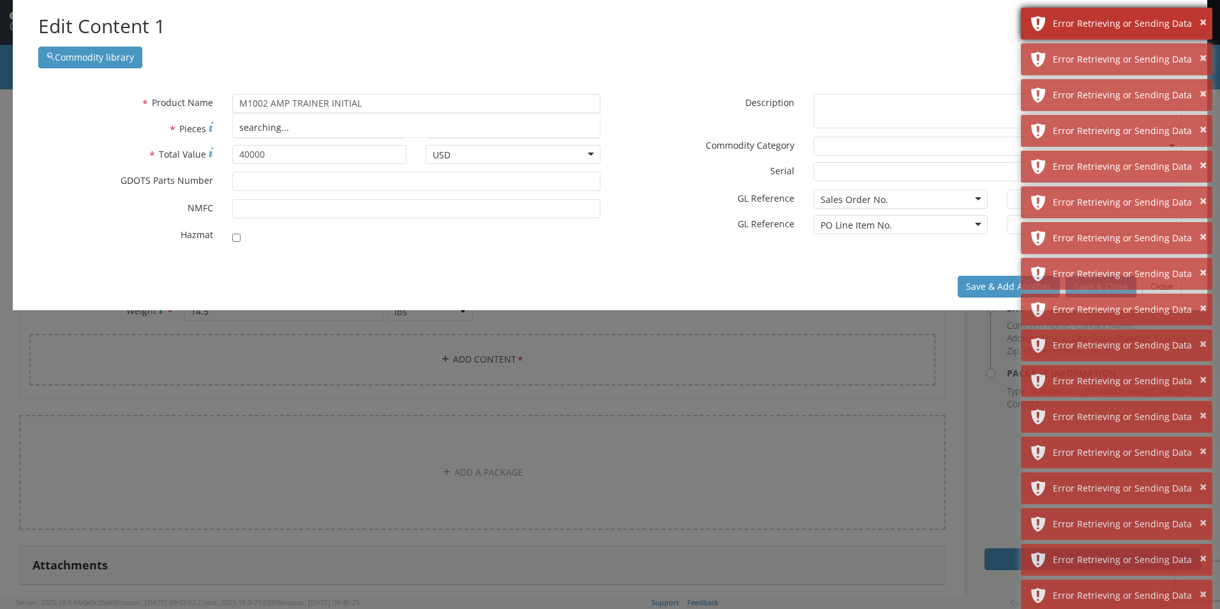
click at [1207, 21] on div "× Error Retrieving or Sending Data" at bounding box center [1116, 24] width 191 height 32
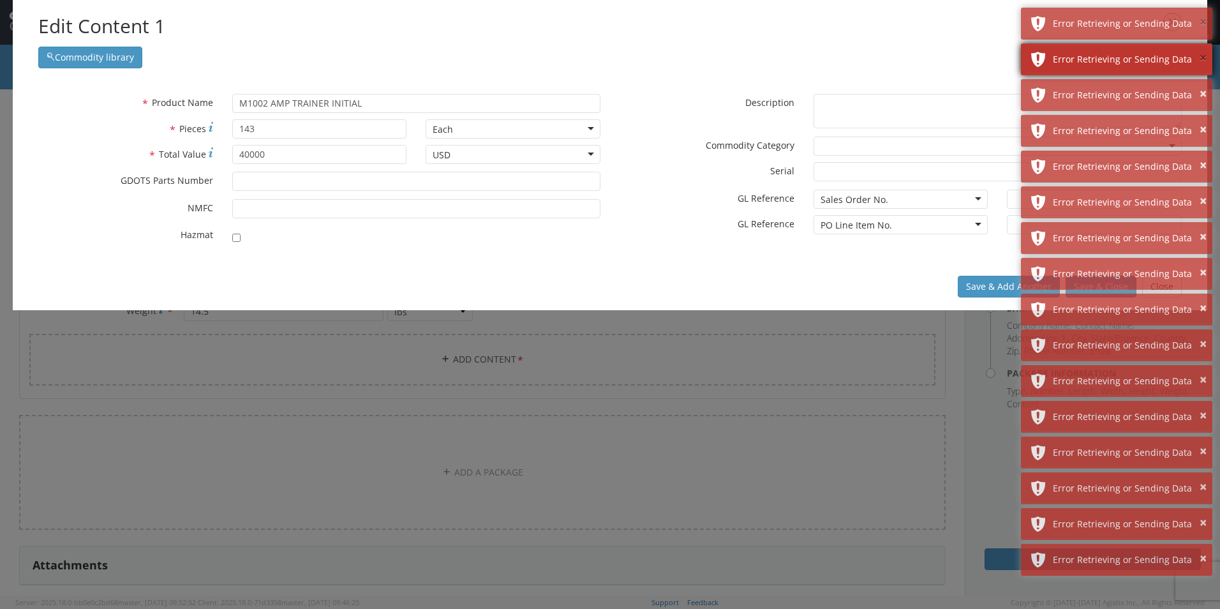
click at [1204, 22] on button "×" at bounding box center [1203, 22] width 7 height 19
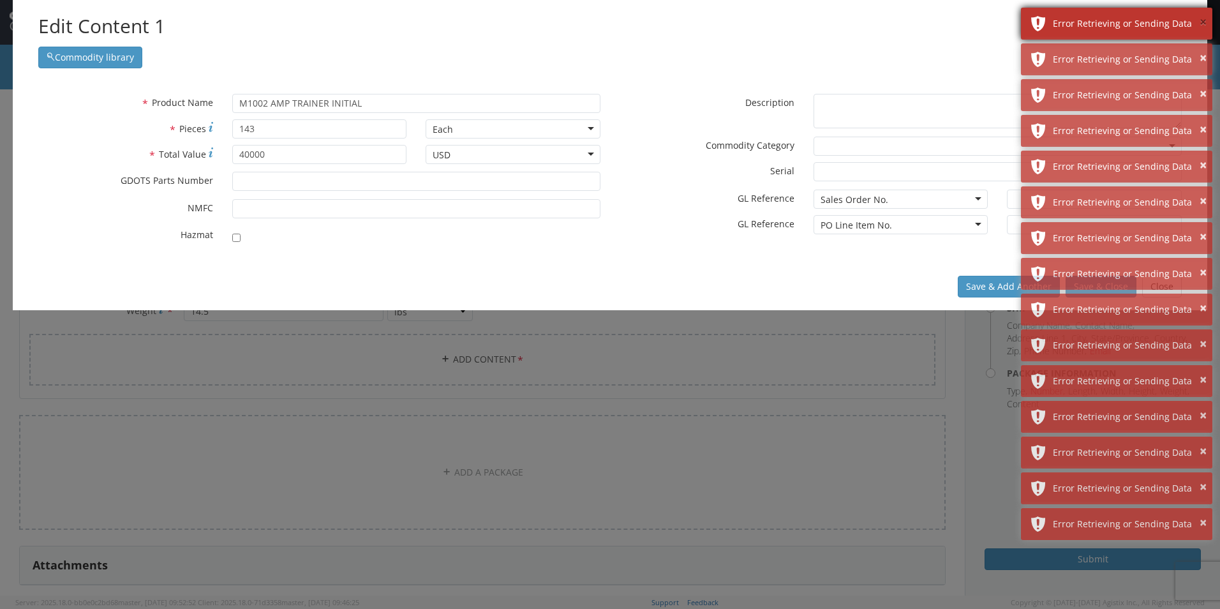
click at [1202, 23] on button "×" at bounding box center [1203, 22] width 7 height 19
click at [1202, 49] on button "×" at bounding box center [1203, 58] width 7 height 19
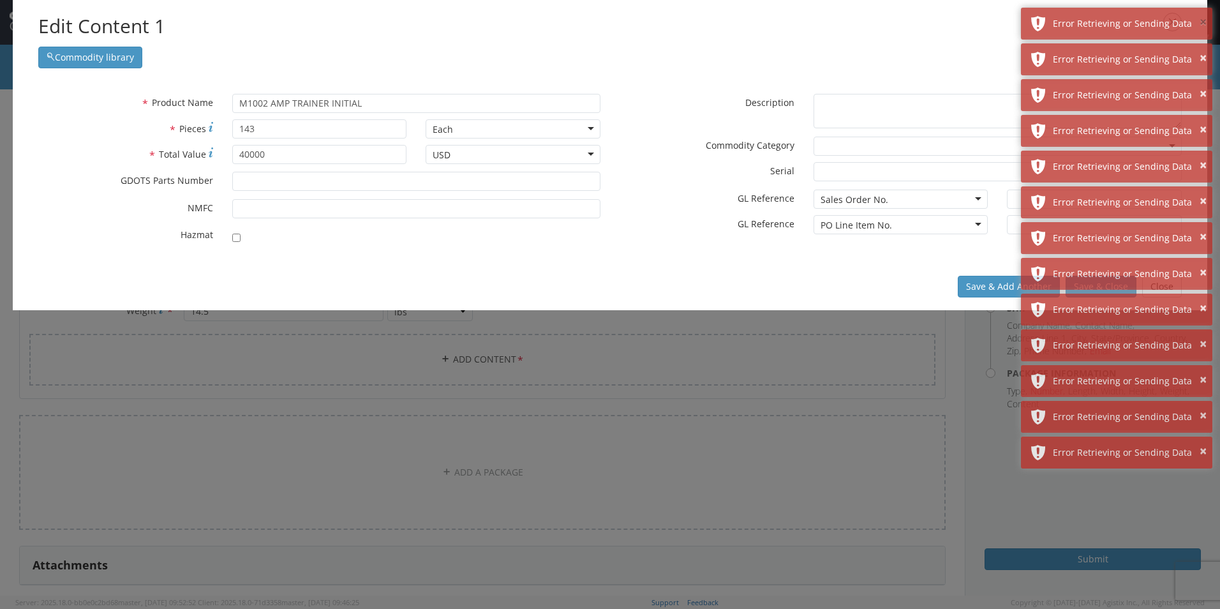
click at [1202, 23] on button "×" at bounding box center [1203, 22] width 7 height 19
click at [1202, 49] on button "×" at bounding box center [1203, 58] width 7 height 19
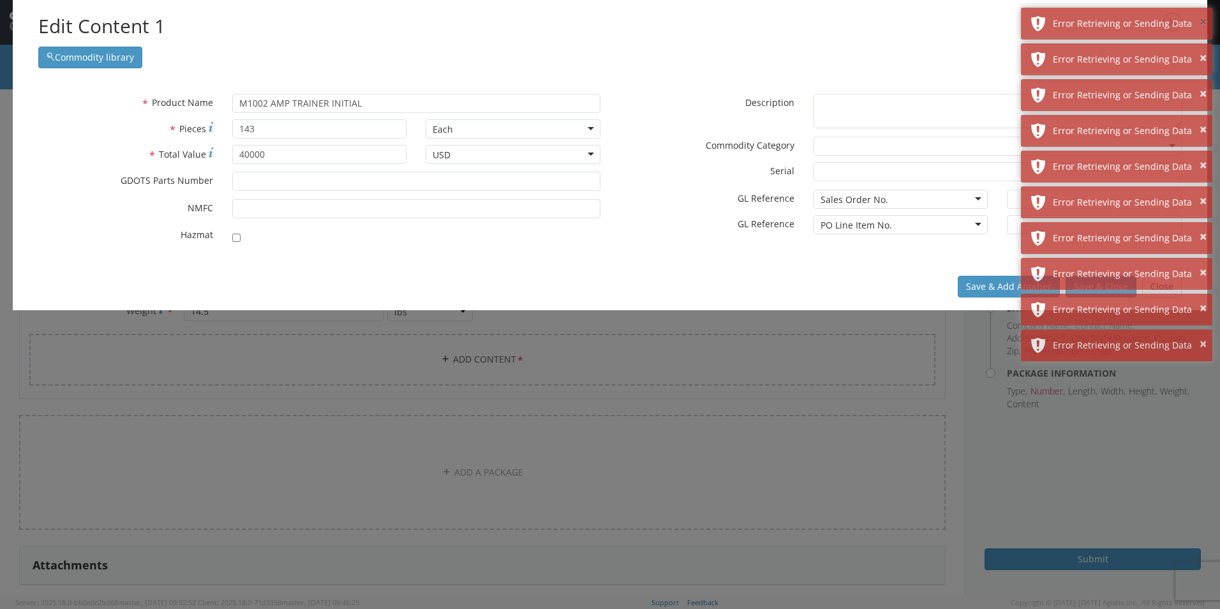
click at [1202, 23] on button "×" at bounding box center [1203, 22] width 7 height 19
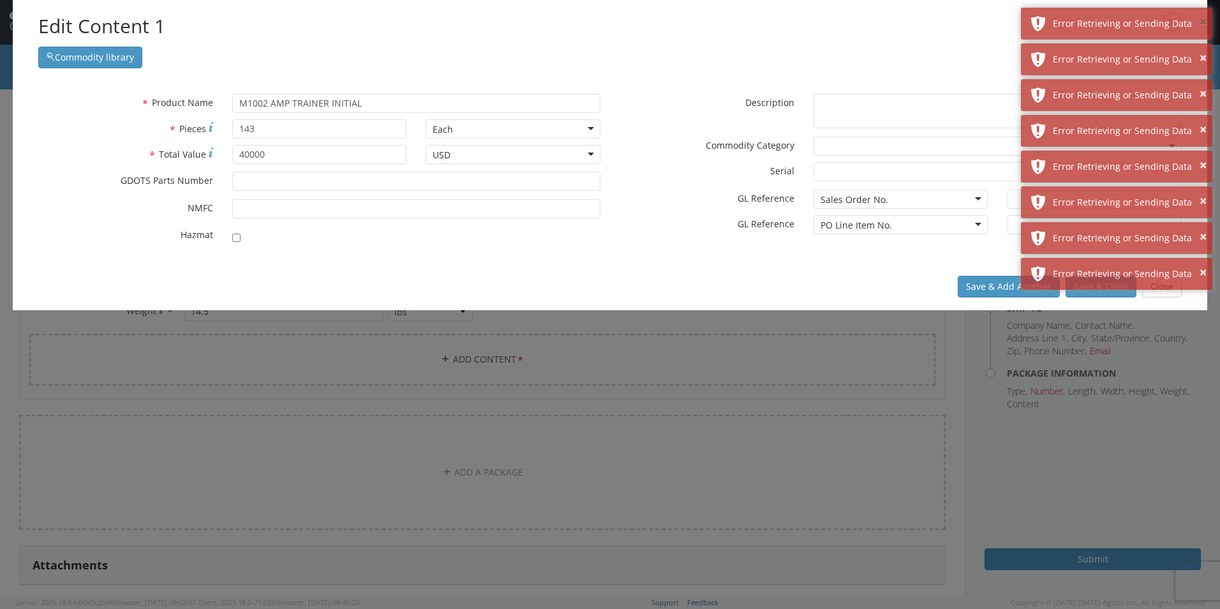
click at [1202, 23] on button "×" at bounding box center [1203, 22] width 7 height 19
click at [1202, 49] on button "×" at bounding box center [1203, 58] width 7 height 19
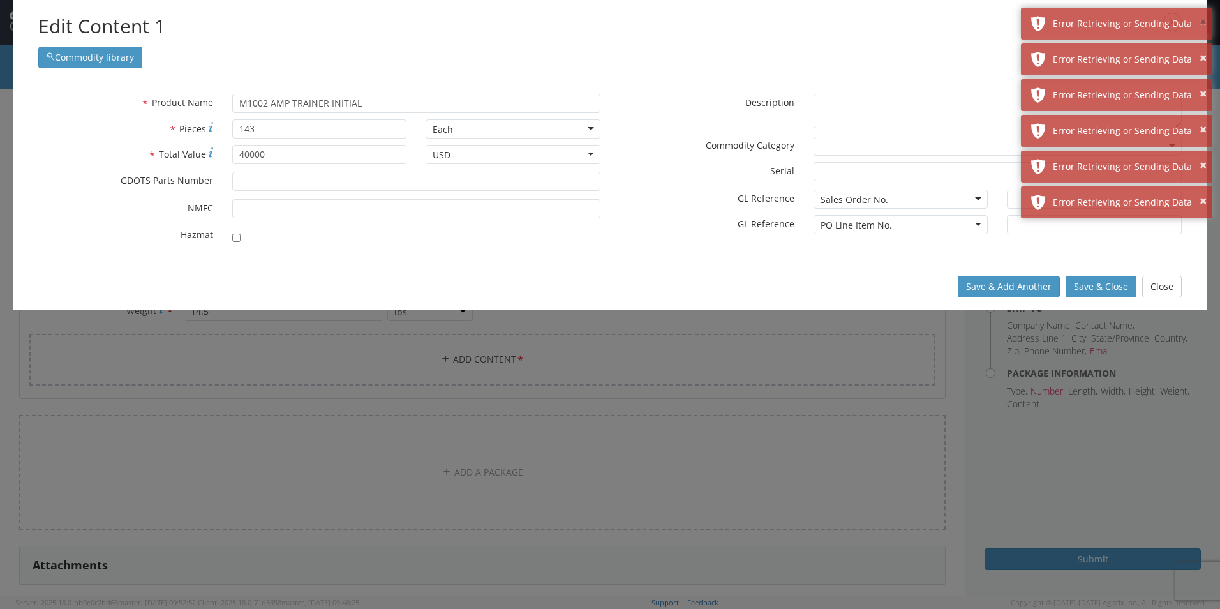
click at [1202, 23] on button "×" at bounding box center [1203, 22] width 7 height 19
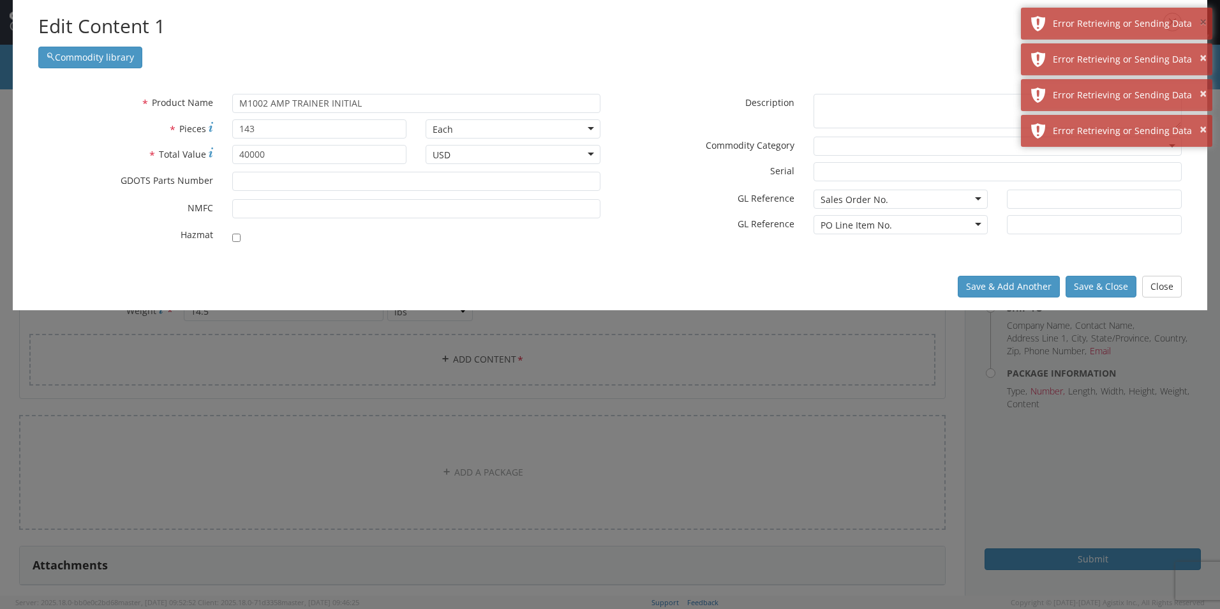
click at [1202, 23] on button "×" at bounding box center [1203, 22] width 7 height 19
click at [1202, 49] on button "×" at bounding box center [1203, 58] width 7 height 19
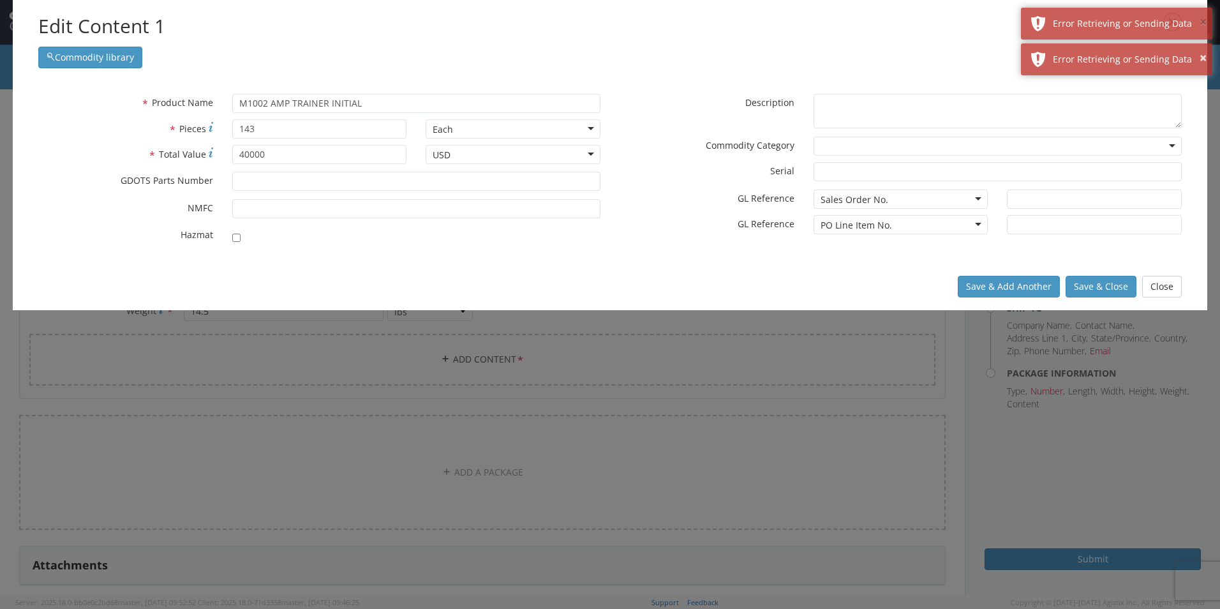
click at [1202, 23] on button "×" at bounding box center [1203, 22] width 7 height 19
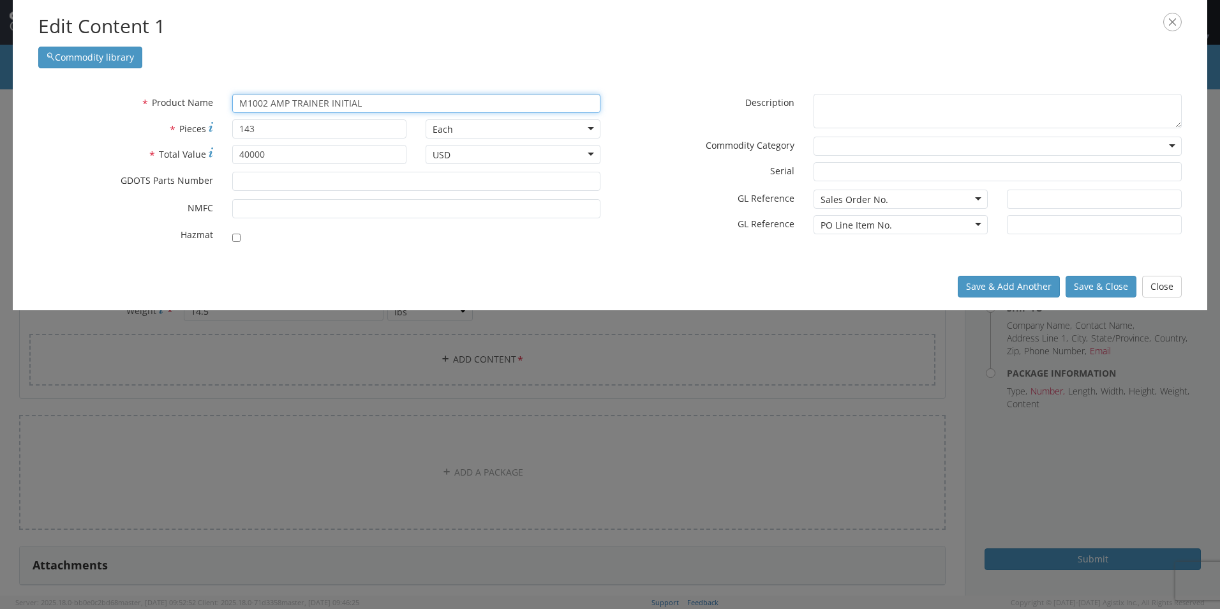
click at [392, 105] on input "M1002 AMP TRAINER INITIAL" at bounding box center [416, 103] width 368 height 19
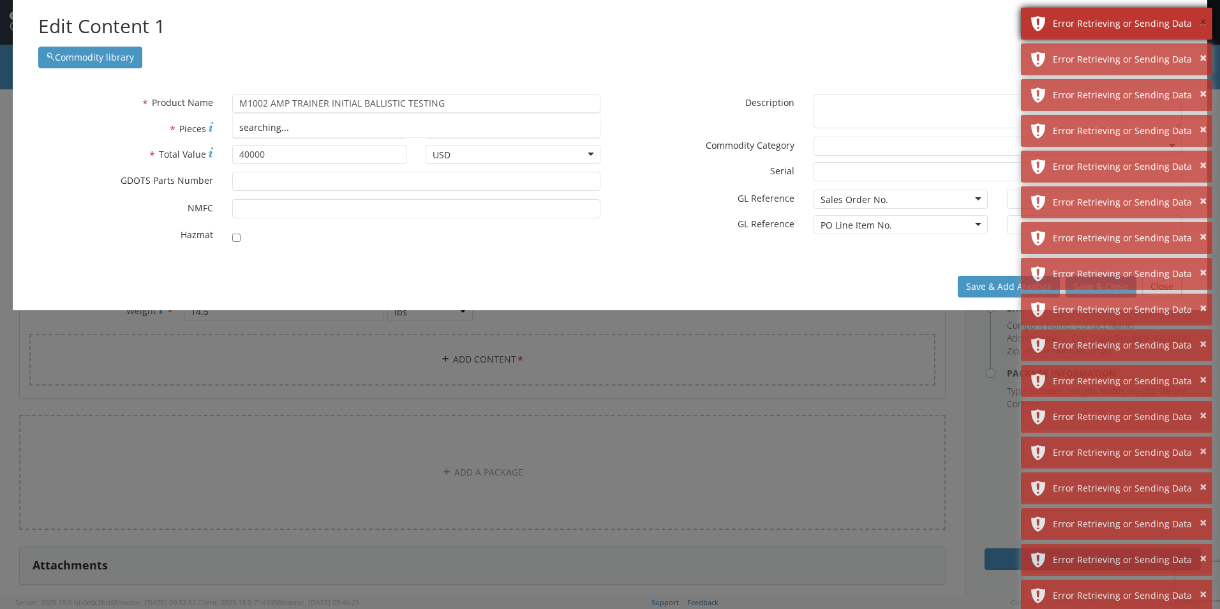
click at [1200, 19] on button "×" at bounding box center [1203, 22] width 7 height 19
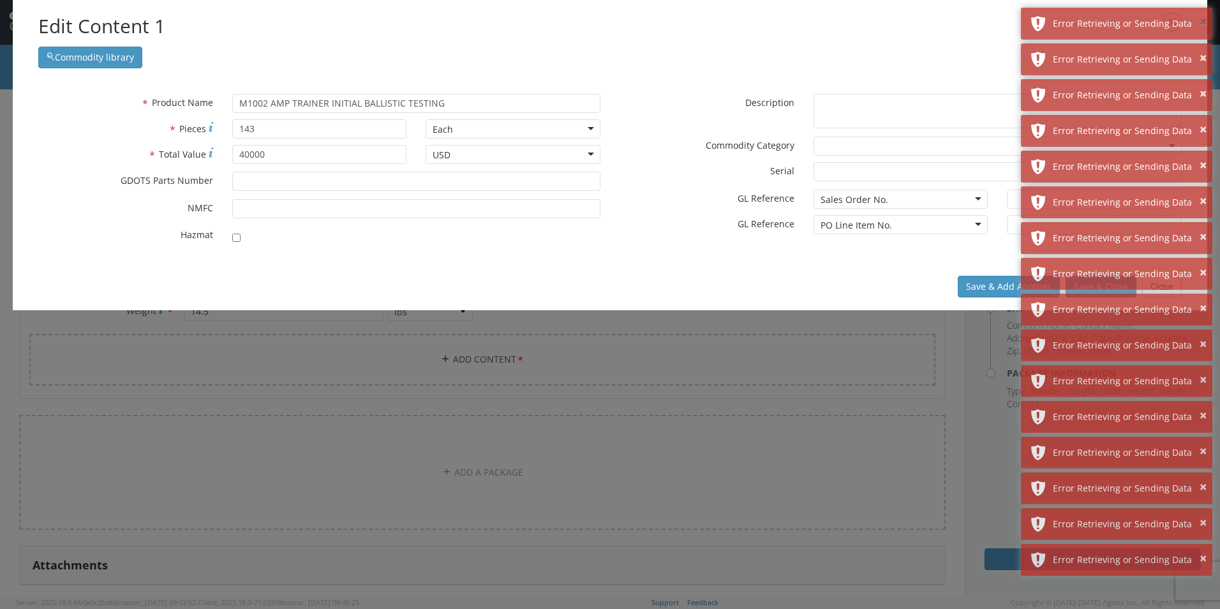
click at [1200, 19] on button "×" at bounding box center [1203, 22] width 7 height 19
click at [1200, 49] on button "×" at bounding box center [1203, 58] width 7 height 19
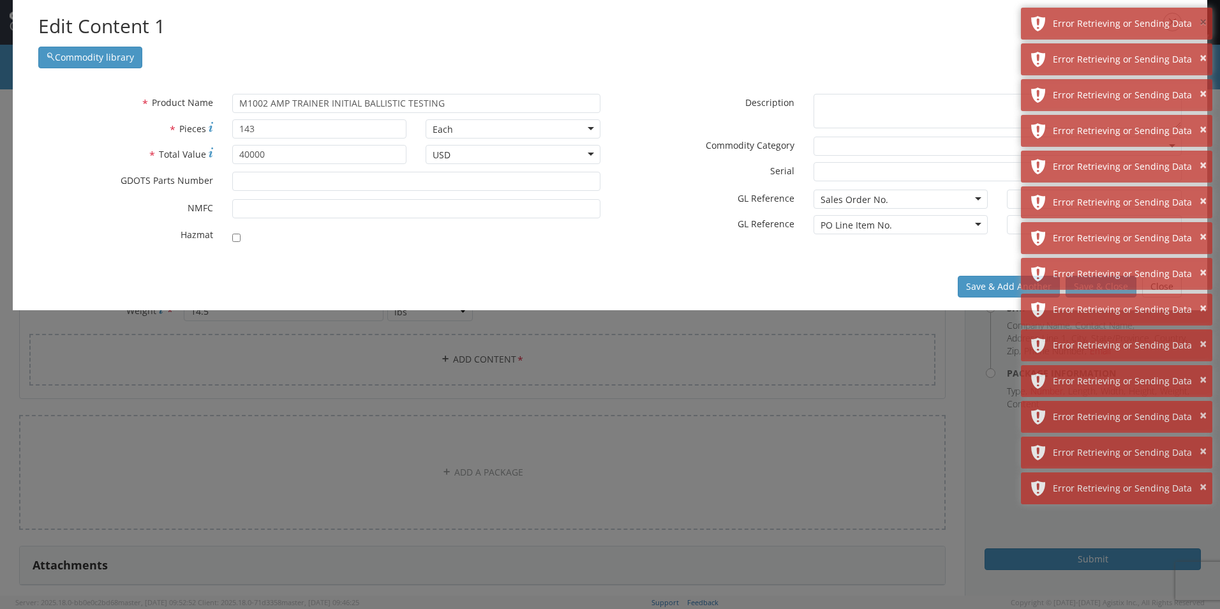
click at [1200, 19] on button "×" at bounding box center [1203, 22] width 7 height 19
click at [1200, 49] on button "×" at bounding box center [1203, 58] width 7 height 19
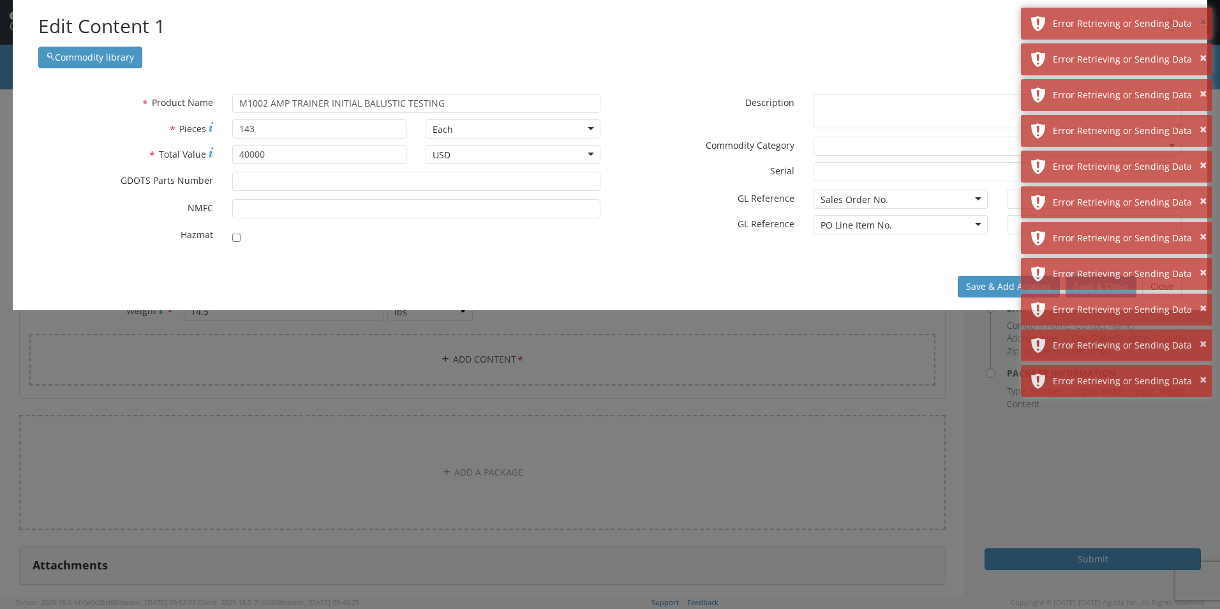
click at [1200, 19] on button "×" at bounding box center [1203, 22] width 7 height 19
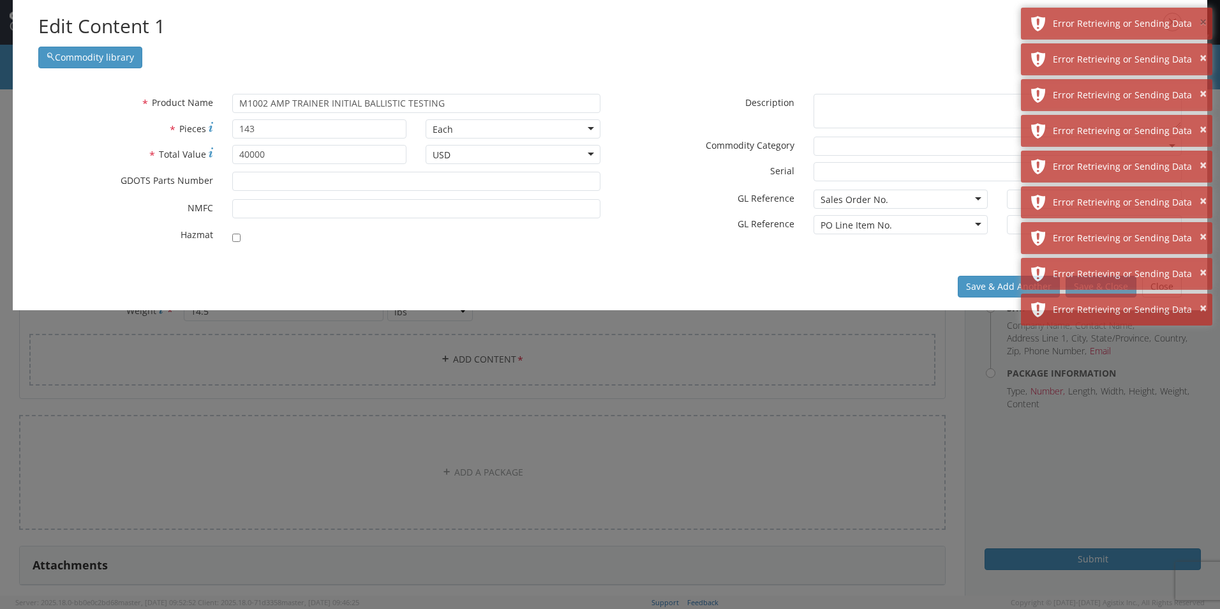
click at [1200, 19] on button "×" at bounding box center [1203, 22] width 7 height 19
click at [1200, 49] on button "×" at bounding box center [1203, 58] width 7 height 19
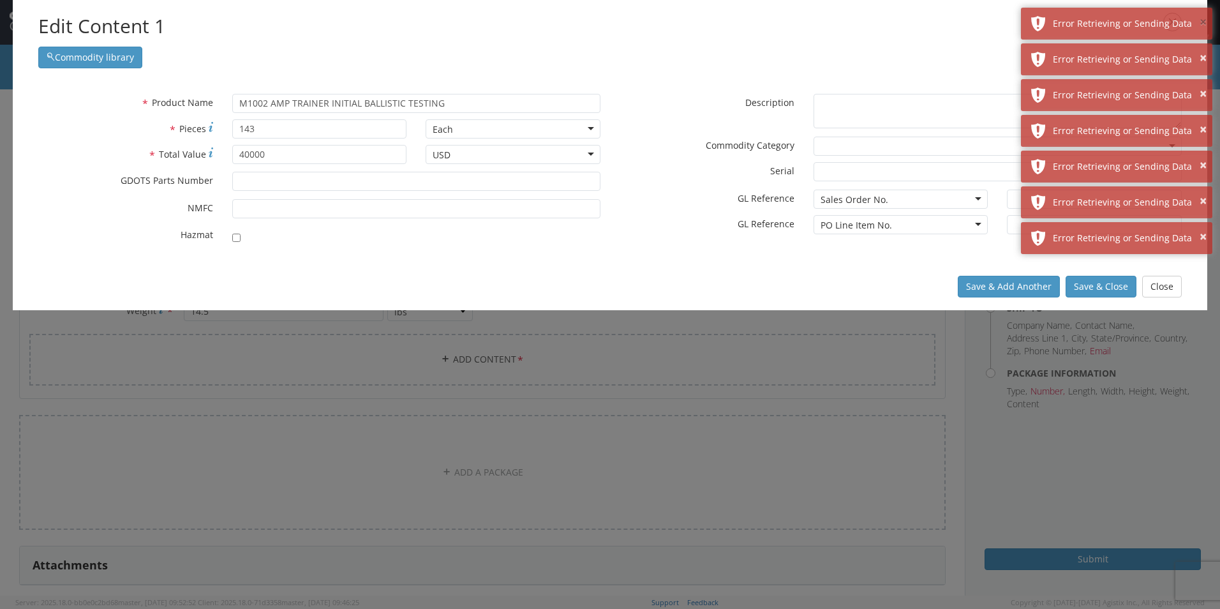
click at [1200, 19] on button "×" at bounding box center [1203, 22] width 7 height 19
click at [1200, 49] on button "×" at bounding box center [1203, 58] width 7 height 19
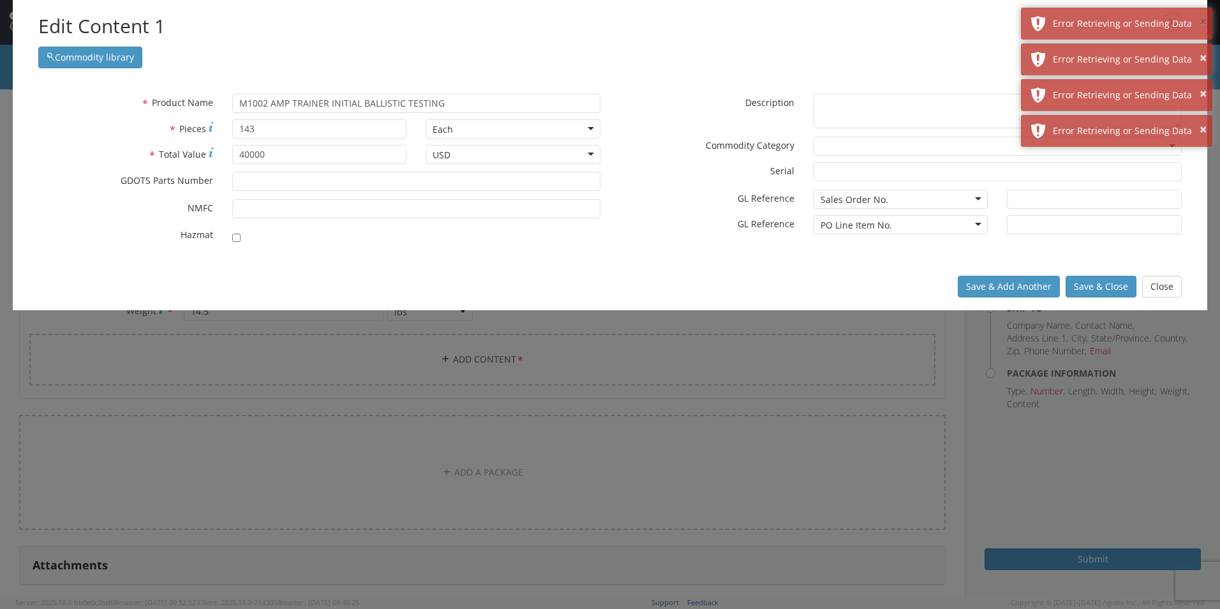
click at [1200, 19] on button "×" at bounding box center [1203, 22] width 7 height 19
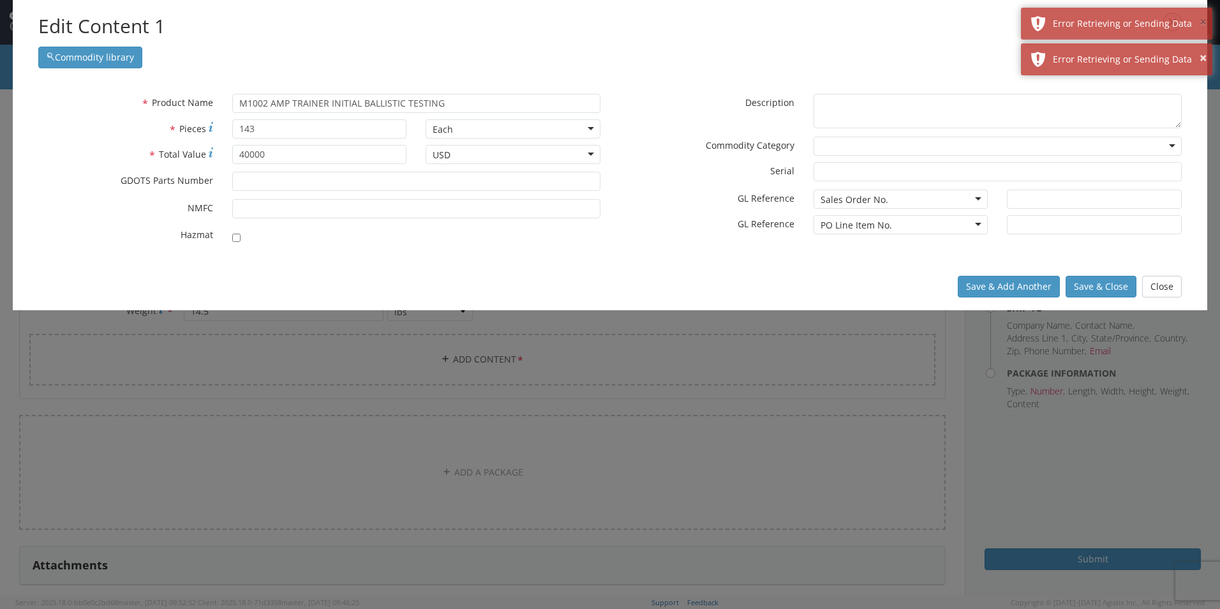
click at [1200, 19] on button "×" at bounding box center [1203, 22] width 7 height 19
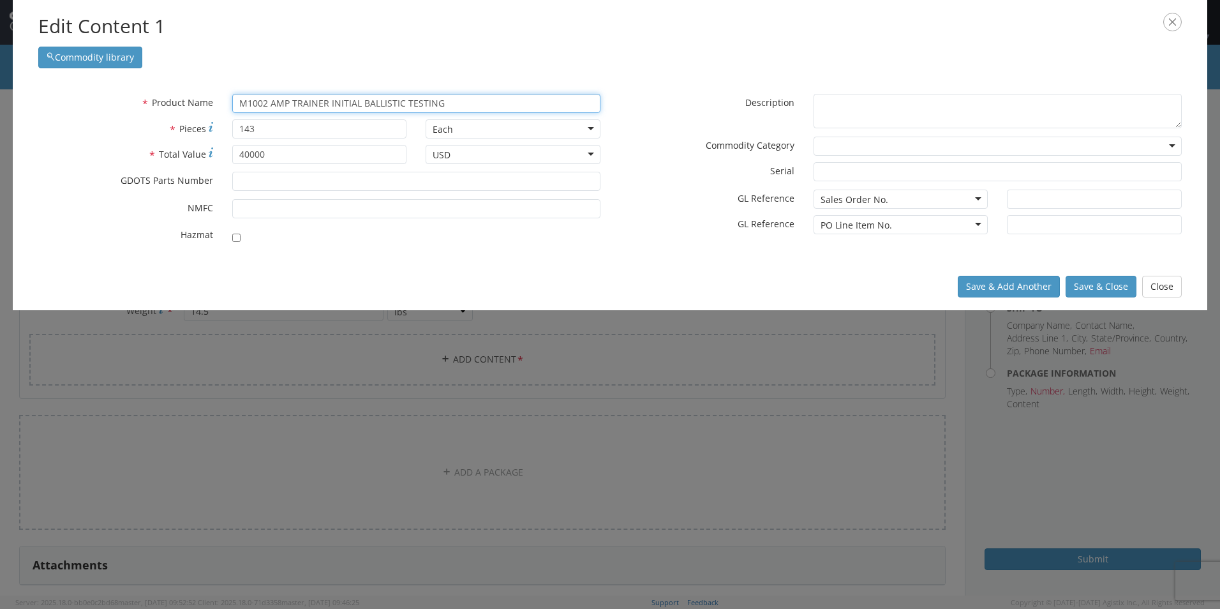
click at [447, 108] on input "M1002 AMP TRAINER INITIAL BALLISTIC TESTING" at bounding box center [416, 103] width 368 height 19
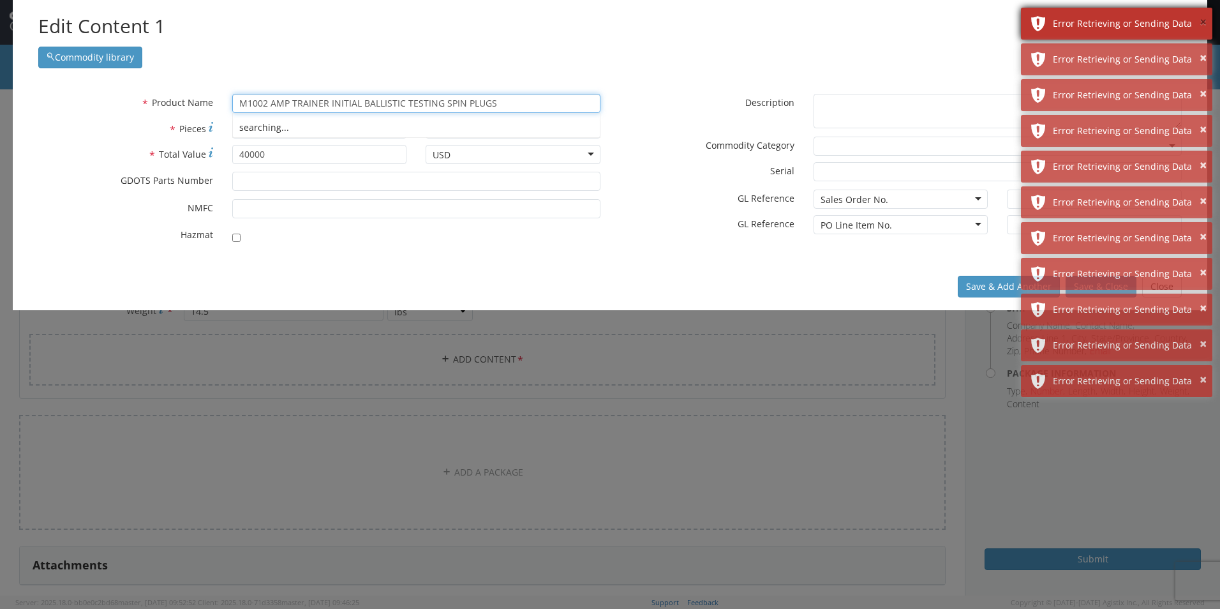
type input "M1002 AMP TRAINER INITIAL BALLISTIC TESTING SPIN PLUGS"
click at [1202, 26] on button "×" at bounding box center [1203, 22] width 7 height 19
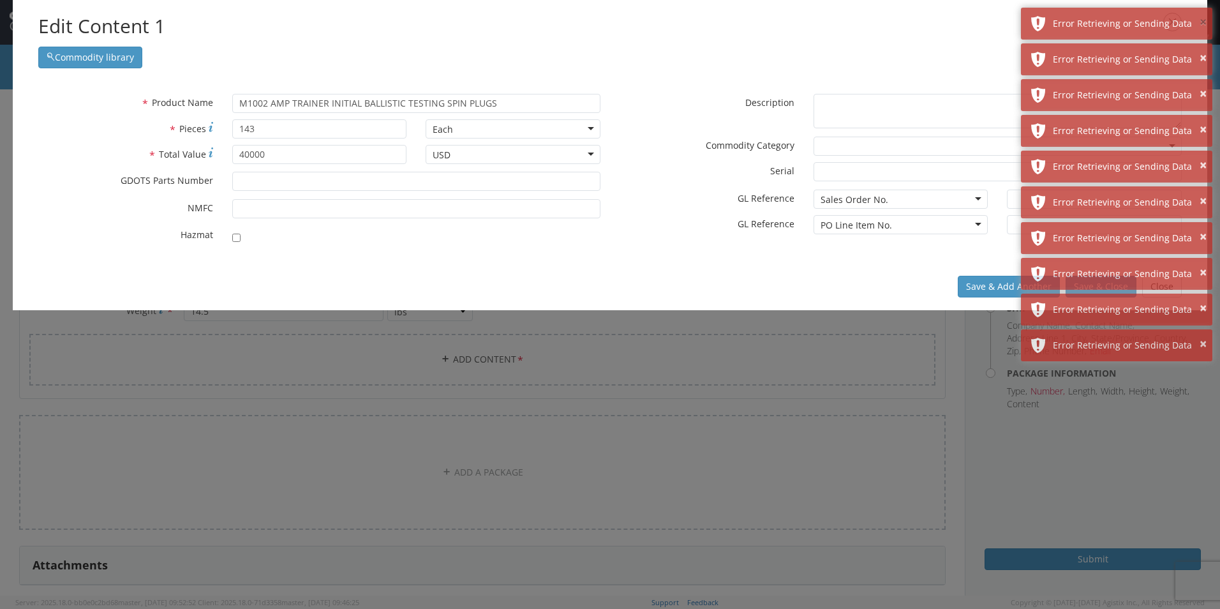
click at [1202, 26] on button "×" at bounding box center [1203, 22] width 7 height 19
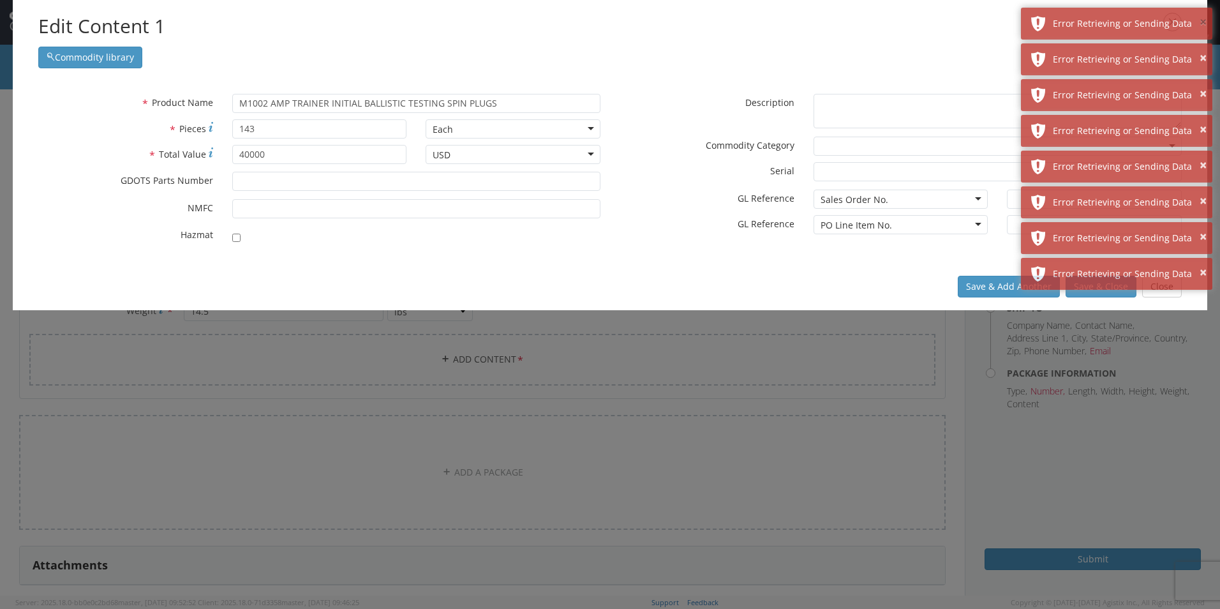
click at [1202, 26] on button "×" at bounding box center [1203, 22] width 7 height 19
click at [1202, 49] on button "×" at bounding box center [1203, 58] width 7 height 19
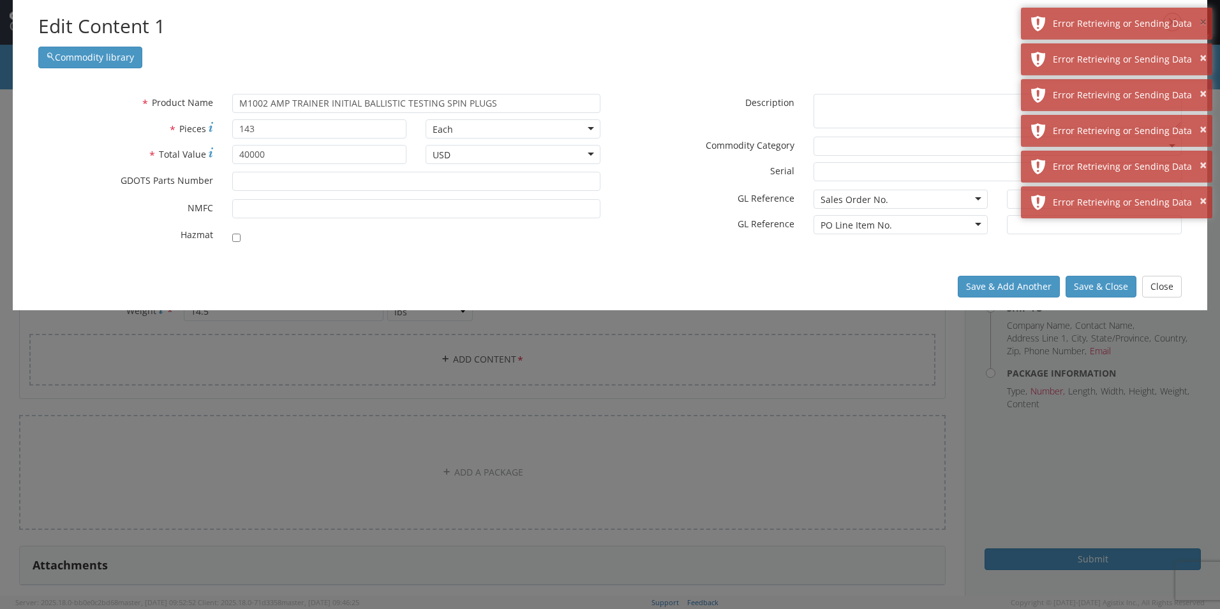
click at [1202, 26] on button "×" at bounding box center [1203, 22] width 7 height 19
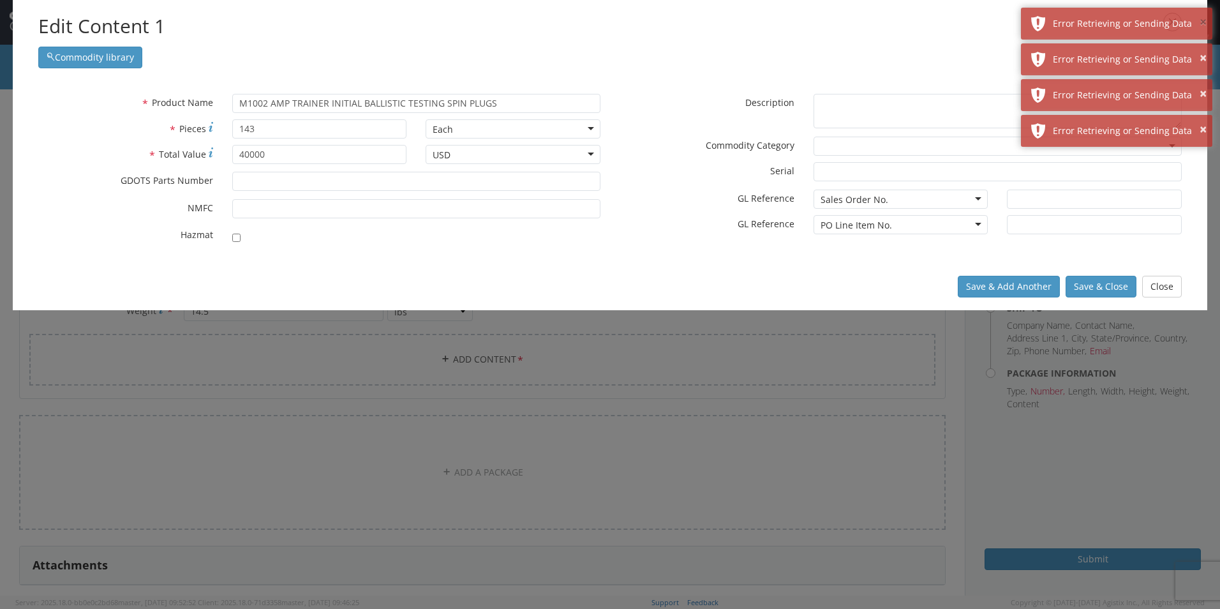
click at [1202, 26] on button "×" at bounding box center [1203, 22] width 7 height 19
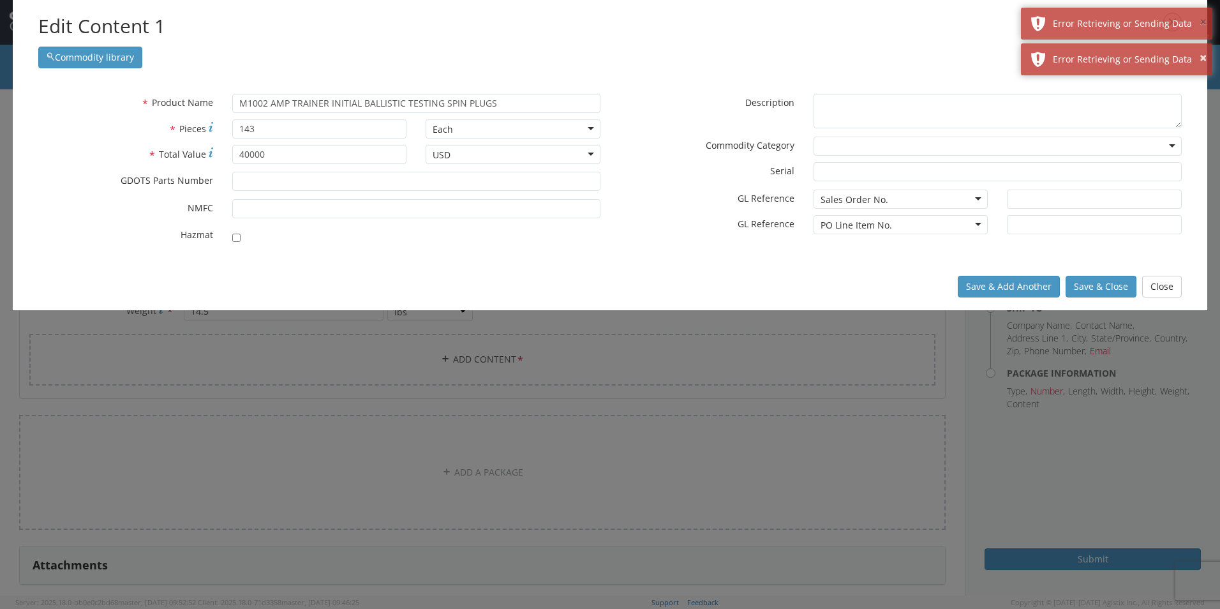
click at [1202, 26] on button "×" at bounding box center [1203, 22] width 7 height 19
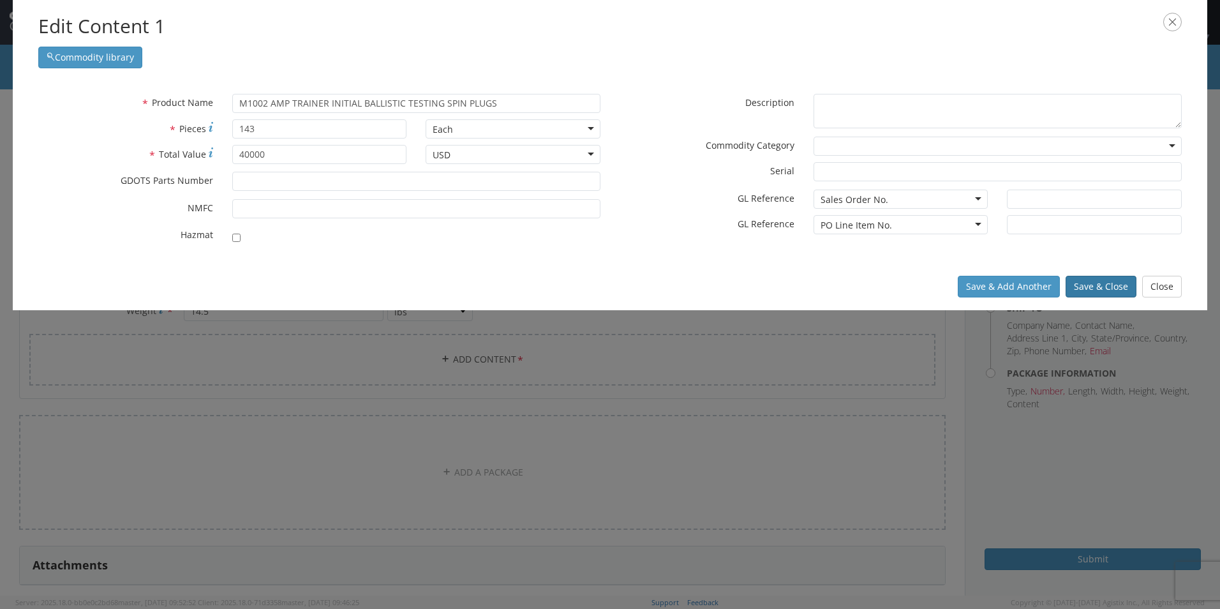
click at [1094, 287] on button "Save & Close" at bounding box center [1101, 287] width 71 height 22
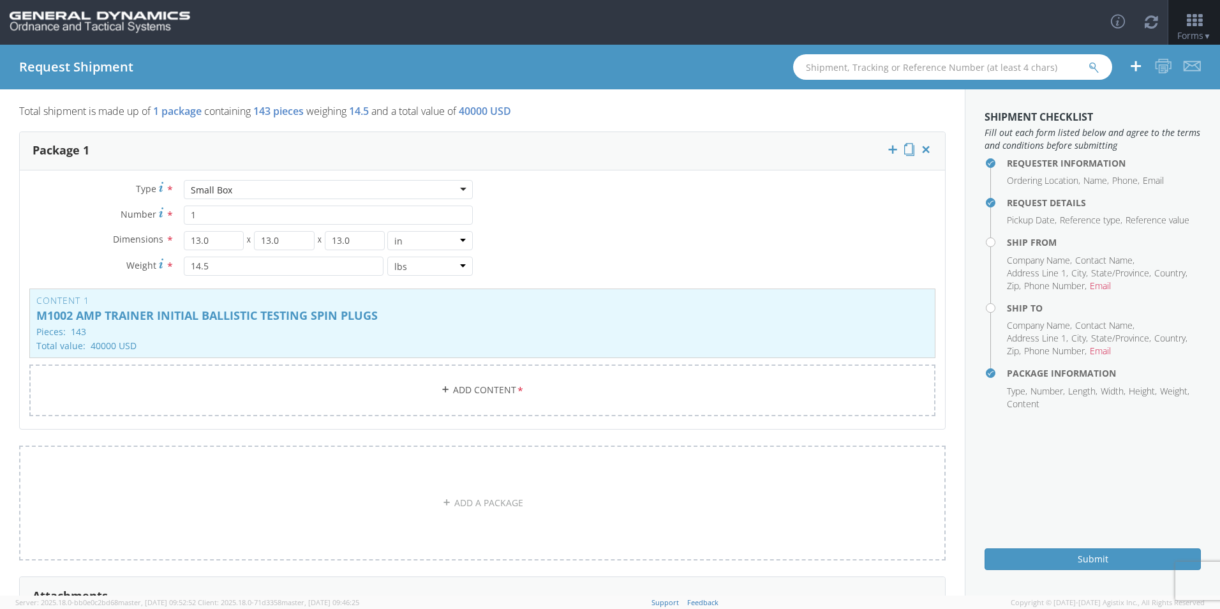
scroll to position [5, 0]
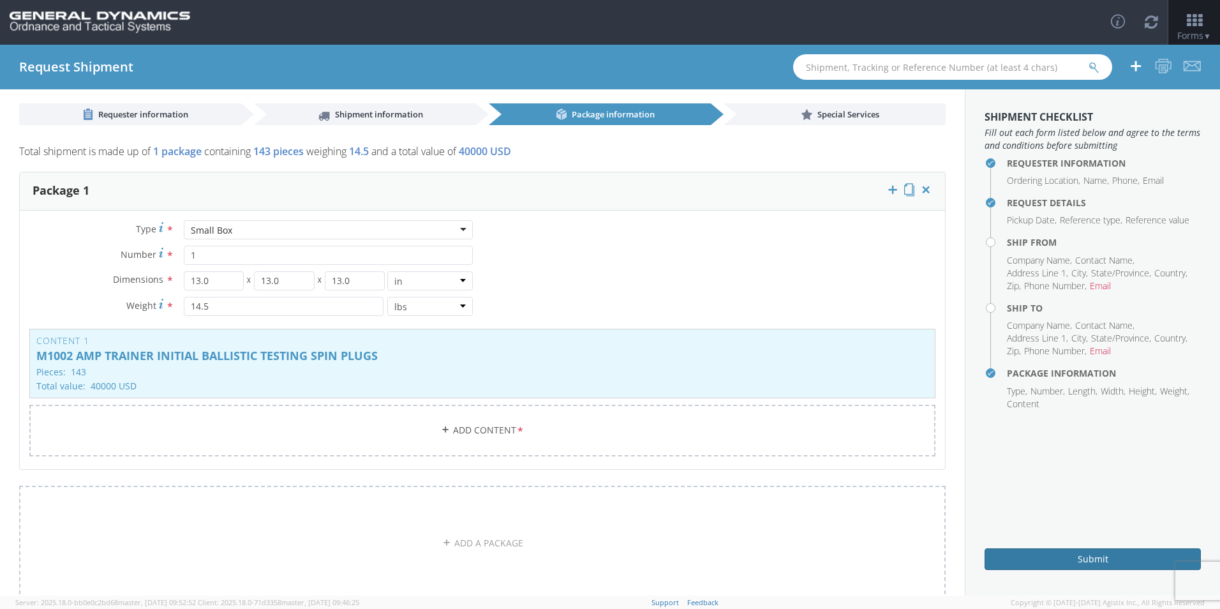
click at [1088, 564] on button "Submit" at bounding box center [1093, 559] width 216 height 22
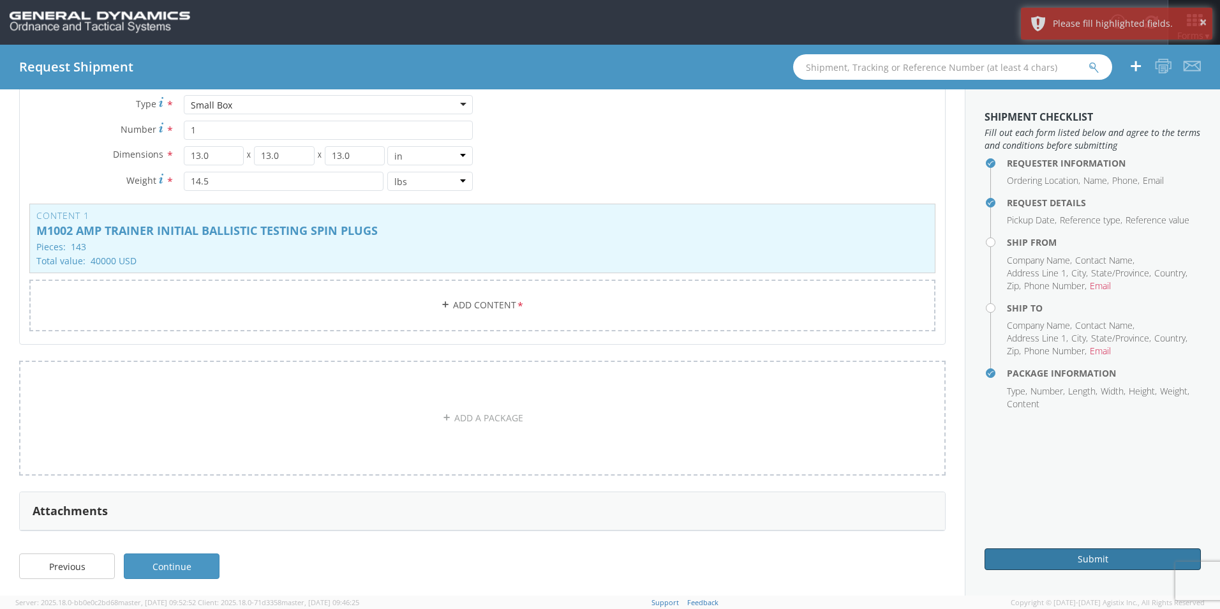
scroll to position [133, 0]
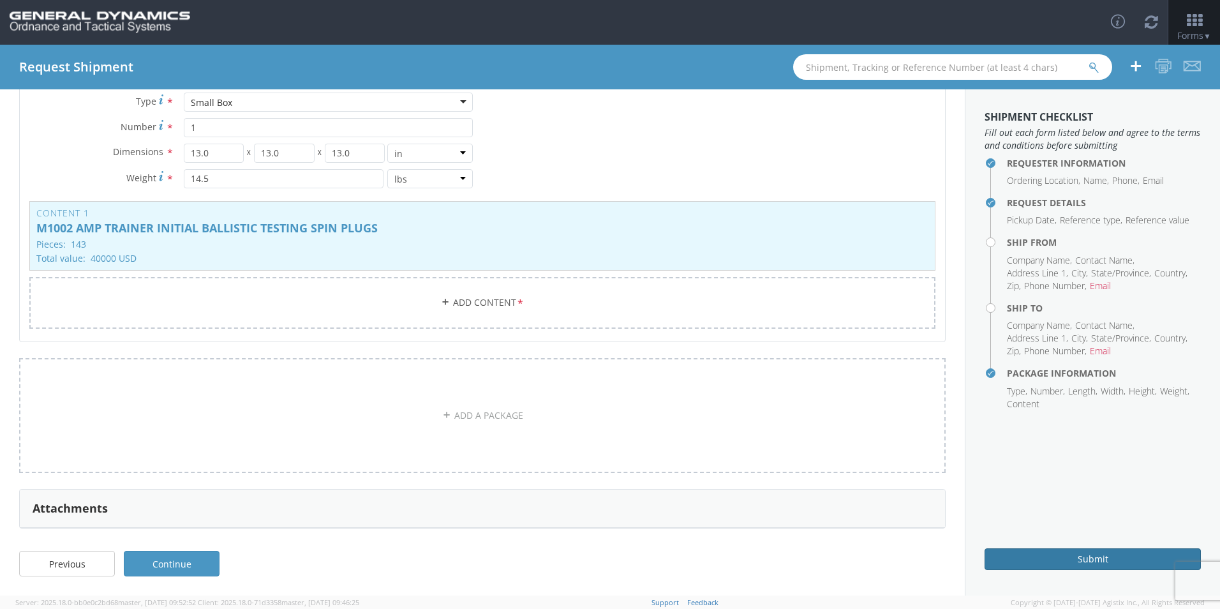
click at [1076, 561] on button "Submit" at bounding box center [1093, 559] width 216 height 22
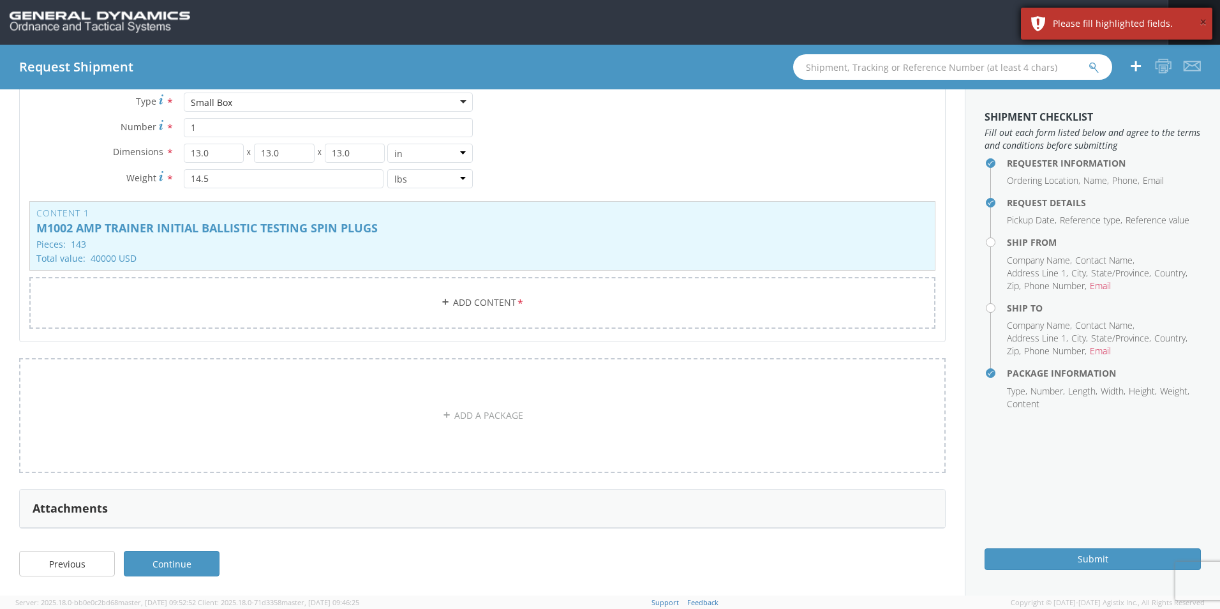
click at [1202, 20] on button "×" at bounding box center [1203, 22] width 7 height 19
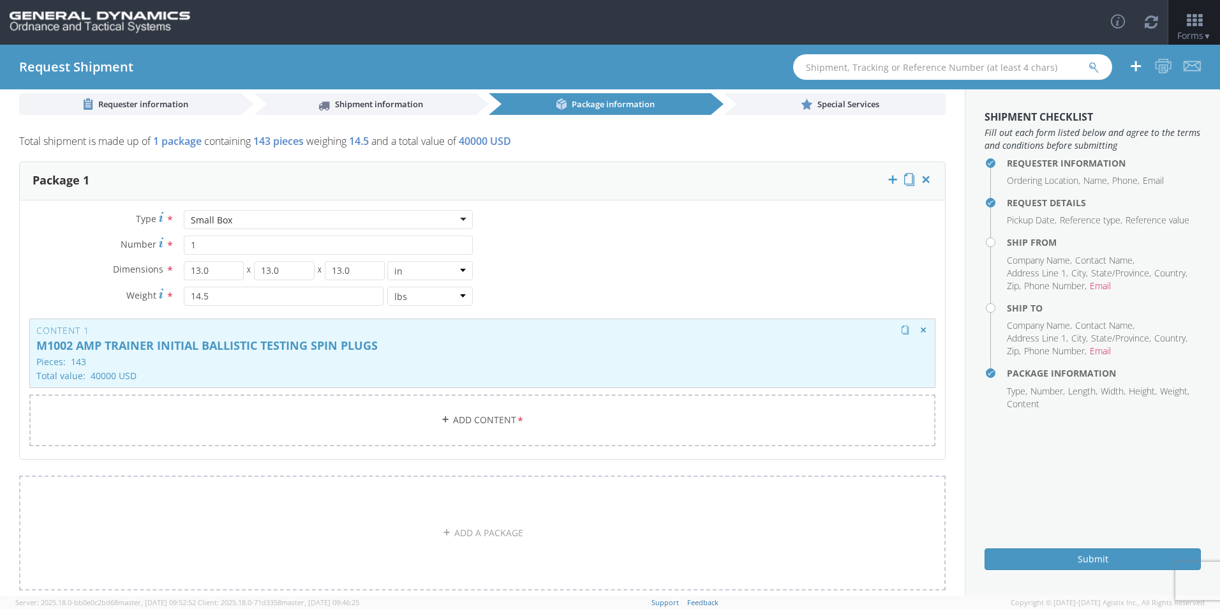
scroll to position [0, 0]
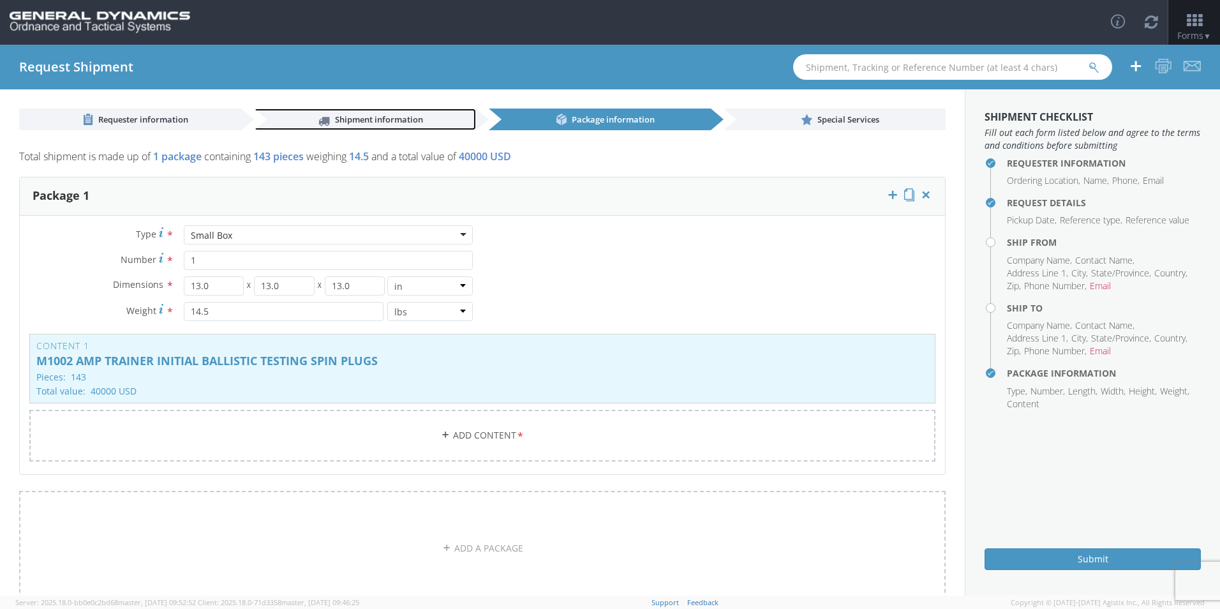
click at [372, 118] on span "Shipment information" at bounding box center [379, 119] width 88 height 11
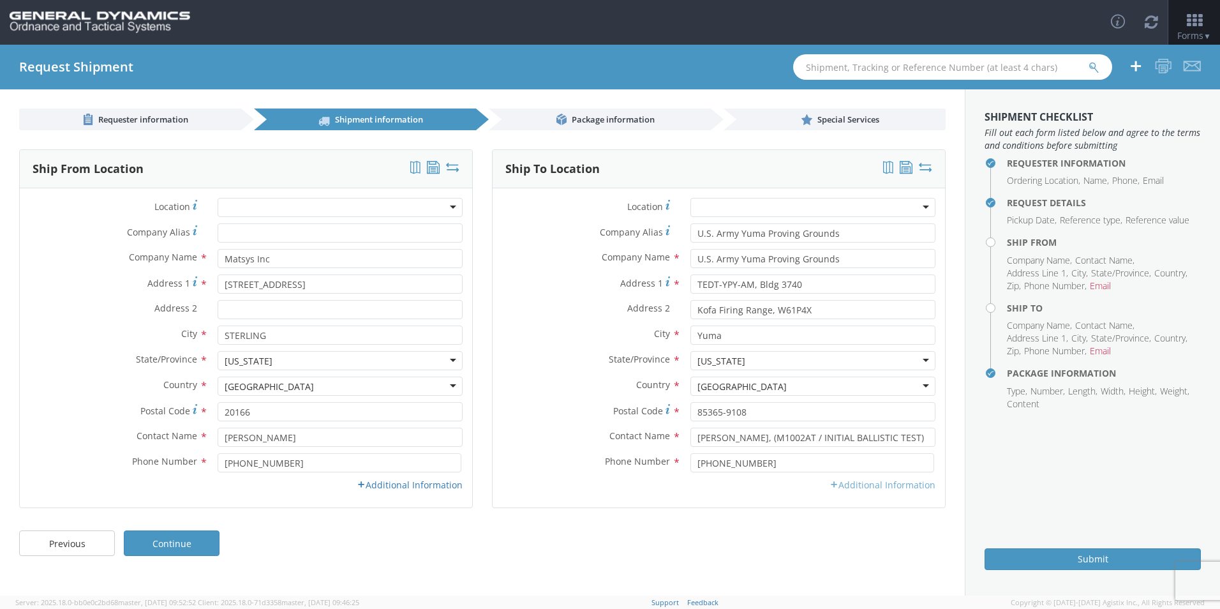
click at [884, 484] on link "Additional Information" at bounding box center [883, 485] width 106 height 12
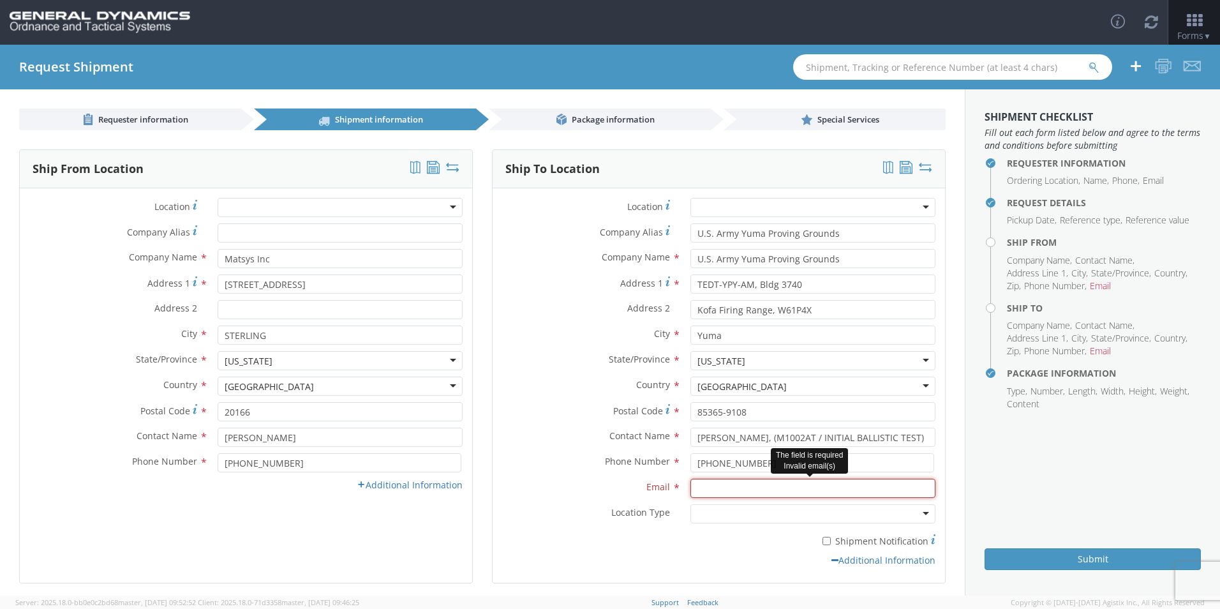
click at [697, 486] on input "Email *" at bounding box center [813, 488] width 245 height 19
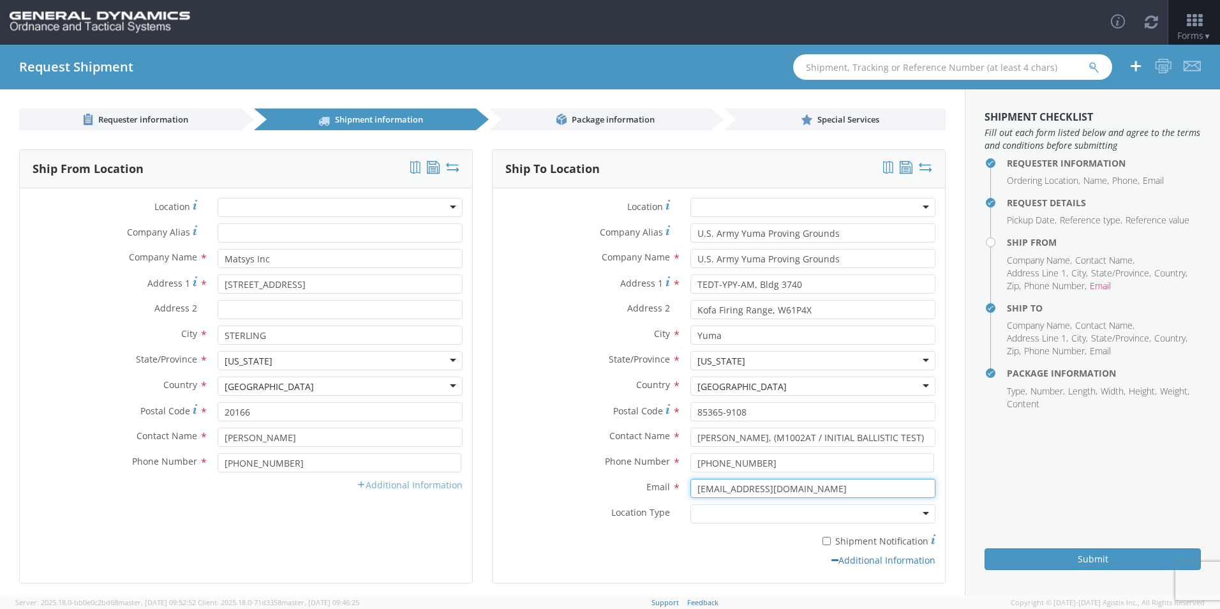
type input "[EMAIL_ADDRESS][DOMAIN_NAME]"
click at [417, 483] on link "Additional Information" at bounding box center [410, 485] width 106 height 12
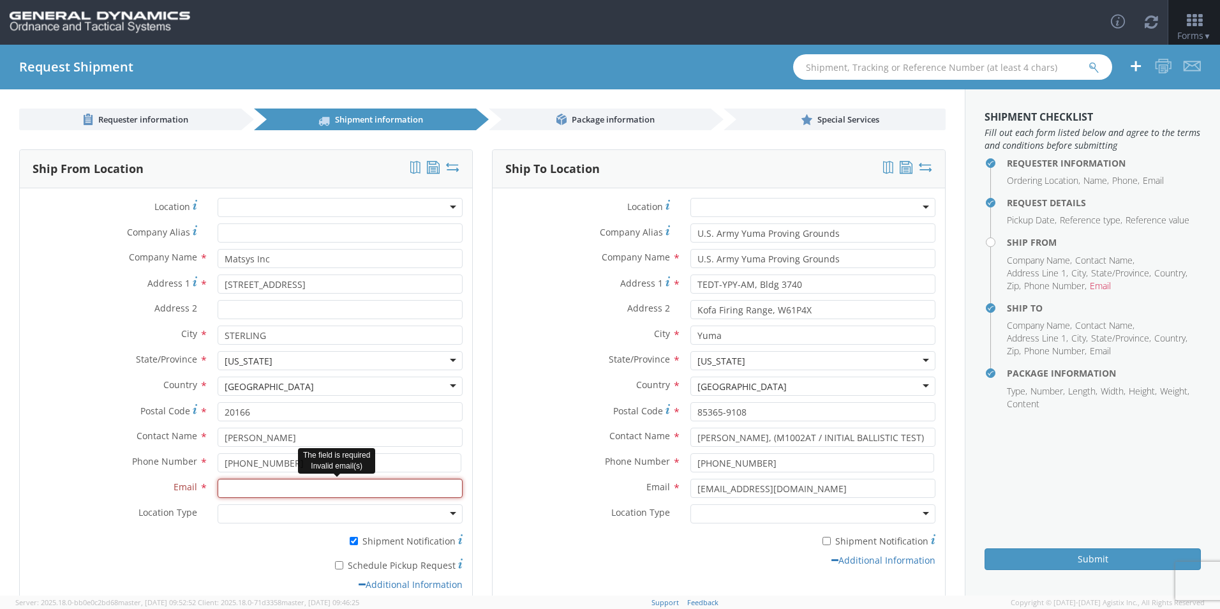
click at [322, 492] on input "Email *" at bounding box center [340, 488] width 245 height 19
type input "[EMAIL_ADDRESS][DOMAIN_NAME]"
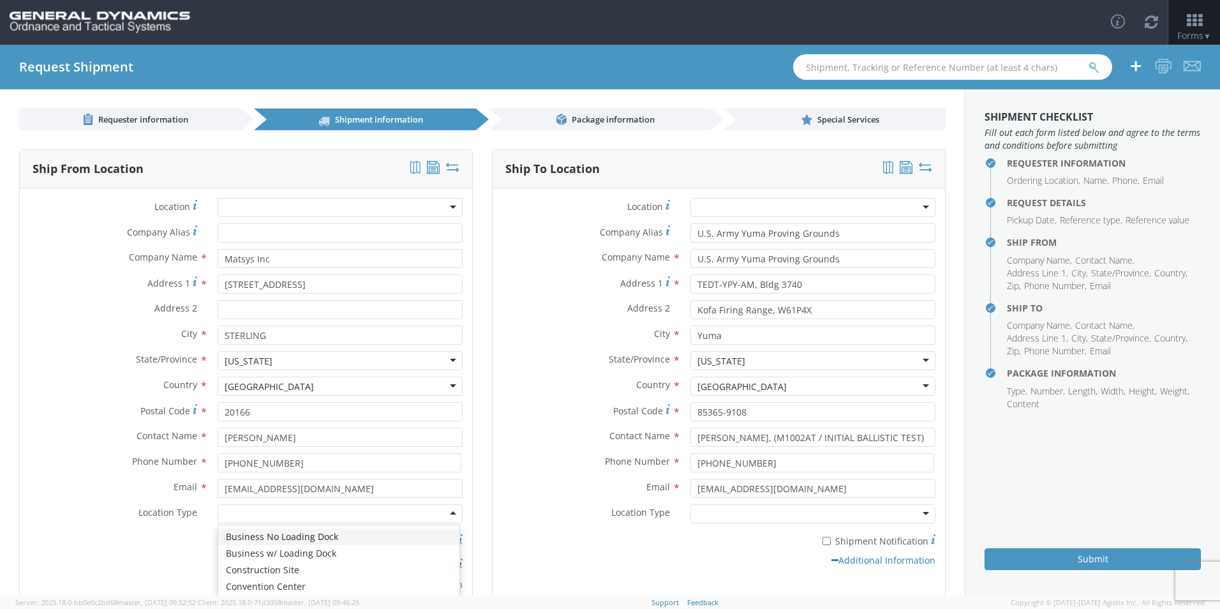
click at [137, 531] on div "* Shipment Notification" at bounding box center [246, 539] width 453 height 18
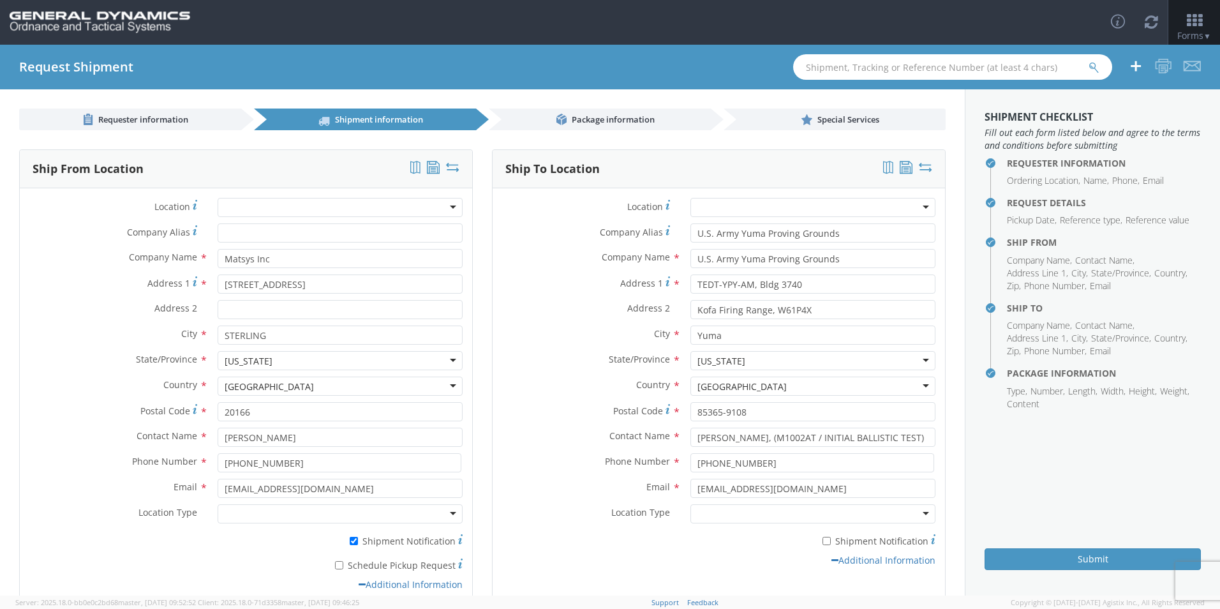
click at [444, 514] on div at bounding box center [340, 513] width 245 height 19
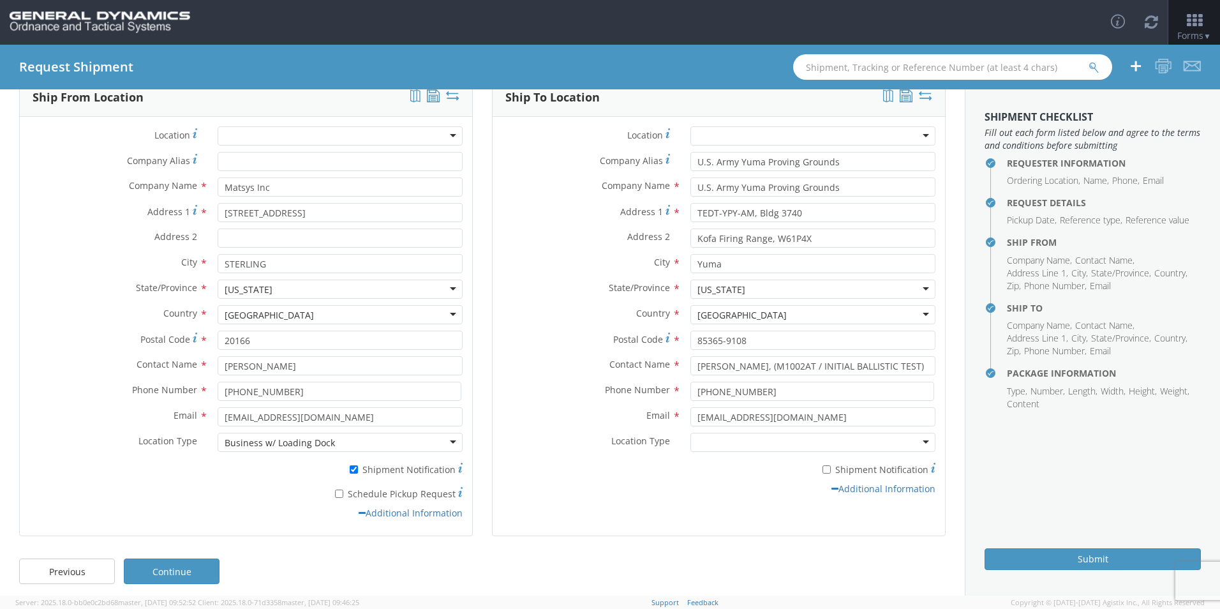
scroll to position [79, 0]
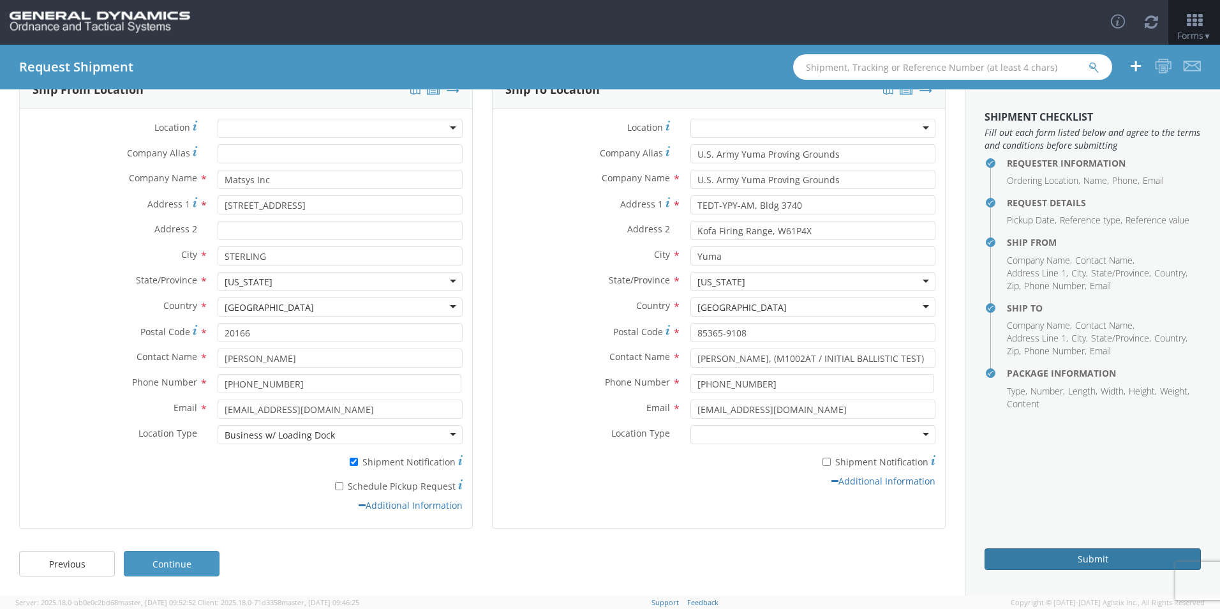
click at [1048, 558] on button "Submit" at bounding box center [1093, 559] width 216 height 22
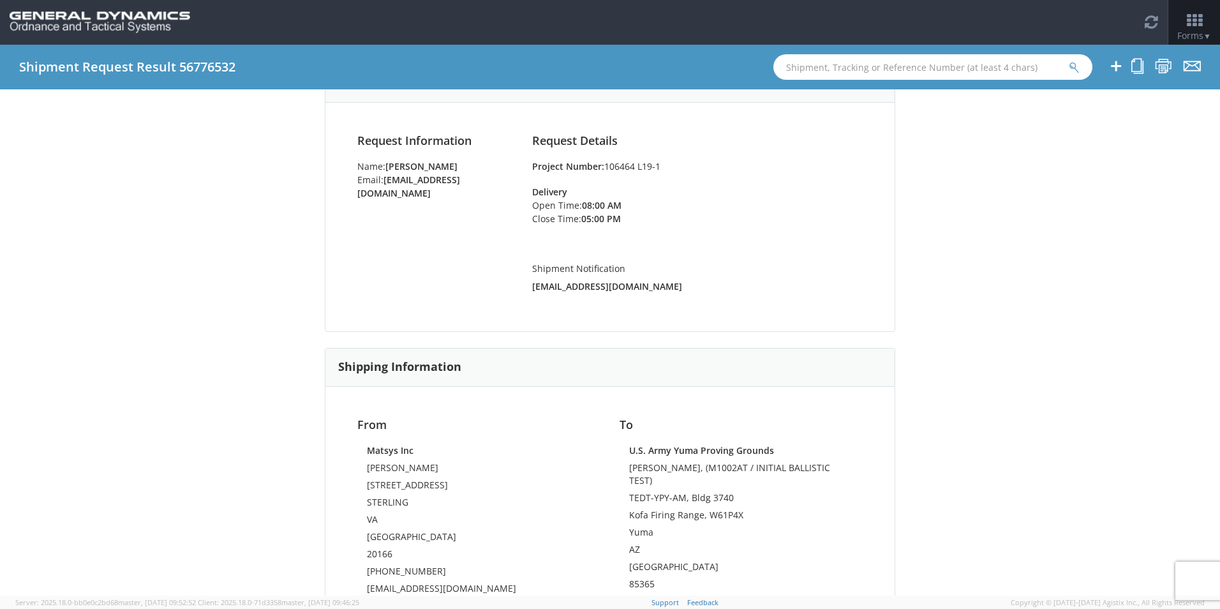
scroll to position [319, 0]
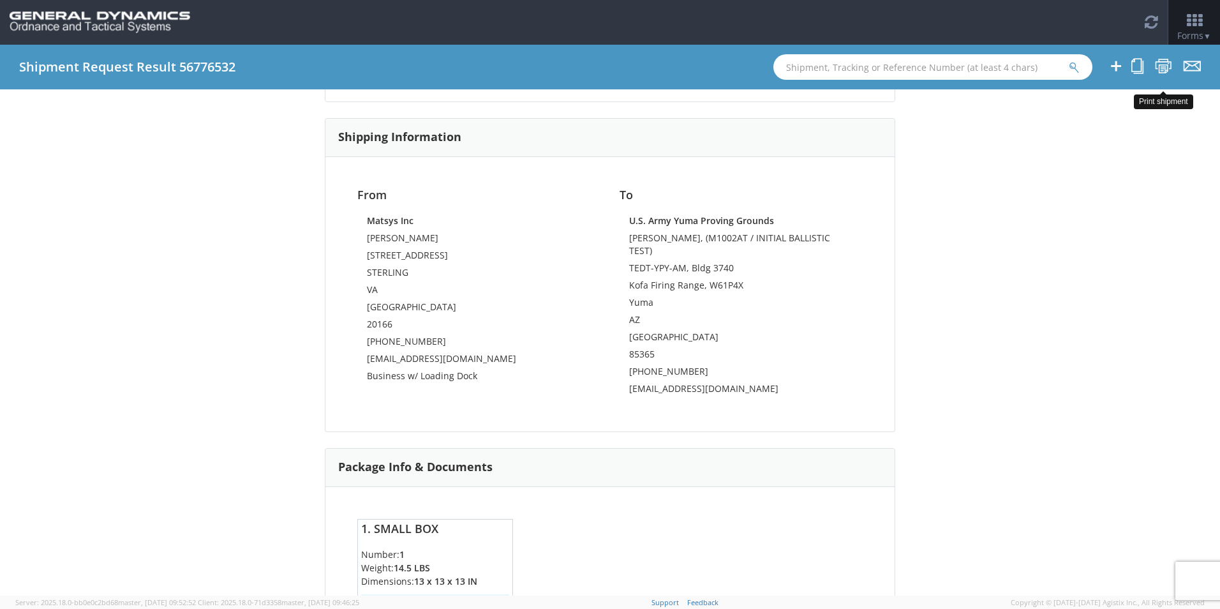
click at [1165, 67] on icon at bounding box center [1163, 66] width 17 height 16
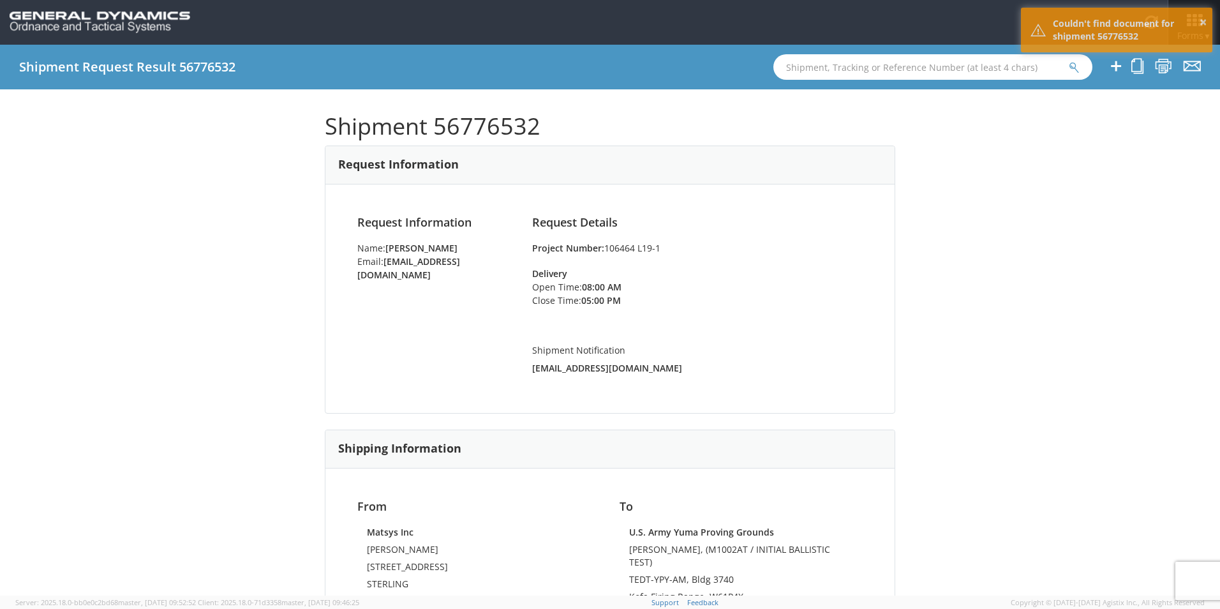
scroll to position [0, 0]
